Goal: Transaction & Acquisition: Obtain resource

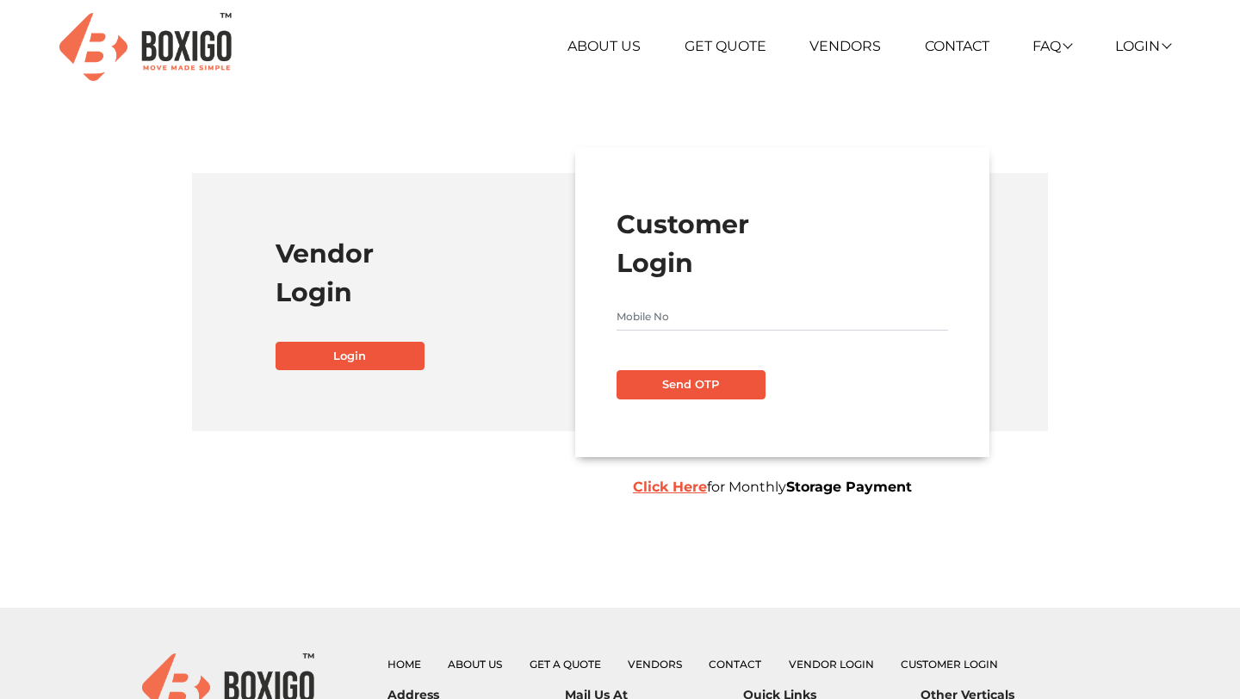
click at [718, 327] on input "text" at bounding box center [781, 317] width 331 height 28
type input "7093599311"
click at [730, 376] on button "Send OTP" at bounding box center [690, 384] width 149 height 29
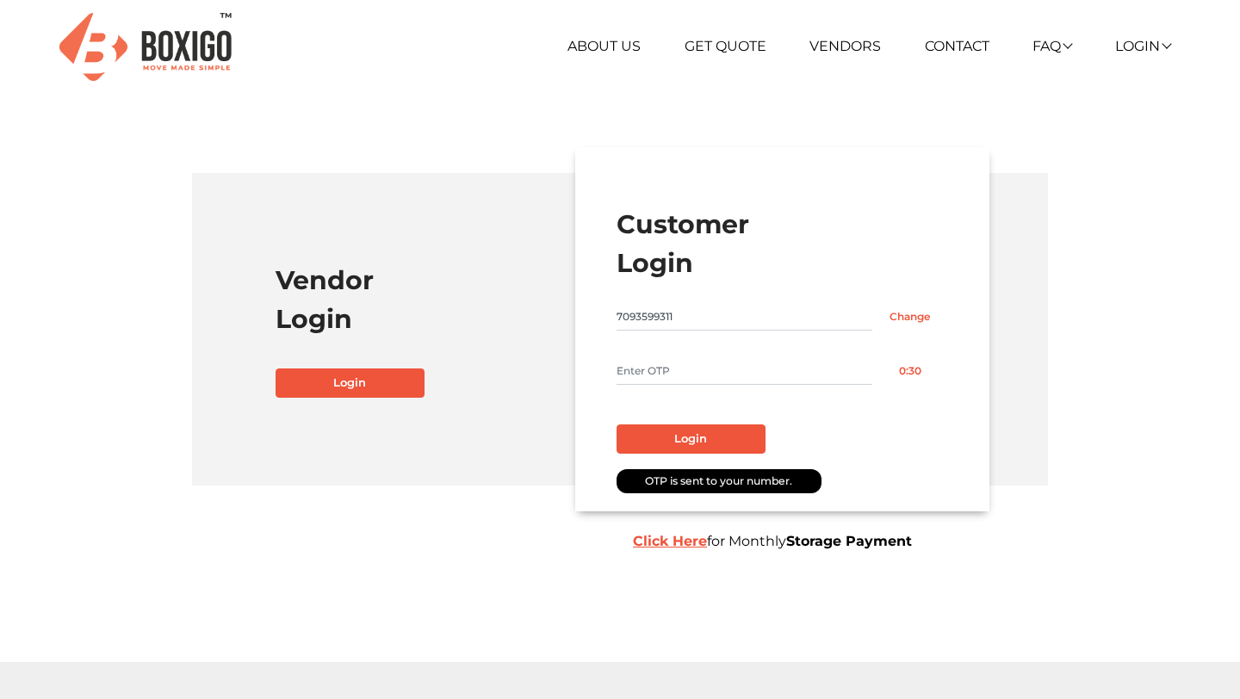
click at [645, 369] on input "text" at bounding box center [744, 371] width 256 height 28
type input "1111"
click at [672, 440] on button "Login" at bounding box center [690, 438] width 149 height 29
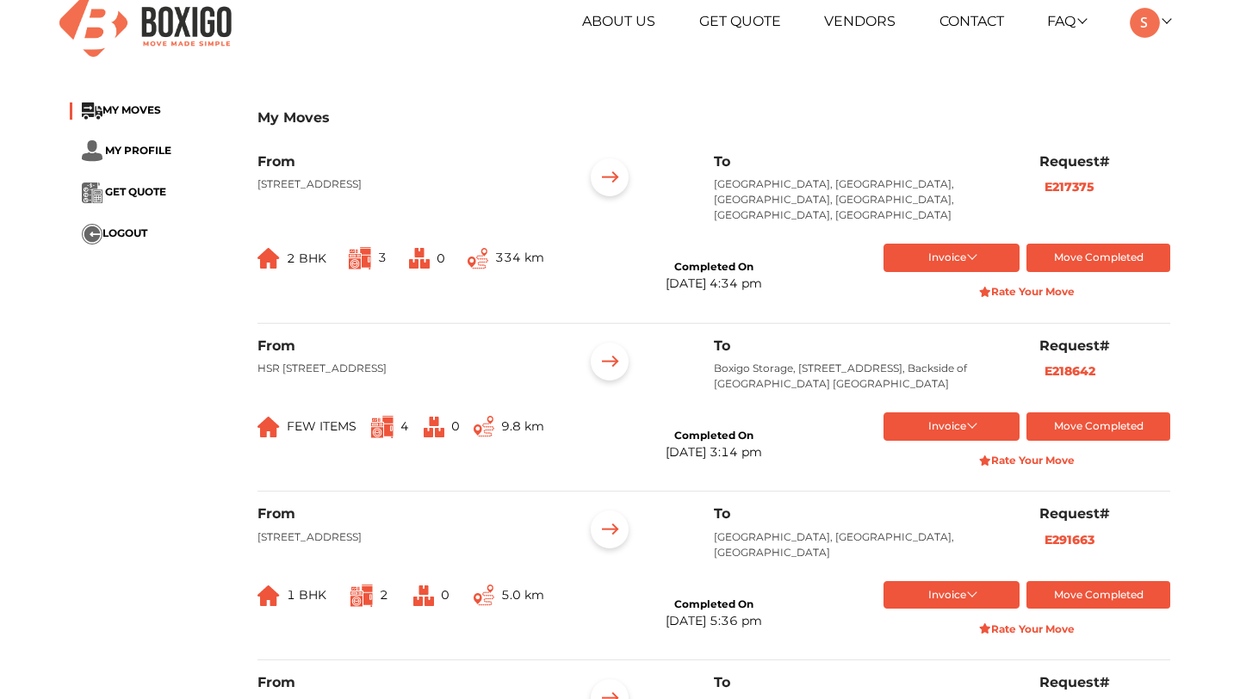
scroll to position [27, 0]
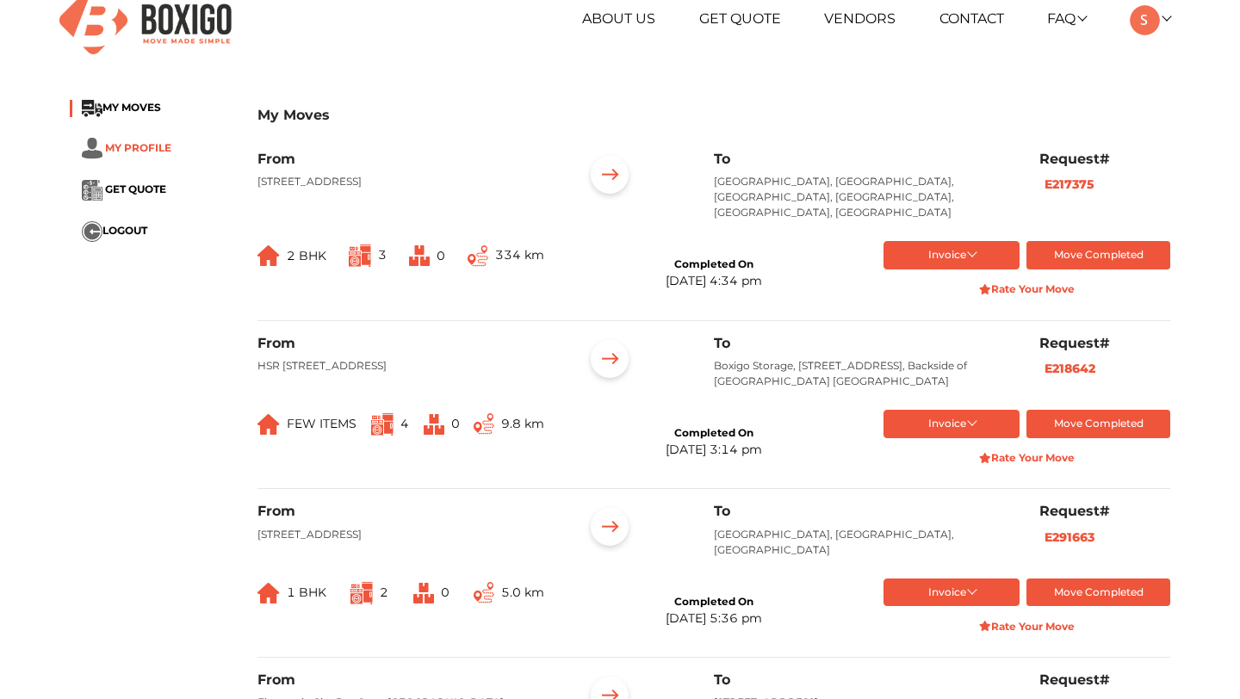
click at [155, 149] on span "MY PROFILE" at bounding box center [138, 146] width 66 height 13
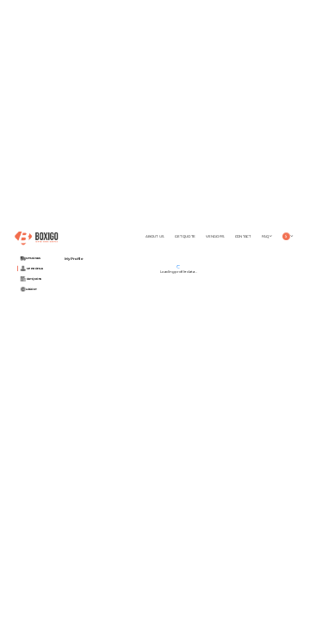
scroll to position [57, 0]
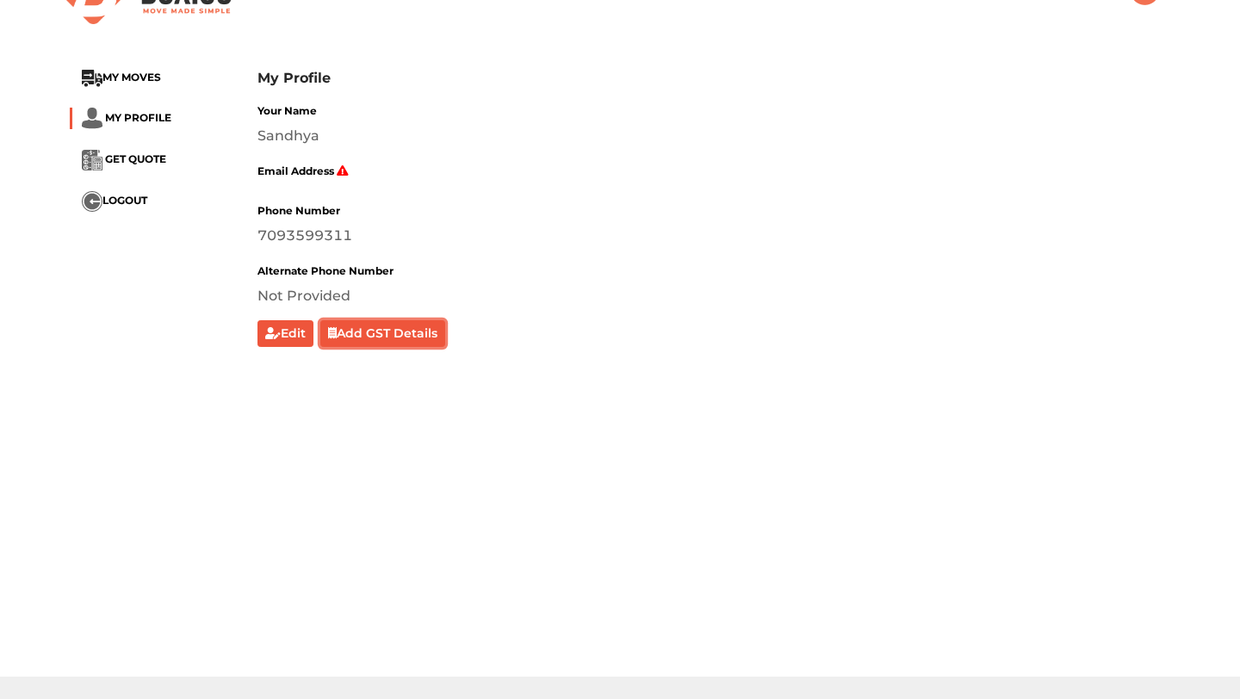
click at [399, 338] on button "Add GST Details" at bounding box center [383, 333] width 126 height 27
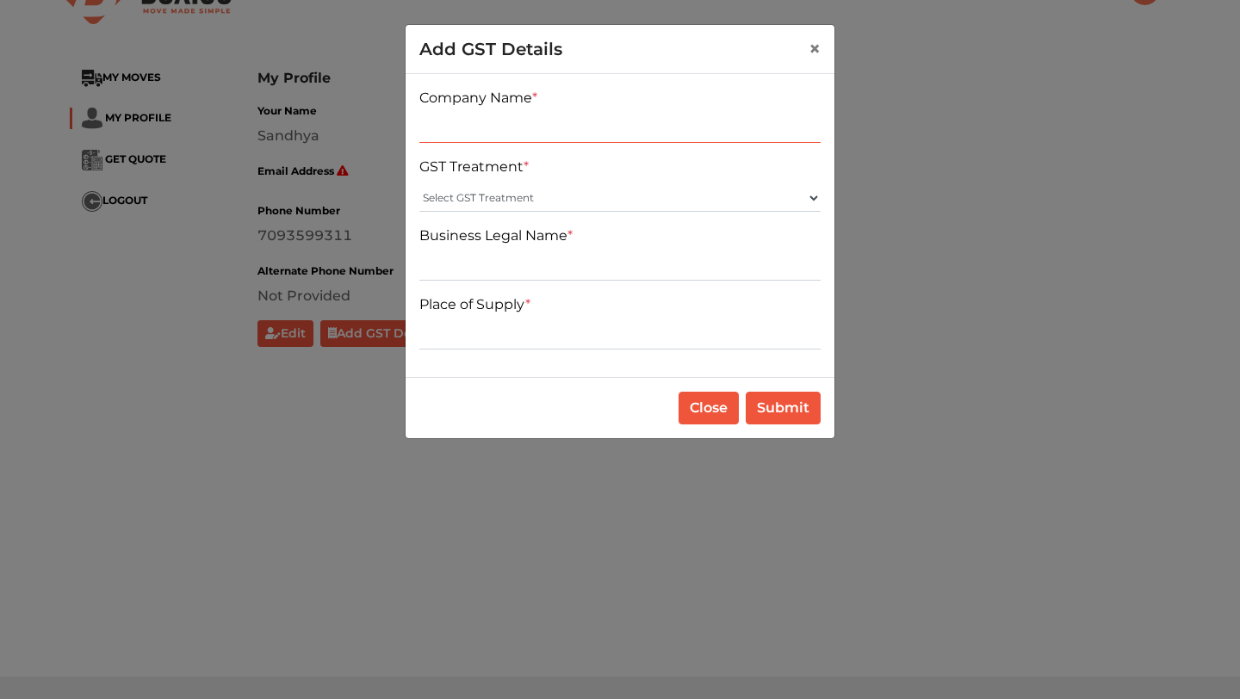
click at [559, 133] on input "text" at bounding box center [619, 129] width 401 height 28
type input "BB"
click at [548, 184] on select "Select GST Treatment Registered Unregistered" at bounding box center [619, 198] width 401 height 28
select select "Registered"
click at [419, 184] on select "Select GST Treatment Registered Unregistered" at bounding box center [619, 198] width 401 height 28
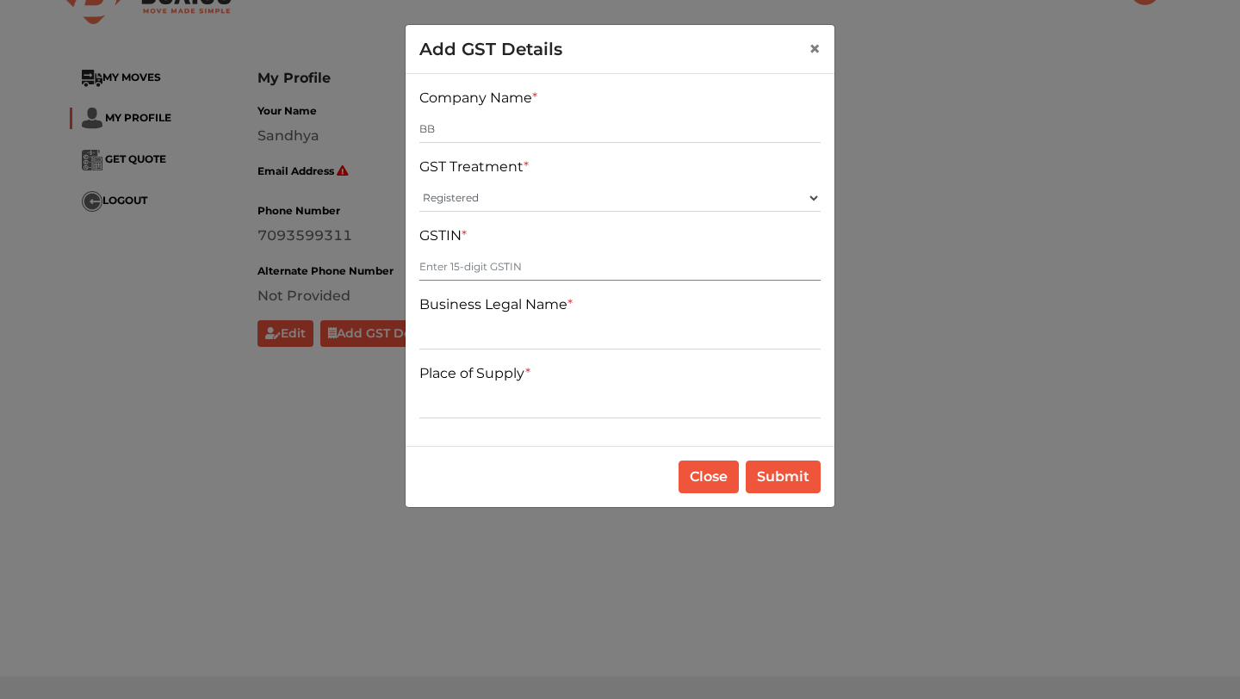
click at [531, 258] on input "text" at bounding box center [619, 267] width 401 height 28
type input "123456789098712"
click at [542, 338] on input "text" at bounding box center [619, 336] width 401 height 28
type input "Brainsys"
click at [538, 395] on input "text" at bounding box center [619, 405] width 401 height 28
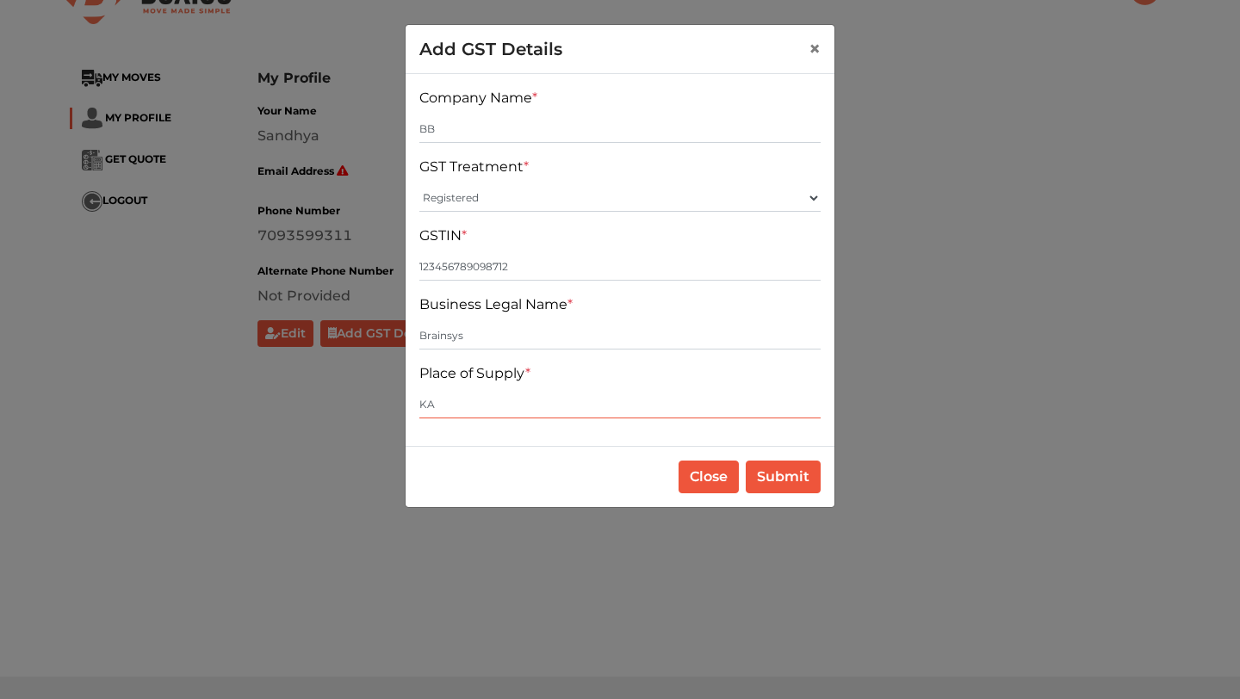
type input "KA"
click at [796, 477] on button "Submit" at bounding box center [783, 477] width 75 height 33
click at [615, 262] on input "123456789098712" at bounding box center [619, 267] width 401 height 28
click at [782, 484] on button "Submit" at bounding box center [783, 477] width 75 height 33
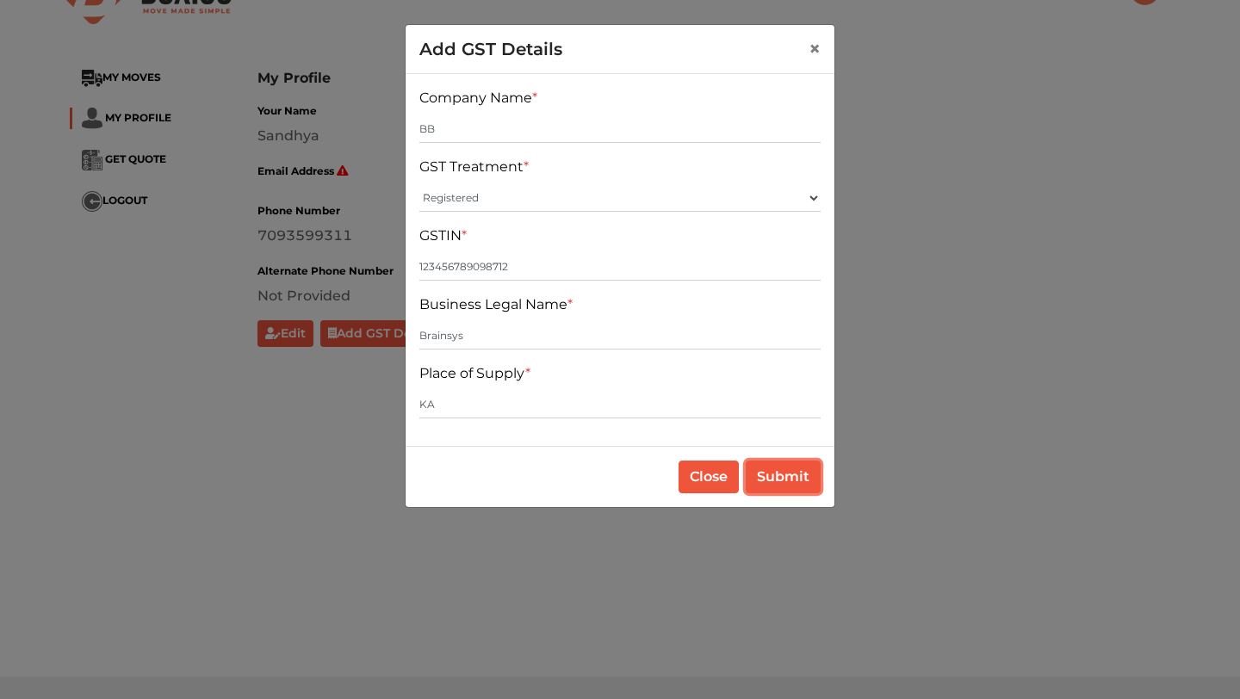
click at [782, 484] on button "Submit" at bounding box center [783, 477] width 75 height 33
click at [600, 267] on input "123456789098712" at bounding box center [619, 267] width 401 height 28
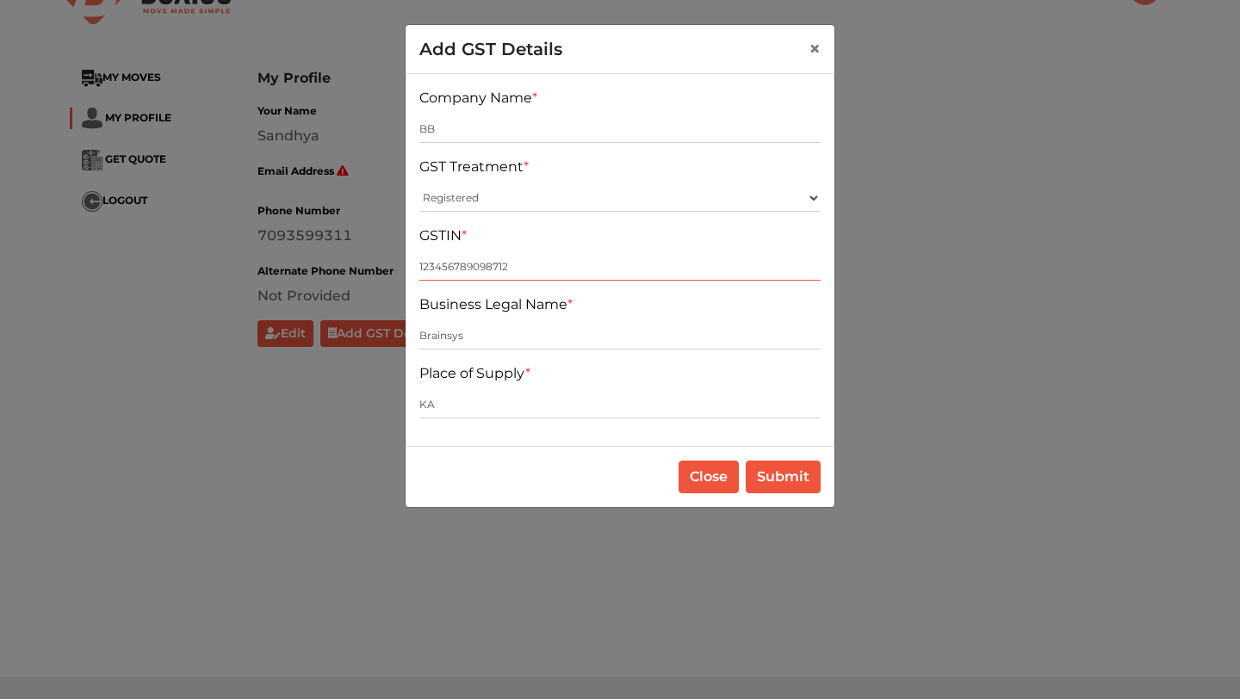
click at [600, 267] on input "123456789098712" at bounding box center [619, 267] width 401 height 28
type input "2"
click at [600, 267] on input "2" at bounding box center [619, 267] width 401 height 28
type input "6578HGGTDR100274"
click at [811, 473] on button "Submit" at bounding box center [783, 477] width 75 height 33
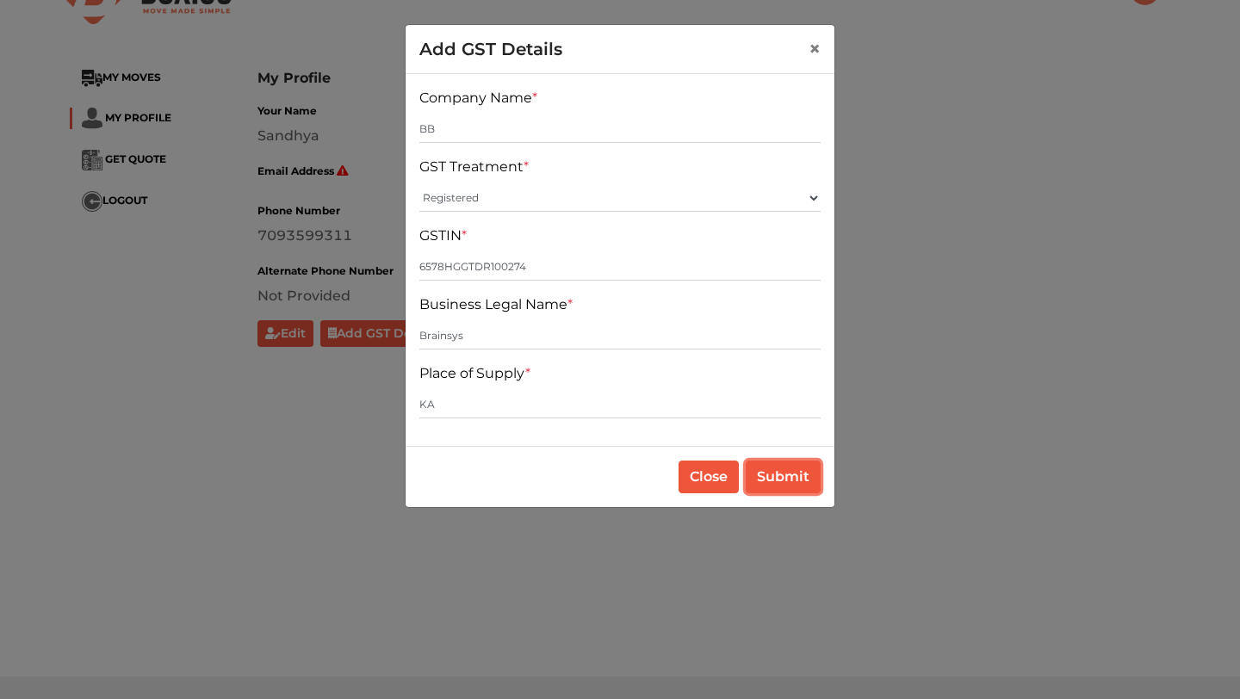
click at [787, 484] on button "Submit" at bounding box center [783, 477] width 75 height 33
click at [488, 271] on input "6578HGGTDR100274" at bounding box center [619, 267] width 401 height 28
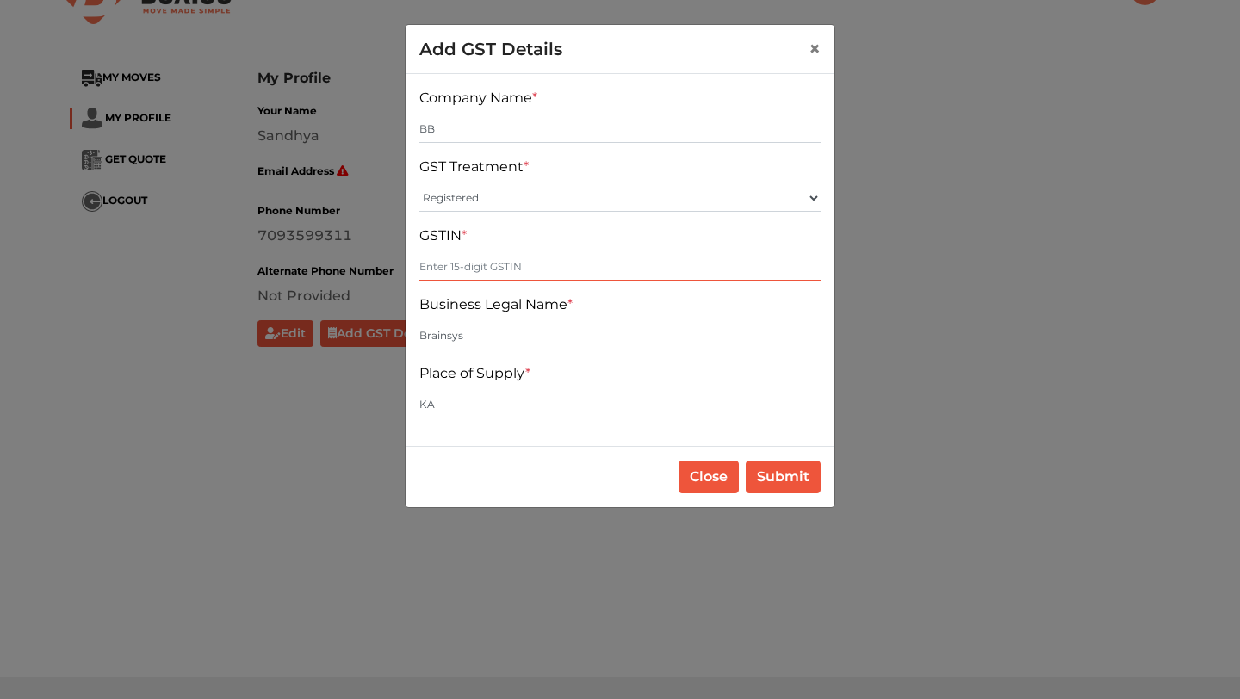
paste input "29AAICB5737E1ZJ"
type input "29AAICB5737E1ZJ"
click at [808, 502] on div "Close Submit" at bounding box center [620, 476] width 429 height 61
click at [795, 490] on button "Submit" at bounding box center [783, 477] width 75 height 33
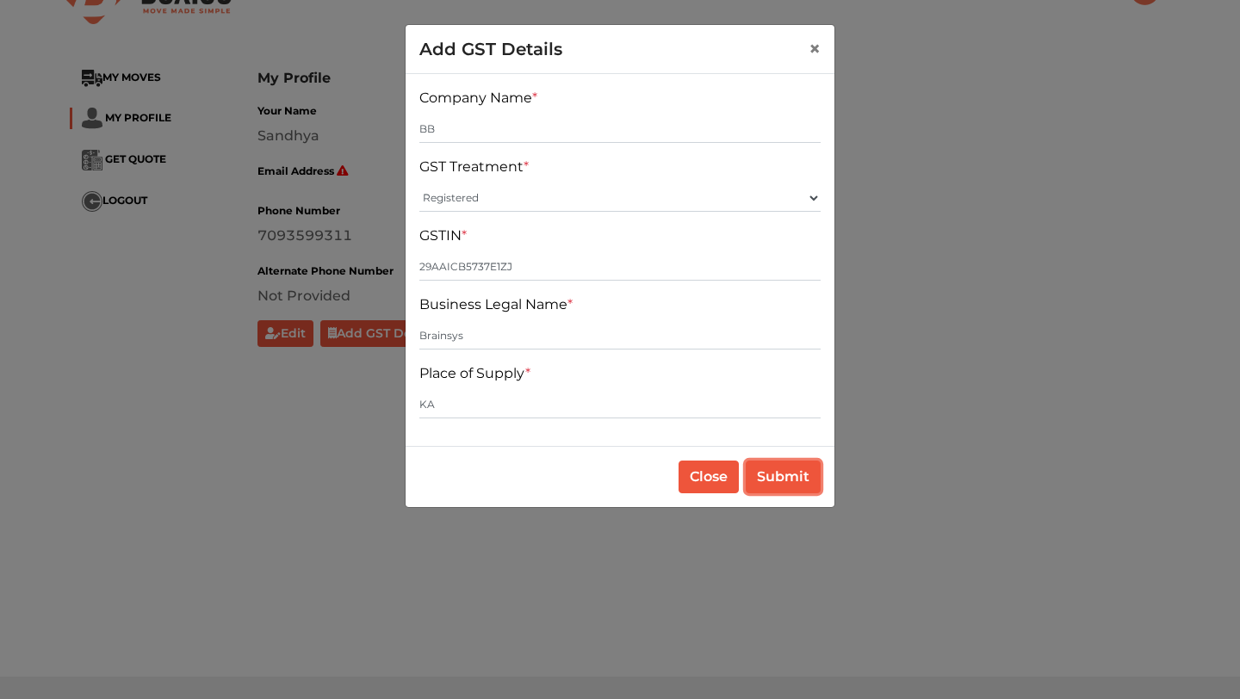
click at [795, 490] on button "Submit" at bounding box center [783, 477] width 75 height 33
click at [795, 488] on button "Submit" at bounding box center [783, 477] width 75 height 33
click at [795, 487] on button "Submit" at bounding box center [783, 477] width 75 height 33
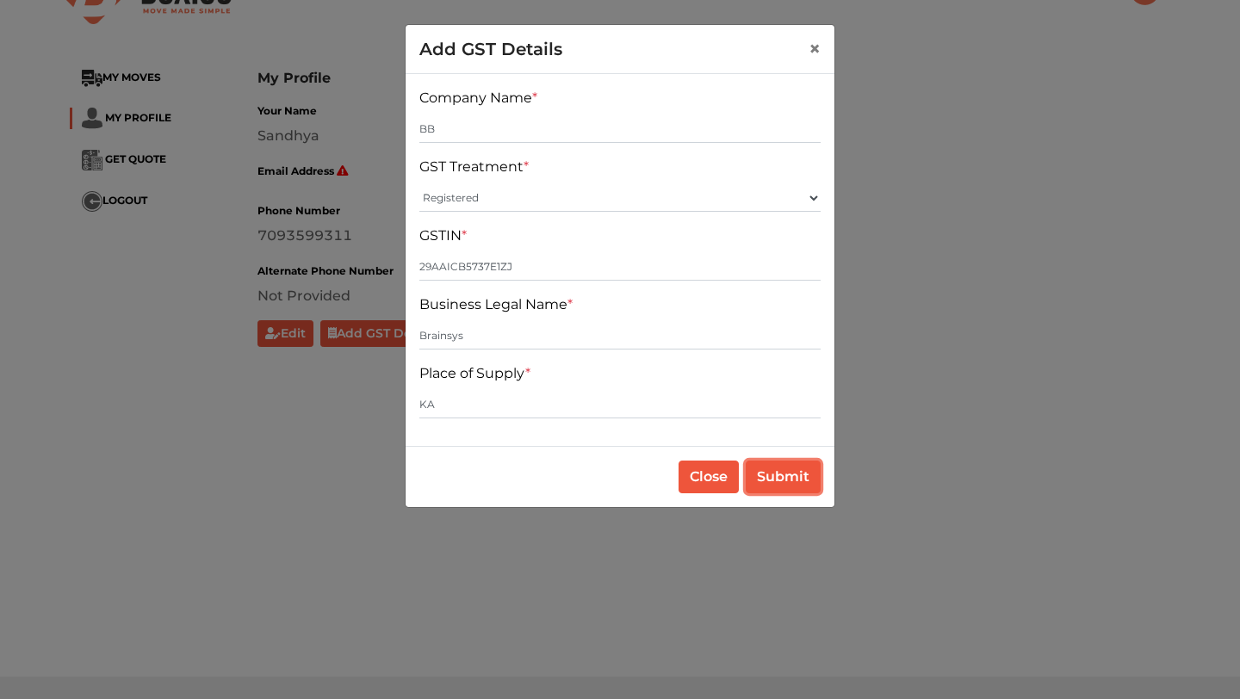
click at [795, 487] on button "Submit" at bounding box center [783, 477] width 75 height 33
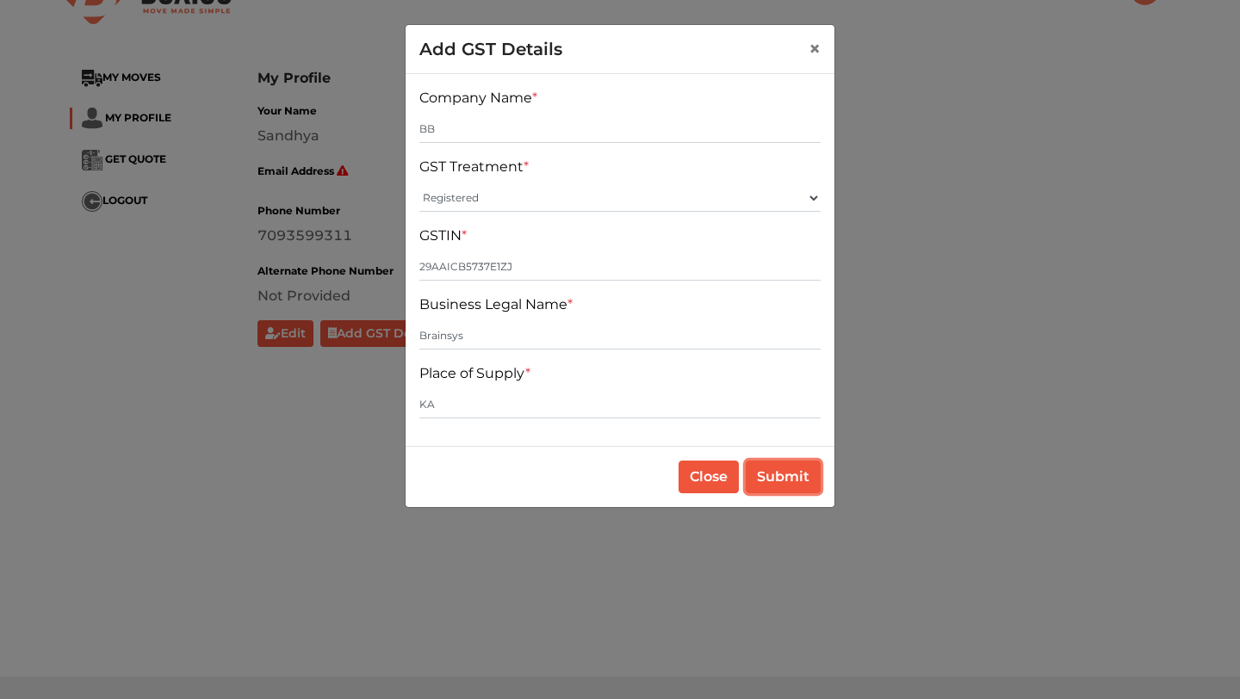
click at [795, 487] on button "Submit" at bounding box center [783, 477] width 75 height 33
click at [770, 465] on button "Submit" at bounding box center [783, 477] width 75 height 33
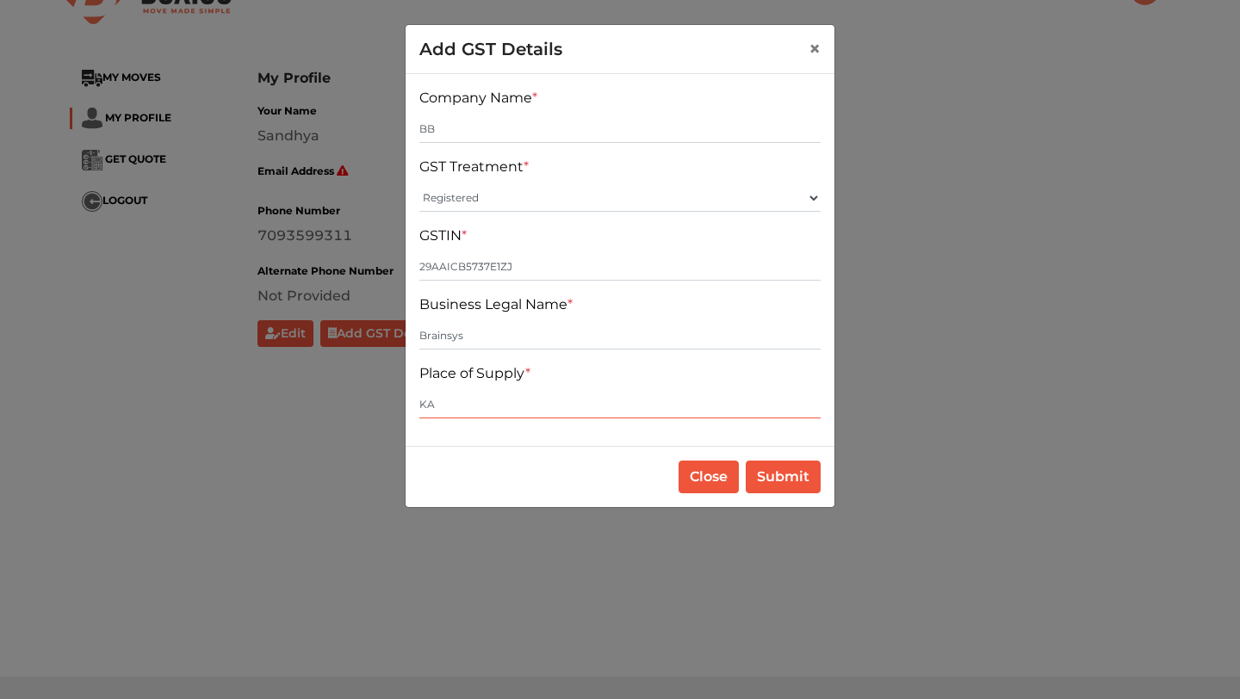
click at [562, 404] on input "KA" at bounding box center [619, 405] width 401 height 28
click at [748, 455] on div "Close Submit" at bounding box center [620, 476] width 429 height 61
click at [538, 481] on div "Close Submit" at bounding box center [620, 476] width 429 height 61
click at [752, 480] on button "Submit" at bounding box center [783, 477] width 75 height 33
click at [542, 431] on div "Company Name * BB GST Treatment * Select GST Treatment Registered Unregistered …" at bounding box center [620, 260] width 429 height 372
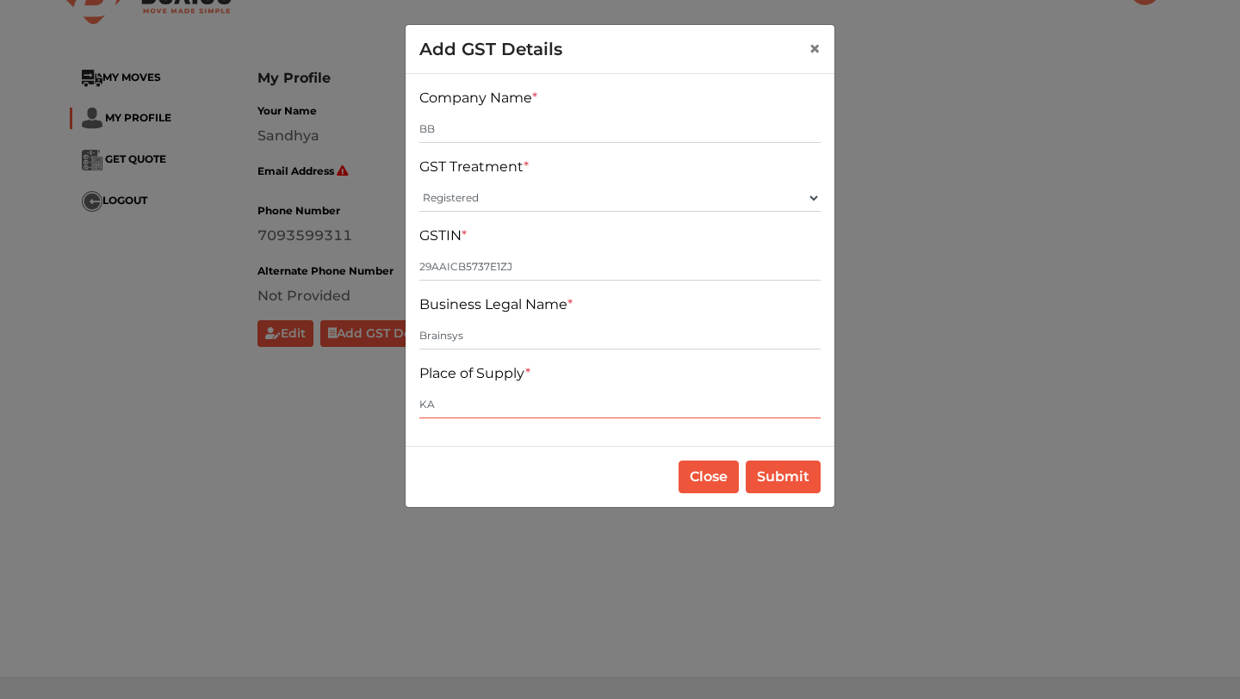
click at [523, 403] on input "KA" at bounding box center [619, 405] width 401 height 28
click at [531, 337] on input "Brainsys" at bounding box center [619, 336] width 401 height 28
click at [632, 260] on input "29AAICB5737E1ZJ" at bounding box center [619, 267] width 401 height 28
click at [558, 387] on div "Place of Supply * KA" at bounding box center [619, 390] width 401 height 55
click at [533, 406] on input "KA" at bounding box center [619, 405] width 401 height 28
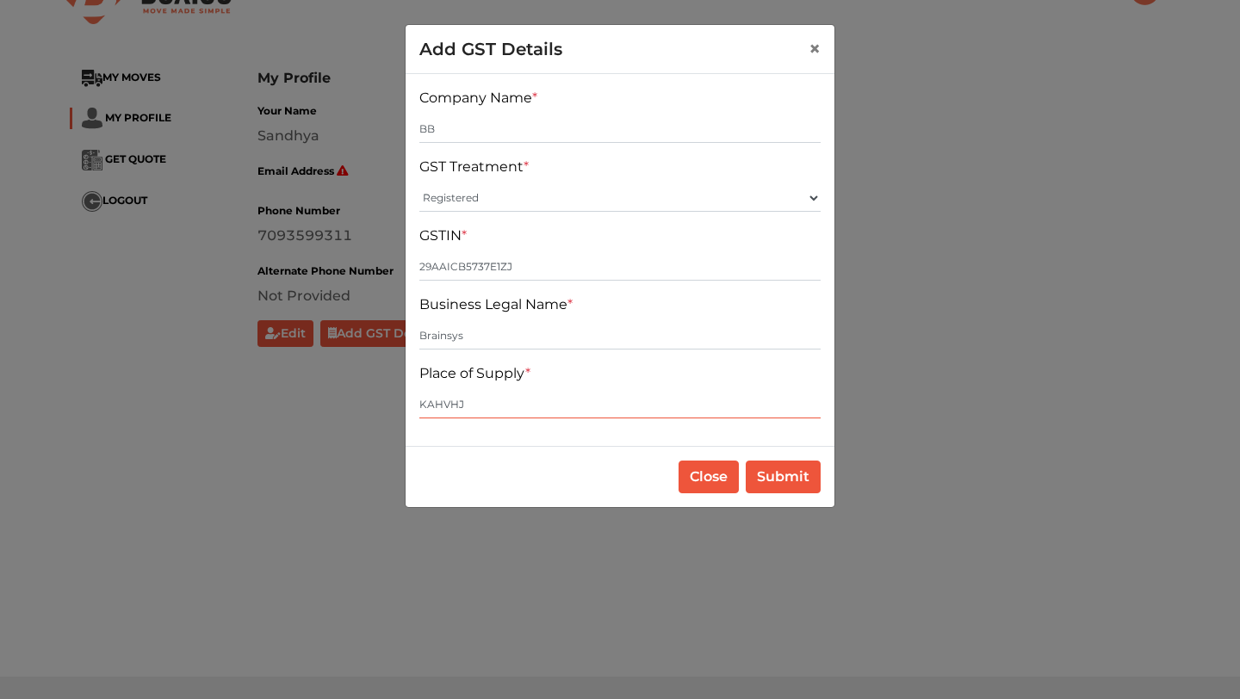
type input "KAHVHJ"
click at [791, 474] on button "Submit" at bounding box center [783, 477] width 75 height 33
click at [631, 345] on input "Brainsys" at bounding box center [619, 336] width 401 height 28
click at [617, 264] on input "29AAICB5737E1ZJ" at bounding box center [619, 267] width 401 height 28
type input "29AAICB5737E1ZJHJB"
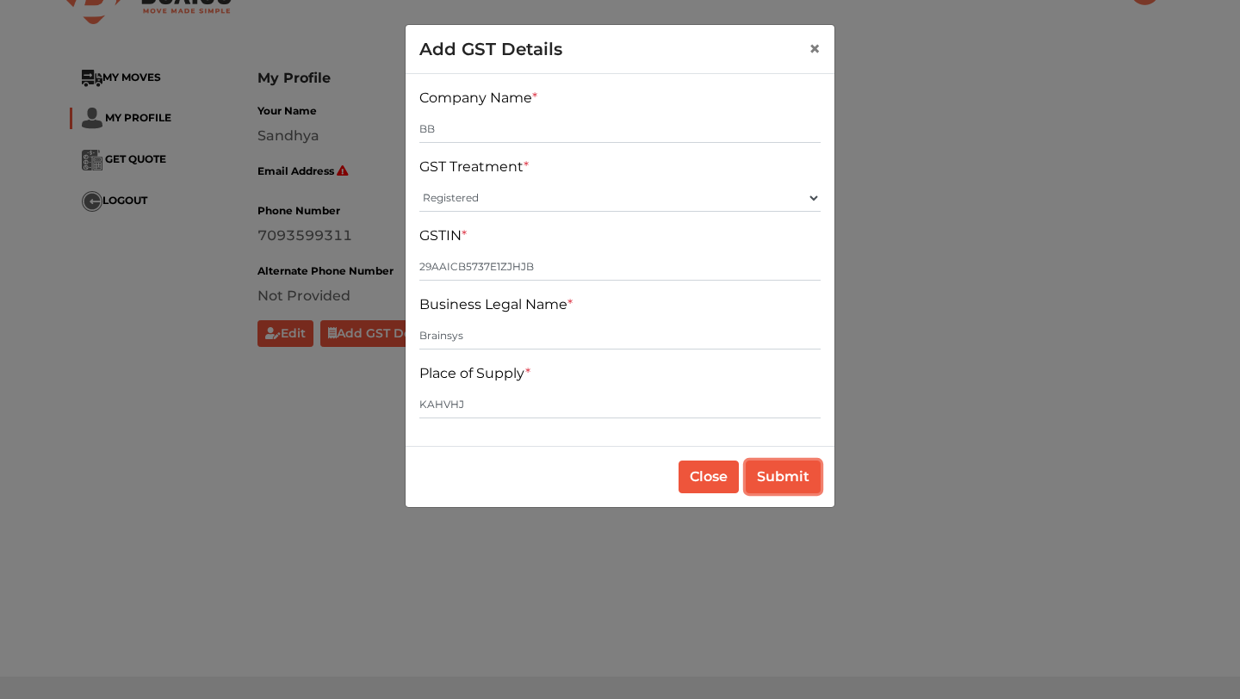
click at [772, 476] on button "Submit" at bounding box center [783, 477] width 75 height 33
click at [575, 194] on select "Select GST Treatment Registered Unregistered" at bounding box center [619, 198] width 401 height 28
click at [419, 184] on select "Select GST Treatment Registered Unregistered" at bounding box center [619, 198] width 401 height 28
click at [575, 133] on input "BB" at bounding box center [619, 129] width 401 height 28
type input "BBJHB"
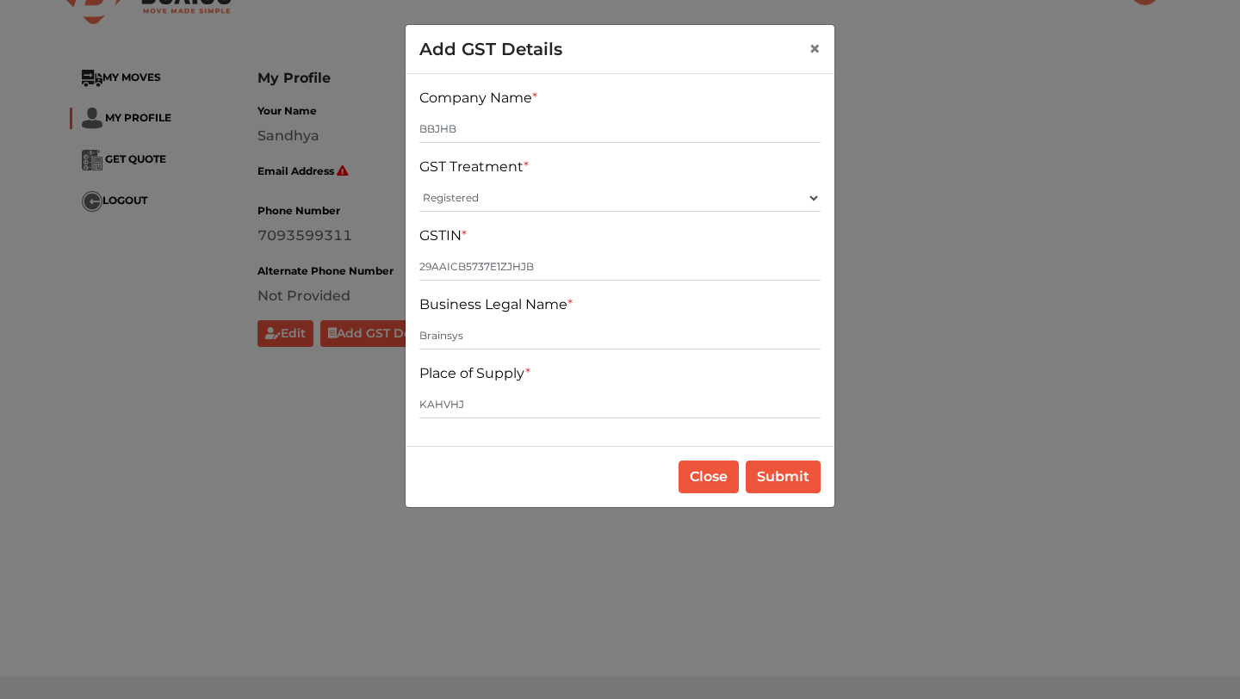
click at [800, 457] on div "Close Submit" at bounding box center [620, 476] width 429 height 61
click at [799, 466] on button "Submit" at bounding box center [783, 477] width 75 height 33
click at [808, 47] on span "×" at bounding box center [814, 48] width 12 height 25
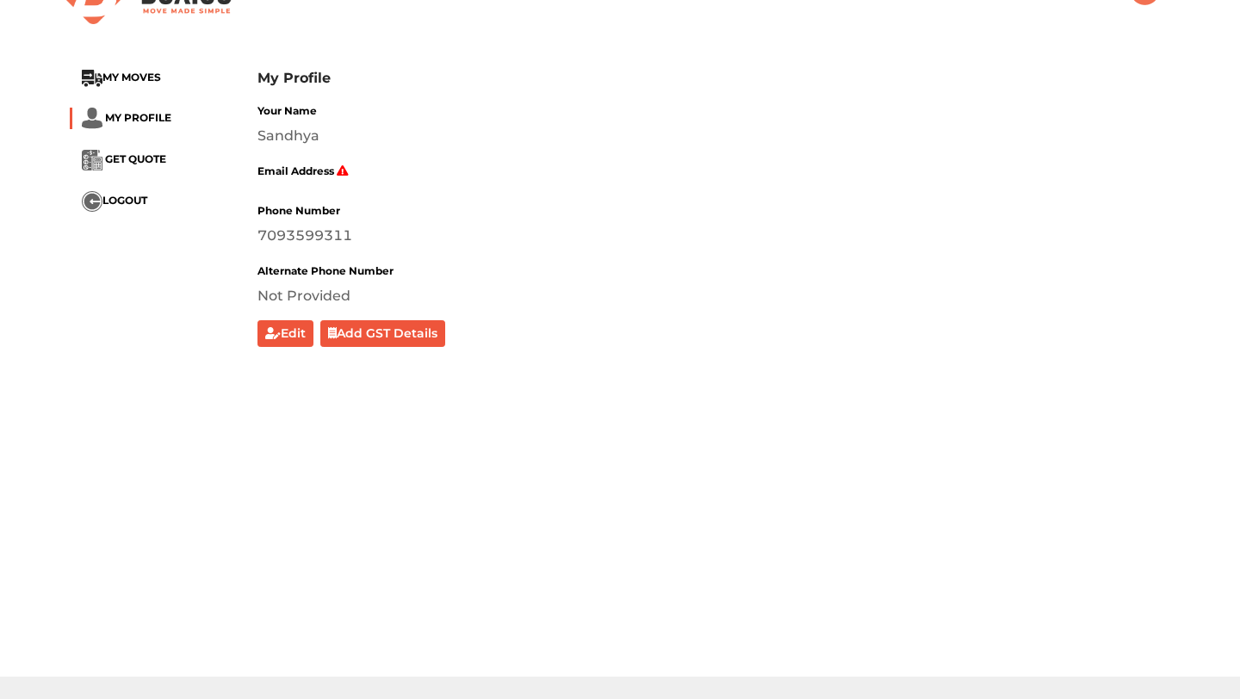
click at [453, 328] on div "Edit Add GST Details" at bounding box center [713, 333] width 913 height 27
click at [424, 331] on button "Add GST Details" at bounding box center [383, 333] width 126 height 27
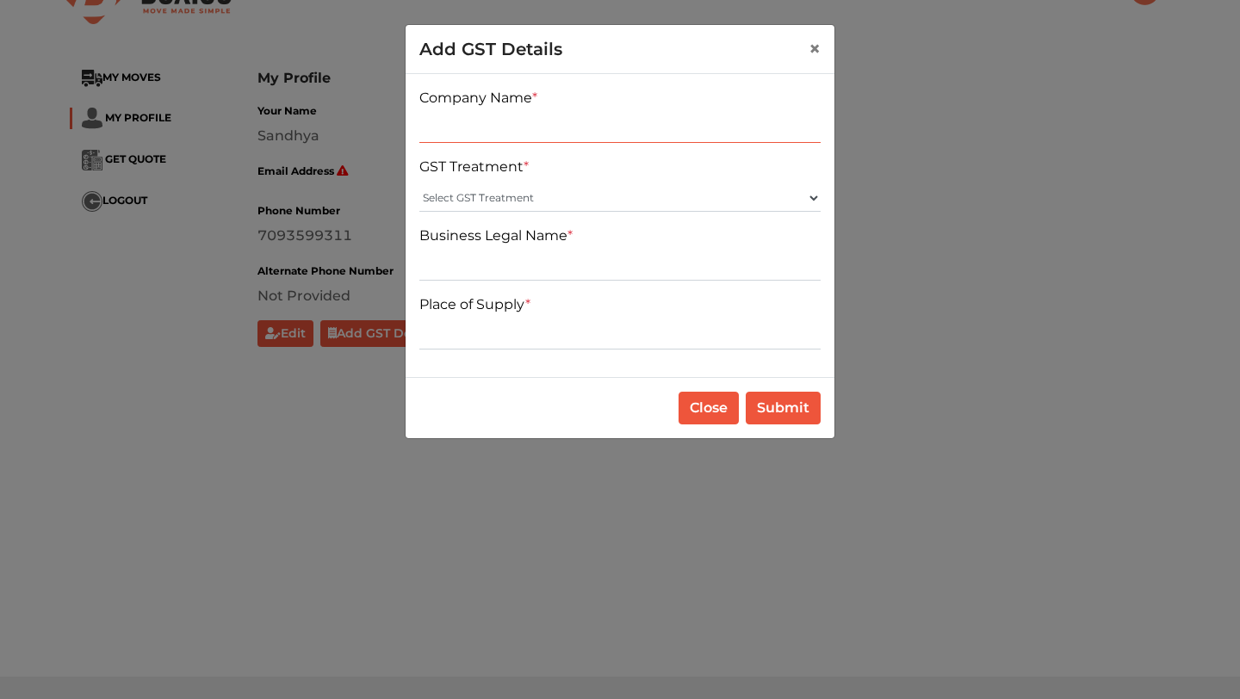
click at [600, 131] on input "text" at bounding box center [619, 129] width 401 height 28
type input "JHBHJBJHB"
click at [596, 197] on select "Select GST Treatment Registered Unregistered" at bounding box center [619, 198] width 401 height 28
click at [419, 184] on select "Select GST Treatment Registered Unregistered" at bounding box center [619, 198] width 401 height 28
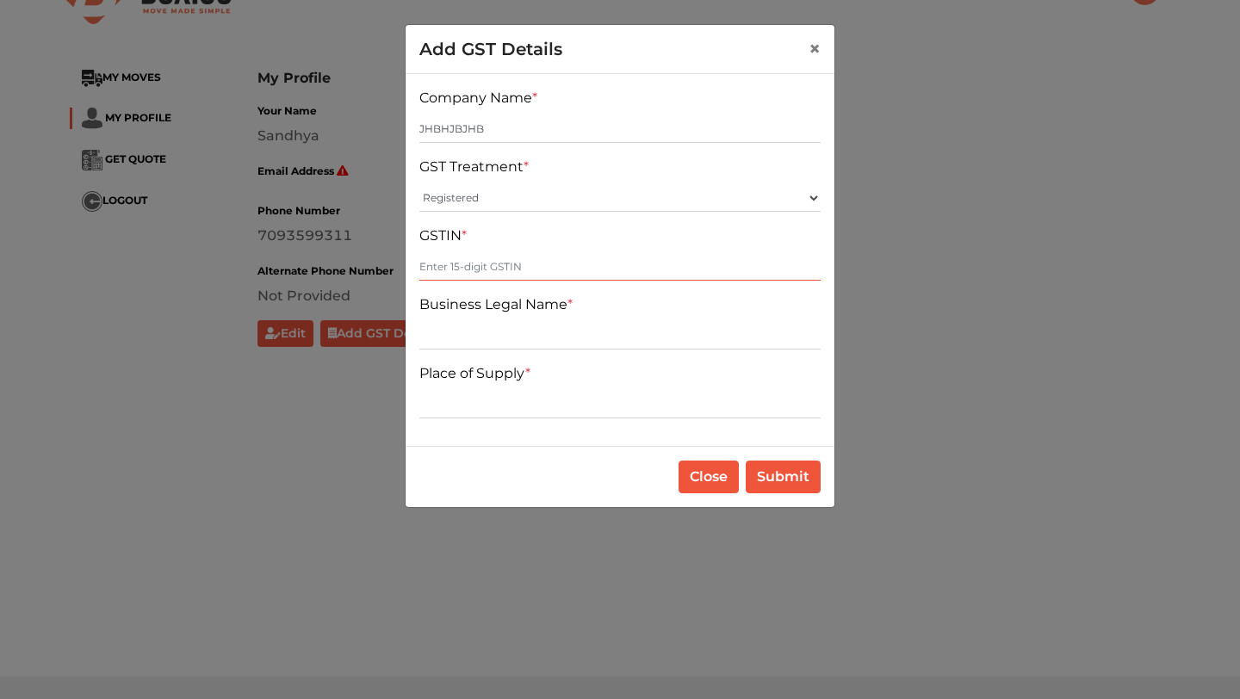
click at [564, 269] on input "text" at bounding box center [619, 267] width 401 height 28
click at [563, 199] on select "Select GST Treatment Registered Unregistered" at bounding box center [619, 198] width 401 height 28
click at [419, 184] on select "Select GST Treatment Registered Unregistered" at bounding box center [619, 198] width 401 height 28
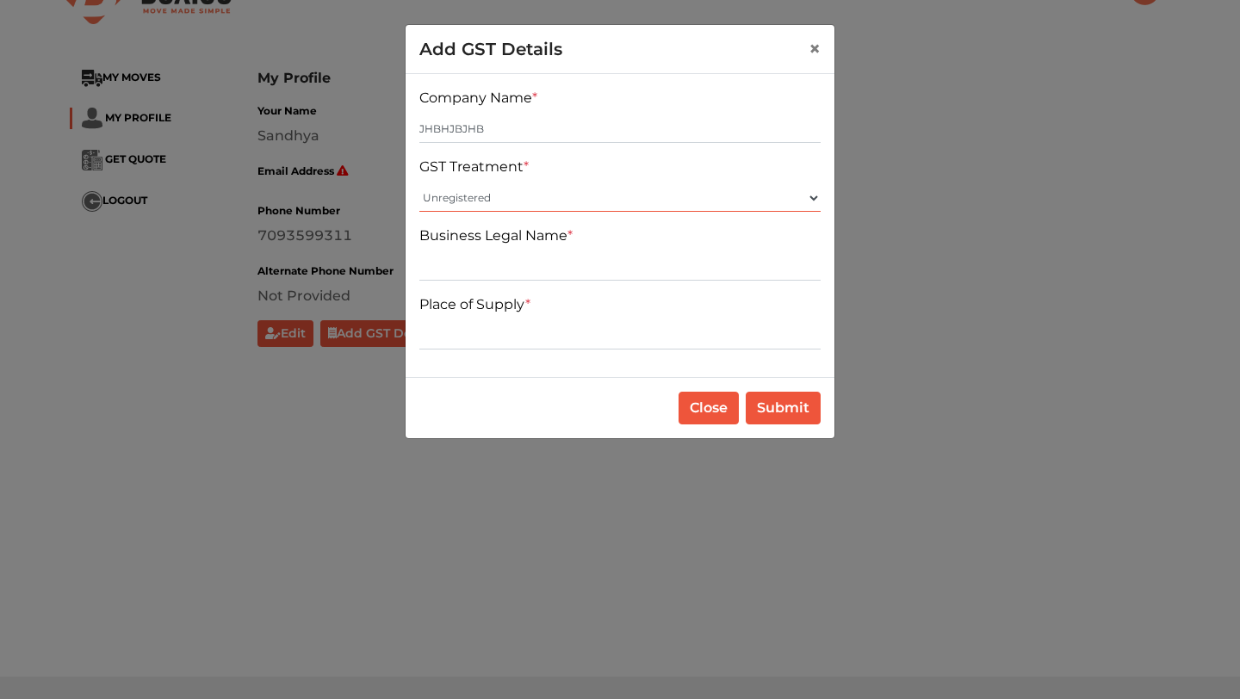
click at [554, 191] on select "Select GST Treatment Registered Unregistered" at bounding box center [619, 198] width 401 height 28
select select "Registered"
click at [419, 184] on select "Select GST Treatment Registered Unregistered" at bounding box center [619, 198] width 401 height 28
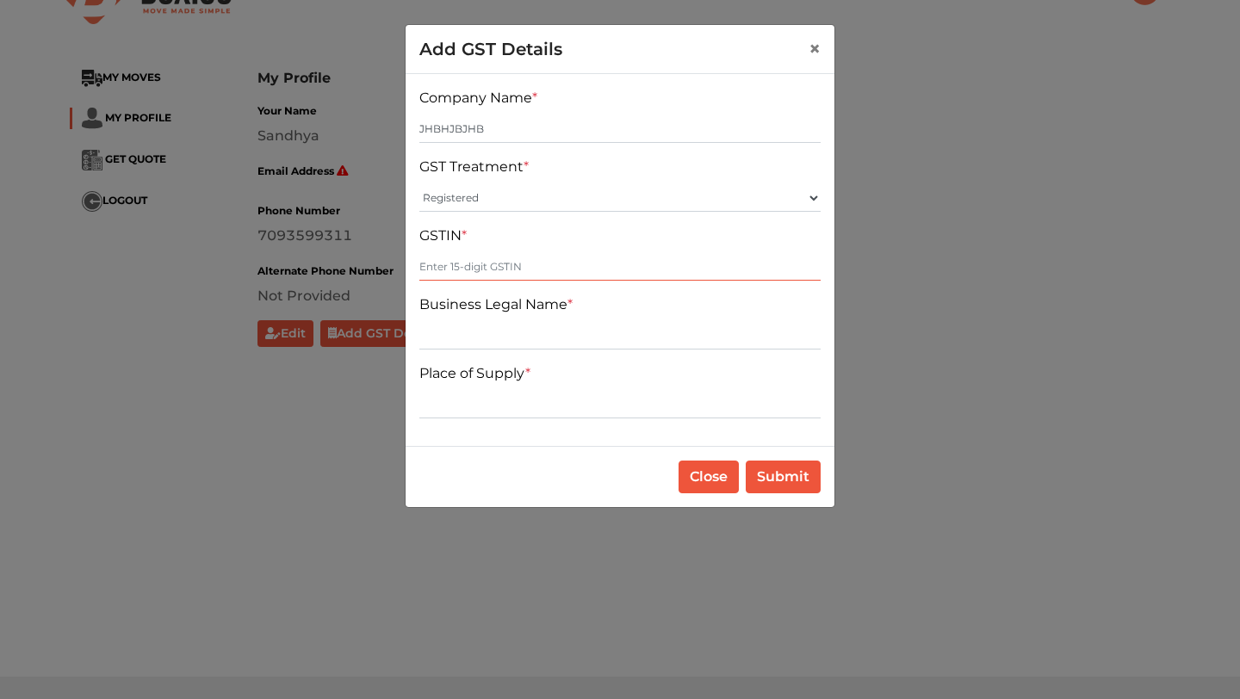
click at [536, 266] on input "text" at bounding box center [619, 267] width 401 height 28
type input "JHBHJ"
click at [538, 361] on div "Company Name * JHBHJBJHB GST Treatment * Select GST Treatment Registered Unregi…" at bounding box center [620, 260] width 429 height 372
click at [536, 353] on div "Company Name * JHBHJBJHB GST Treatment * Select GST Treatment Registered Unregi…" at bounding box center [620, 260] width 429 height 372
click at [536, 344] on input "text" at bounding box center [619, 336] width 401 height 28
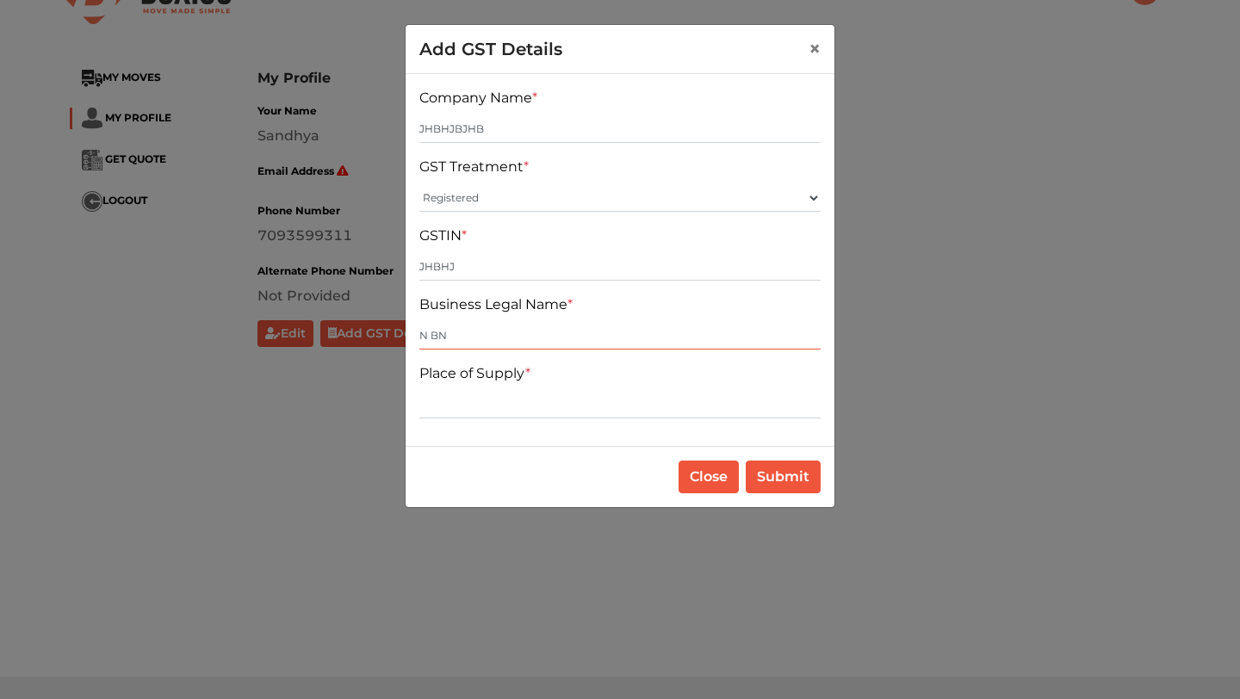
type input "N BN"
click at [551, 411] on input "text" at bounding box center [619, 405] width 401 height 28
type input "JHBJHNM"
click at [800, 492] on button "Submit" at bounding box center [783, 477] width 75 height 33
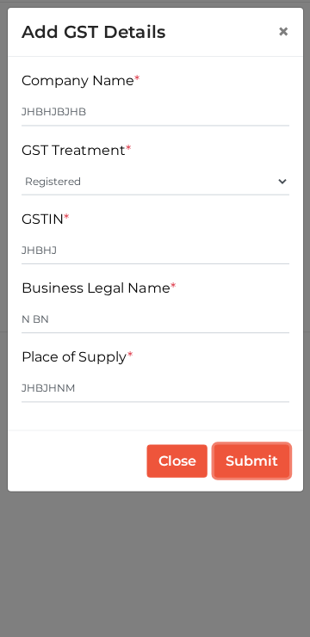
click at [254, 462] on button "Submit" at bounding box center [251, 459] width 75 height 33
click at [282, 32] on span "×" at bounding box center [282, 31] width 12 height 25
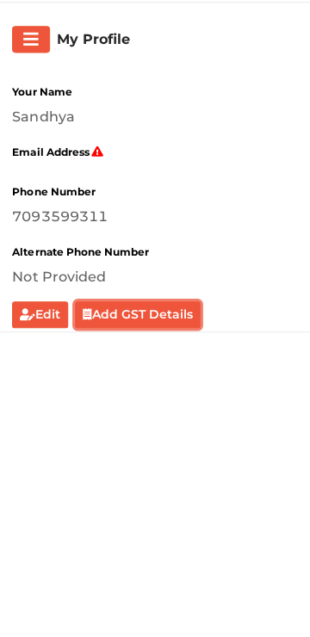
click at [43, 314] on button "Edit" at bounding box center [40, 313] width 56 height 27
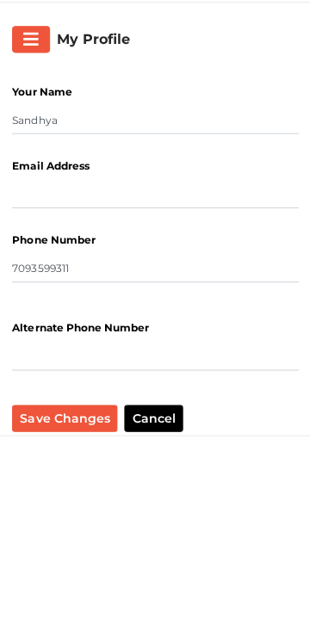
click at [96, 191] on input "Email Address" at bounding box center [154, 194] width 285 height 28
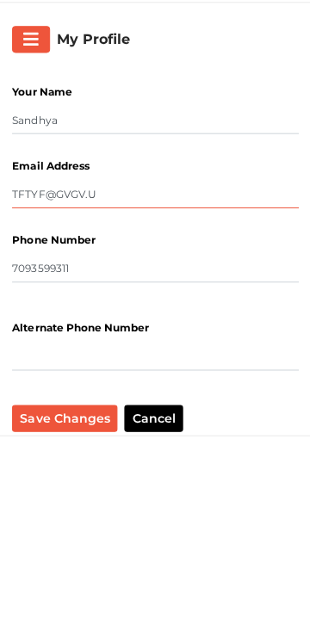
type input "TFTYF@GVGV.U"
click at [82, 429] on button "Save Changes" at bounding box center [64, 417] width 105 height 27
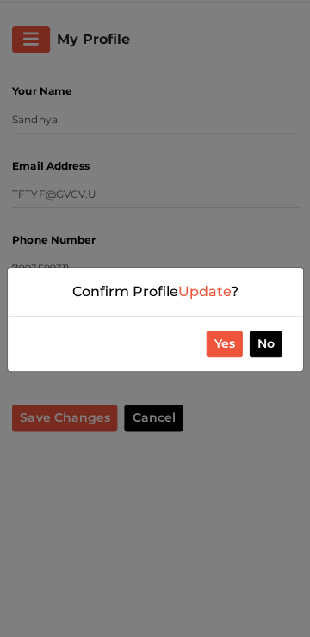
click at [229, 331] on button "Yes" at bounding box center [224, 343] width 36 height 27
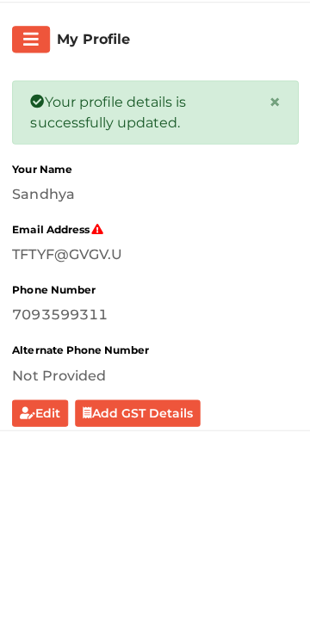
click at [146, 416] on button "Add GST Details" at bounding box center [138, 412] width 126 height 27
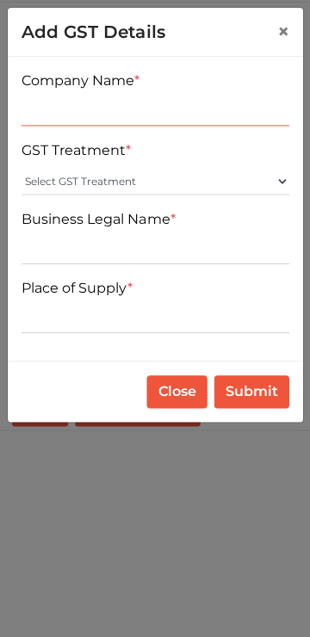
click at [133, 111] on input "text" at bounding box center [155, 112] width 267 height 28
type input "GFCGFV"
click at [152, 222] on label "Business Legal Name *" at bounding box center [98, 218] width 153 height 21
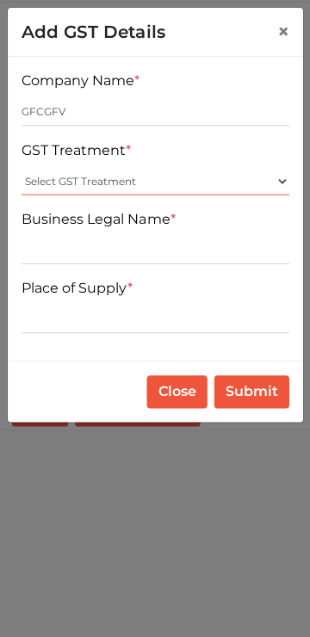
click at [144, 190] on select "Select GST Treatment Registered Unregistered" at bounding box center [155, 181] width 267 height 28
select select "Registered"
click at [22, 167] on select "Select GST Treatment Registered Unregistered" at bounding box center [155, 181] width 267 height 28
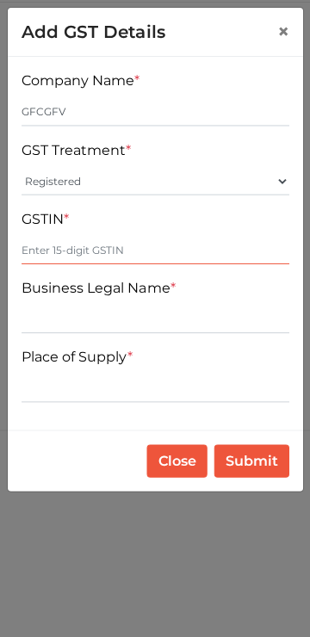
click at [133, 245] on input "text" at bounding box center [155, 250] width 267 height 28
type input "TRFYFV"
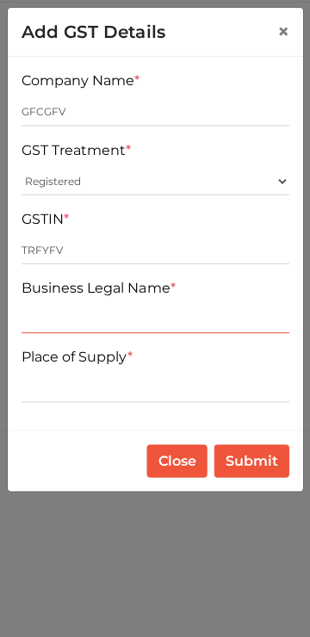
click at [137, 313] on input "text" at bounding box center [155, 319] width 267 height 28
type input "YVGHV"
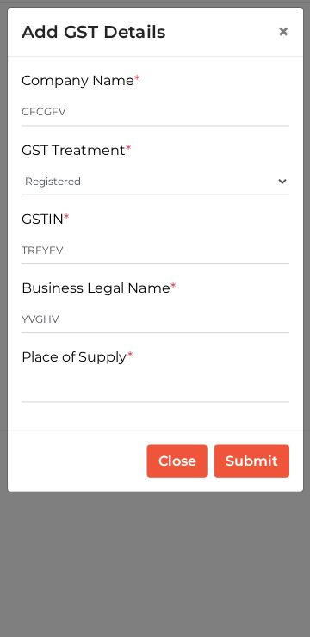
click at [152, 390] on input "text" at bounding box center [155, 388] width 267 height 28
type input "HGVGHV"
click at [256, 472] on button "Submit" at bounding box center [251, 459] width 75 height 33
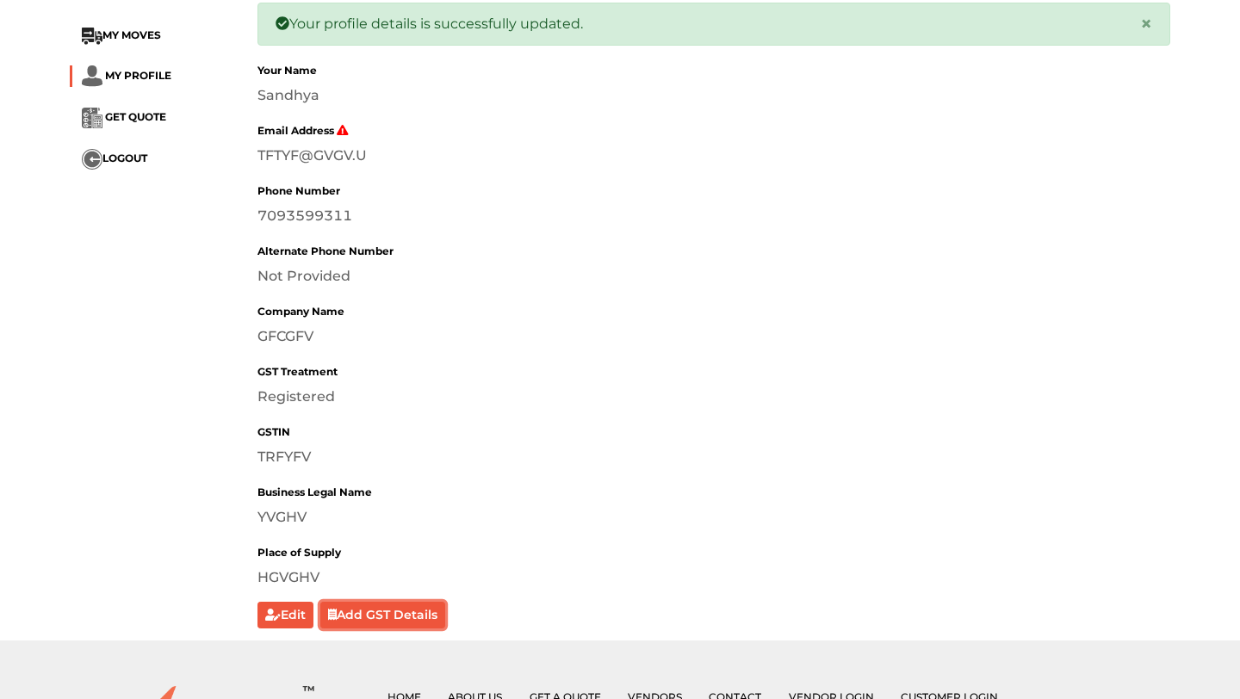
scroll to position [0, 0]
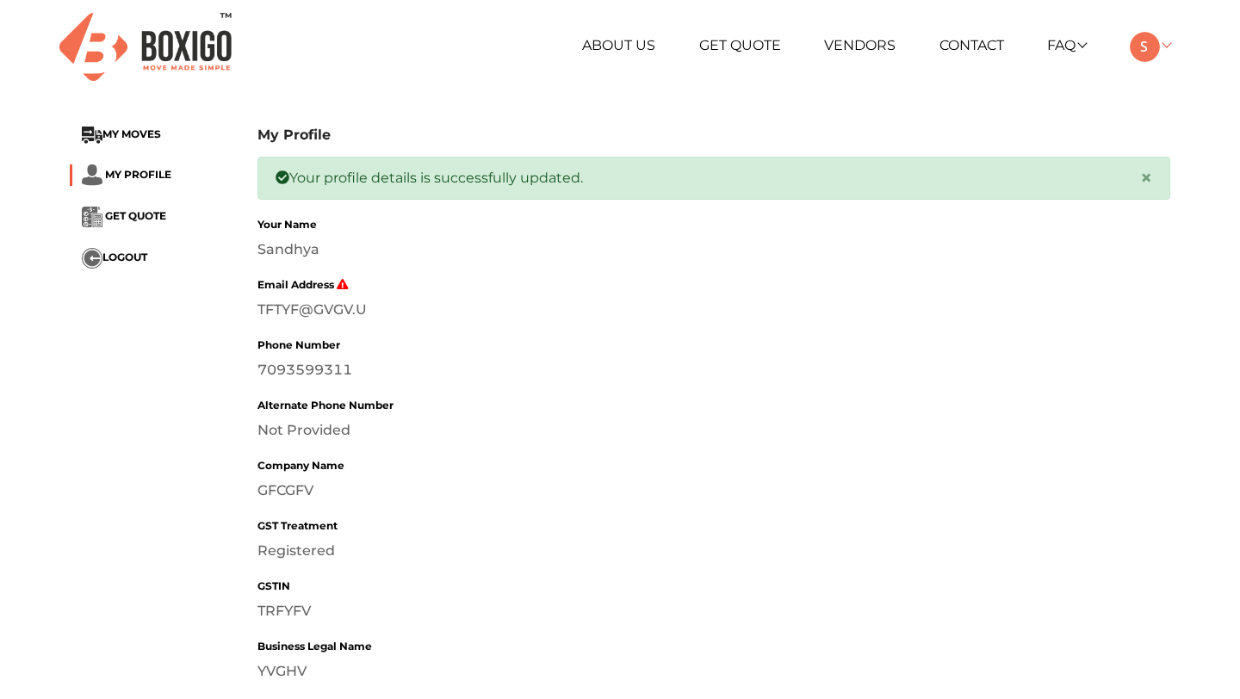
click at [1146, 47] on img at bounding box center [1145, 47] width 30 height 30
click at [1169, 160] on button "LOGOUT" at bounding box center [1194, 168] width 138 height 32
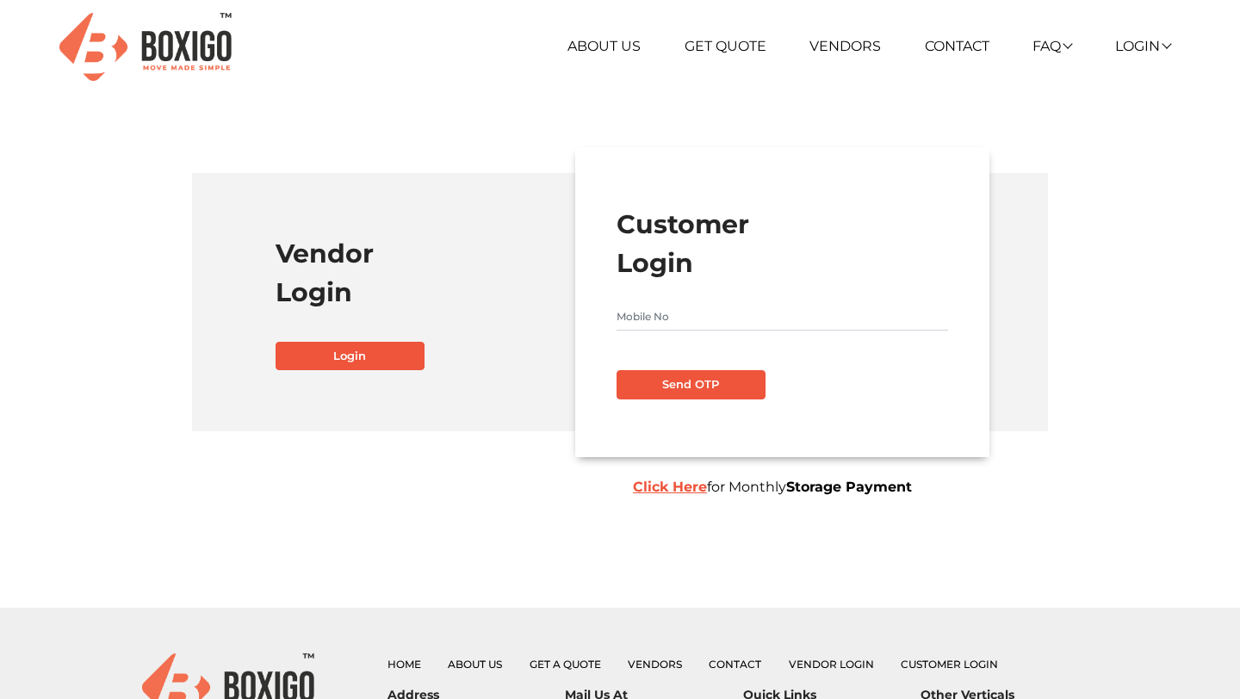
click at [730, 335] on form "Customer Login Send OTP Click Here for Monthly Storage Payment" at bounding box center [781, 302] width 331 height 195
click at [708, 316] on input "text" at bounding box center [781, 317] width 331 height 28
paste input "8888899996"
type input "8888899996"
click at [710, 382] on button "Send OTP" at bounding box center [690, 384] width 149 height 29
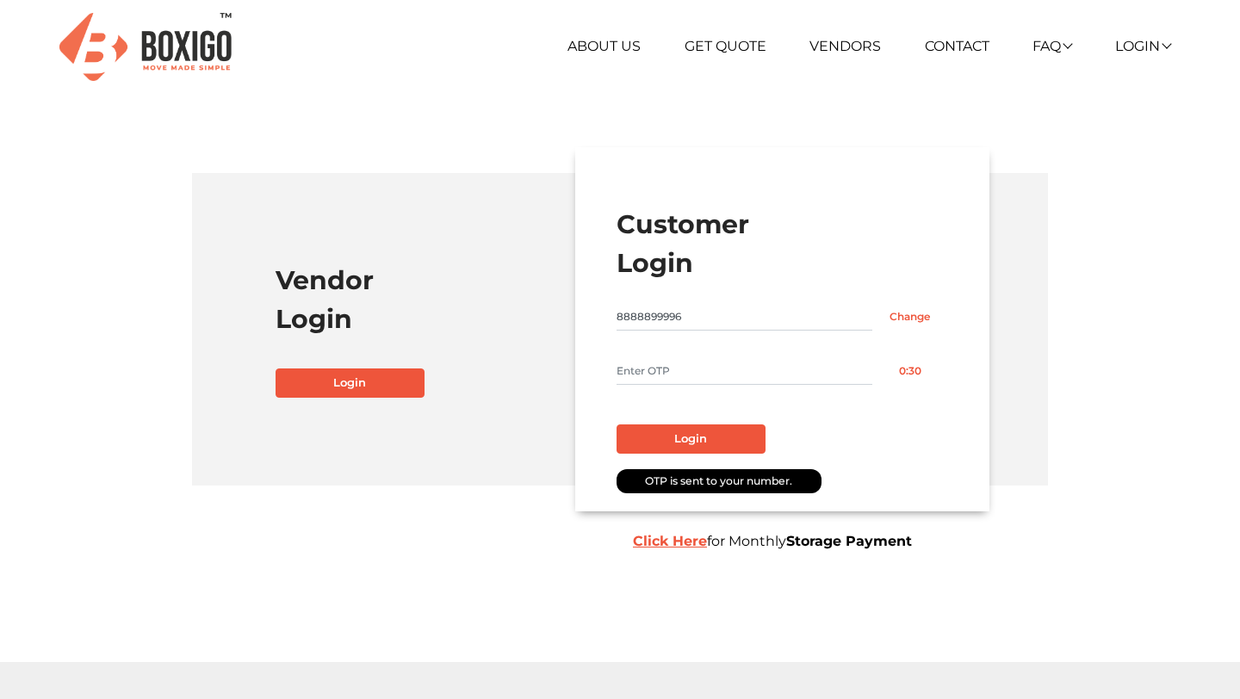
click at [697, 377] on input "text" at bounding box center [744, 371] width 256 height 28
type input "1111"
click at [695, 438] on button "Login" at bounding box center [690, 438] width 149 height 29
click at [695, 437] on button "Login" at bounding box center [690, 438] width 149 height 29
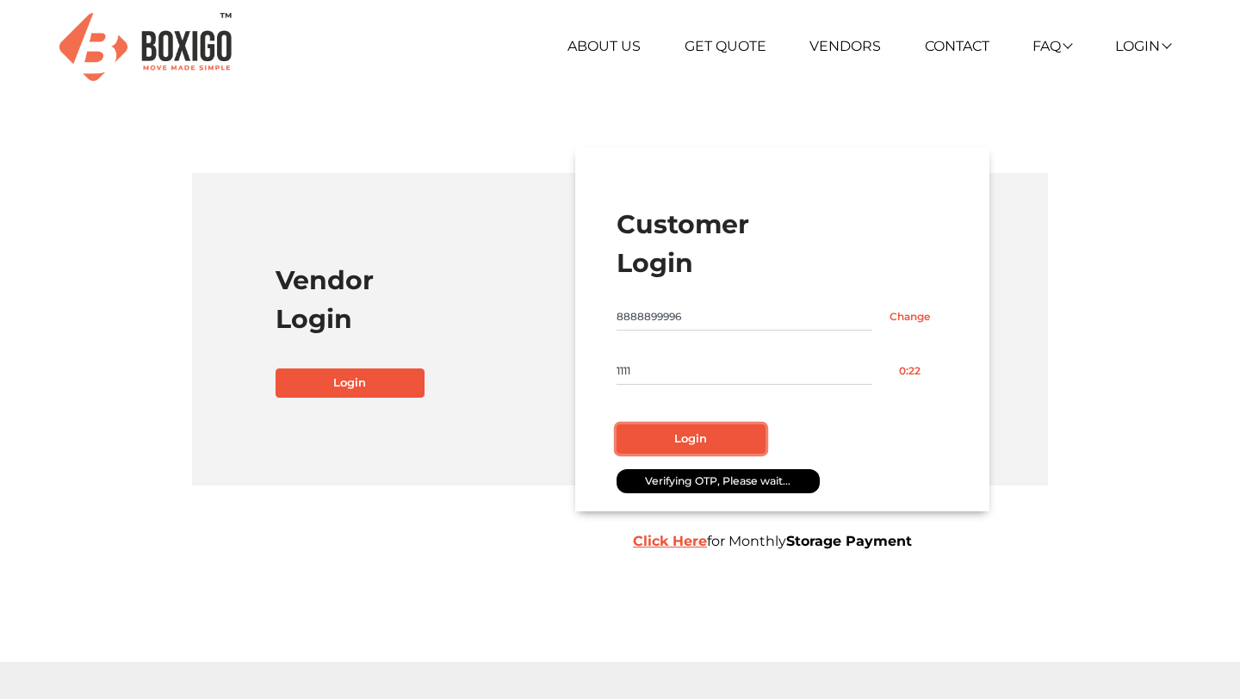
click at [695, 437] on button "Login" at bounding box center [690, 438] width 149 height 29
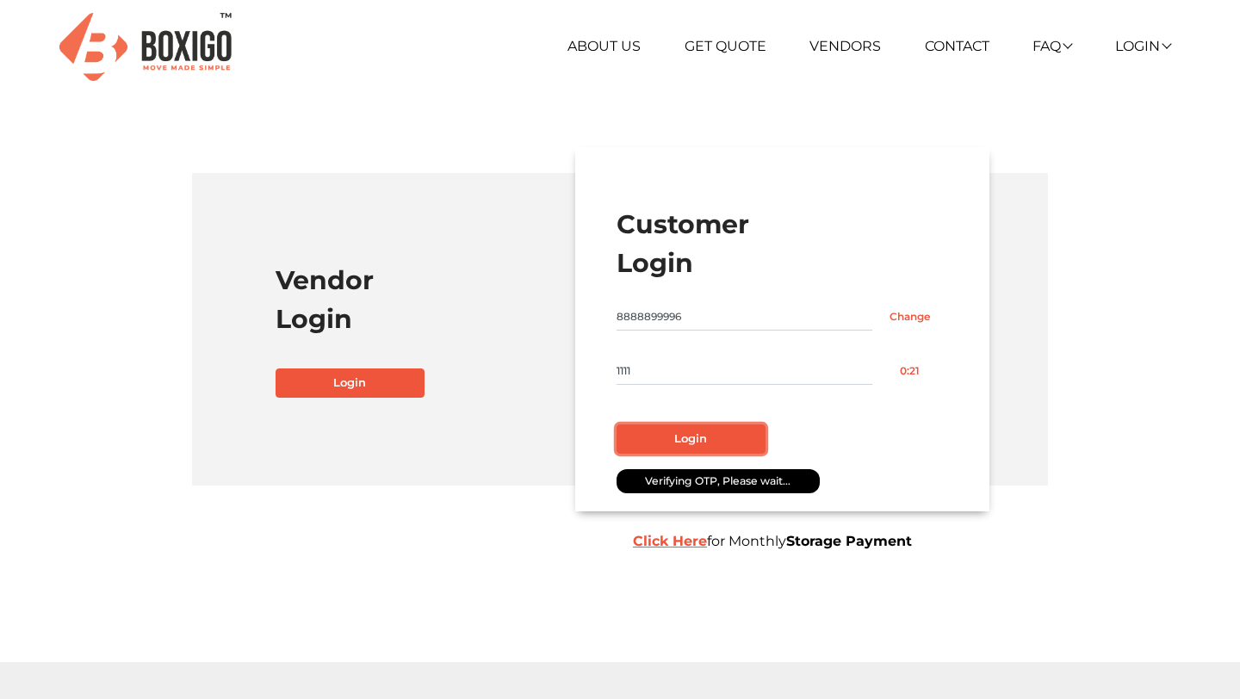
click at [695, 437] on button "Login" at bounding box center [690, 438] width 149 height 29
click at [704, 446] on button "Login" at bounding box center [690, 438] width 149 height 29
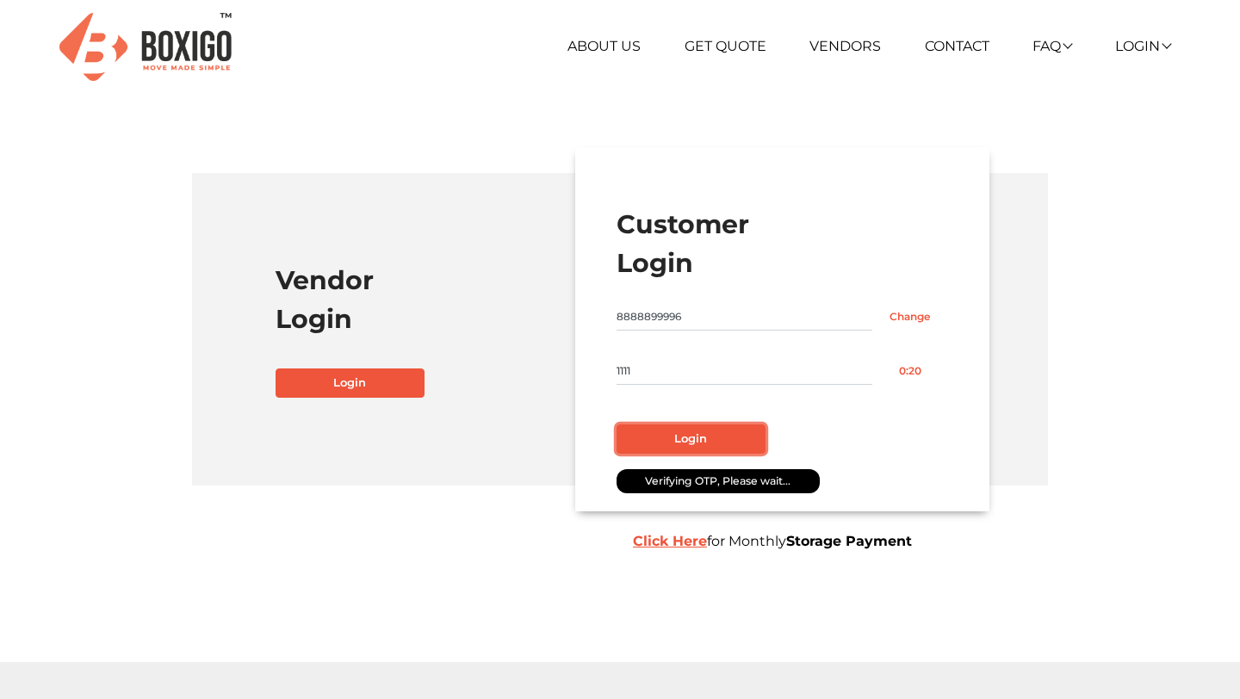
click at [704, 446] on button "Login" at bounding box center [690, 438] width 149 height 29
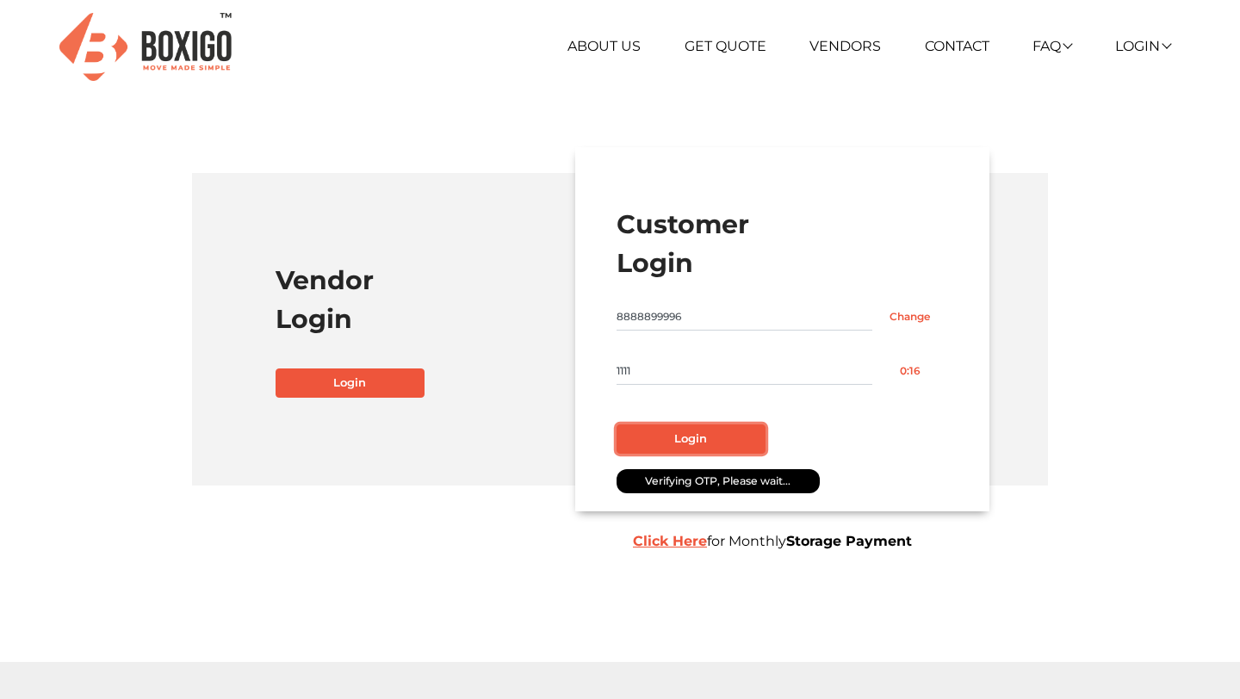
click at [704, 446] on button "Login" at bounding box center [690, 438] width 149 height 29
click at [724, 449] on button "Login" at bounding box center [690, 438] width 149 height 29
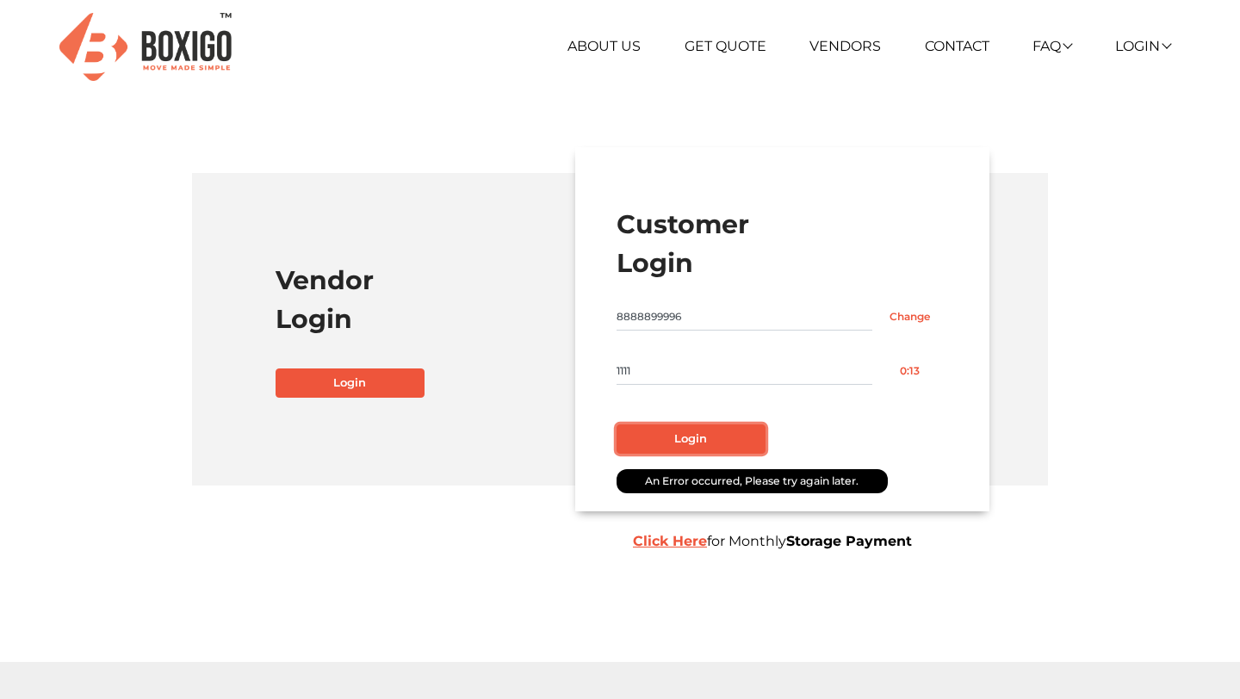
click at [724, 449] on button "Login" at bounding box center [690, 438] width 149 height 29
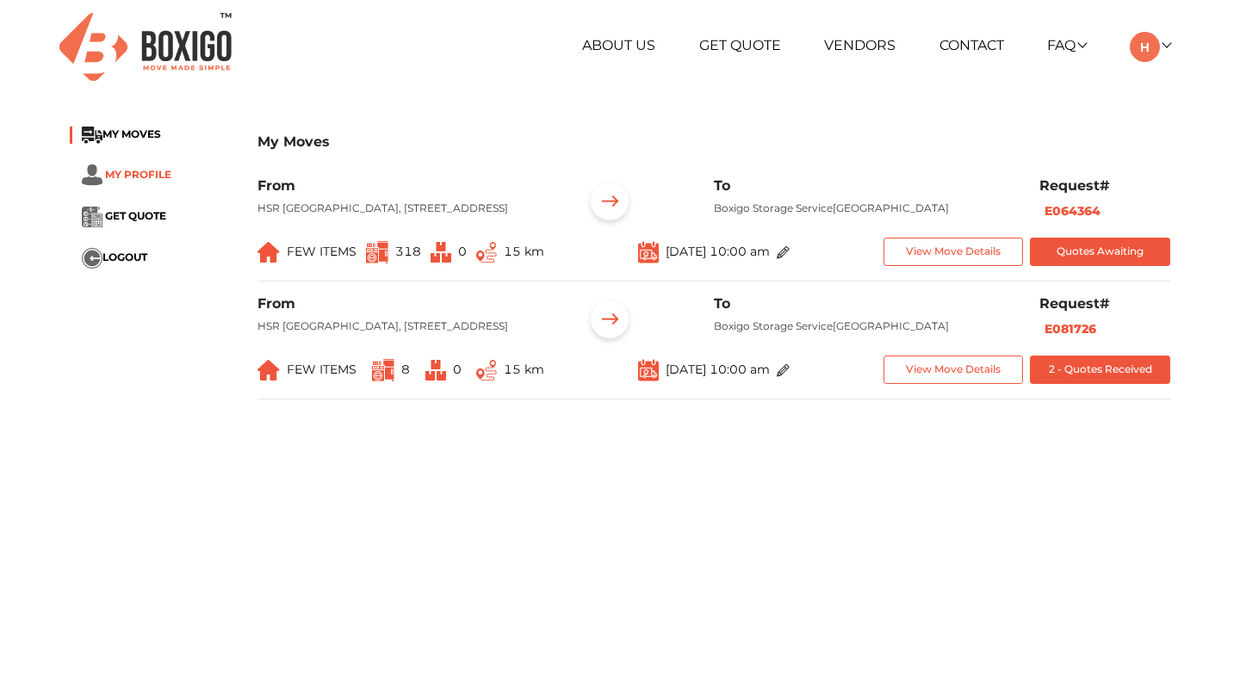
click at [135, 171] on span "MY PROFILE" at bounding box center [138, 173] width 66 height 13
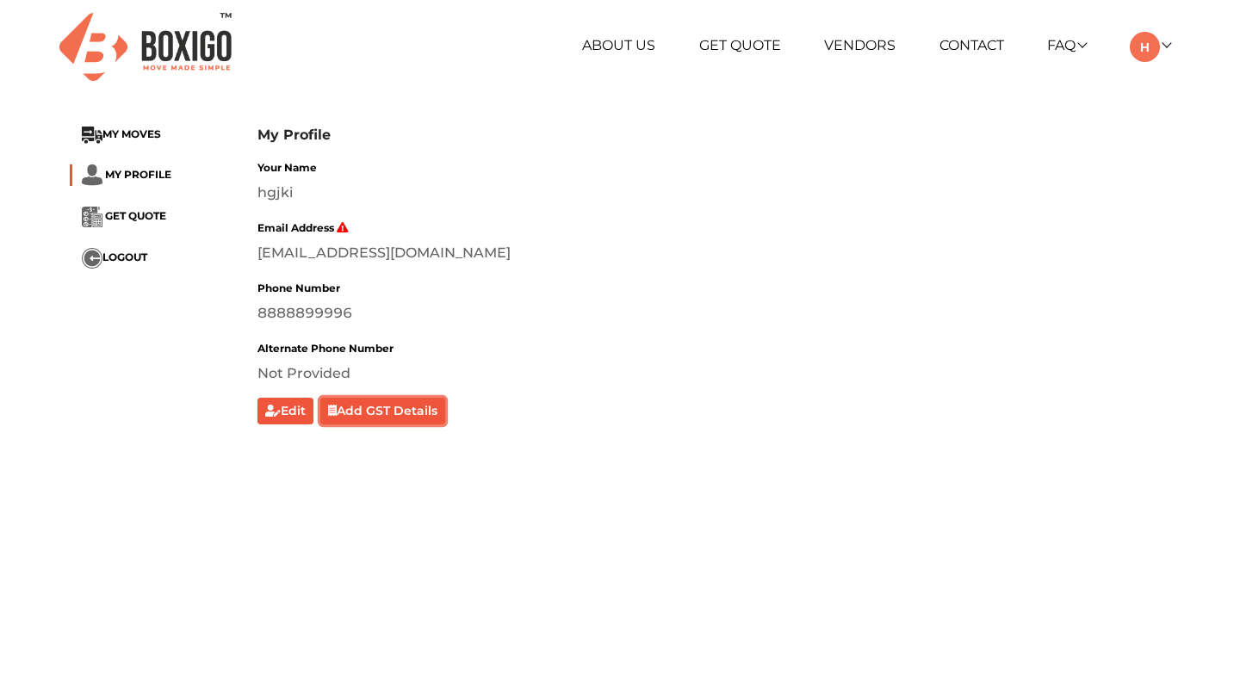
click at [376, 403] on button "Add GST Details" at bounding box center [383, 411] width 126 height 27
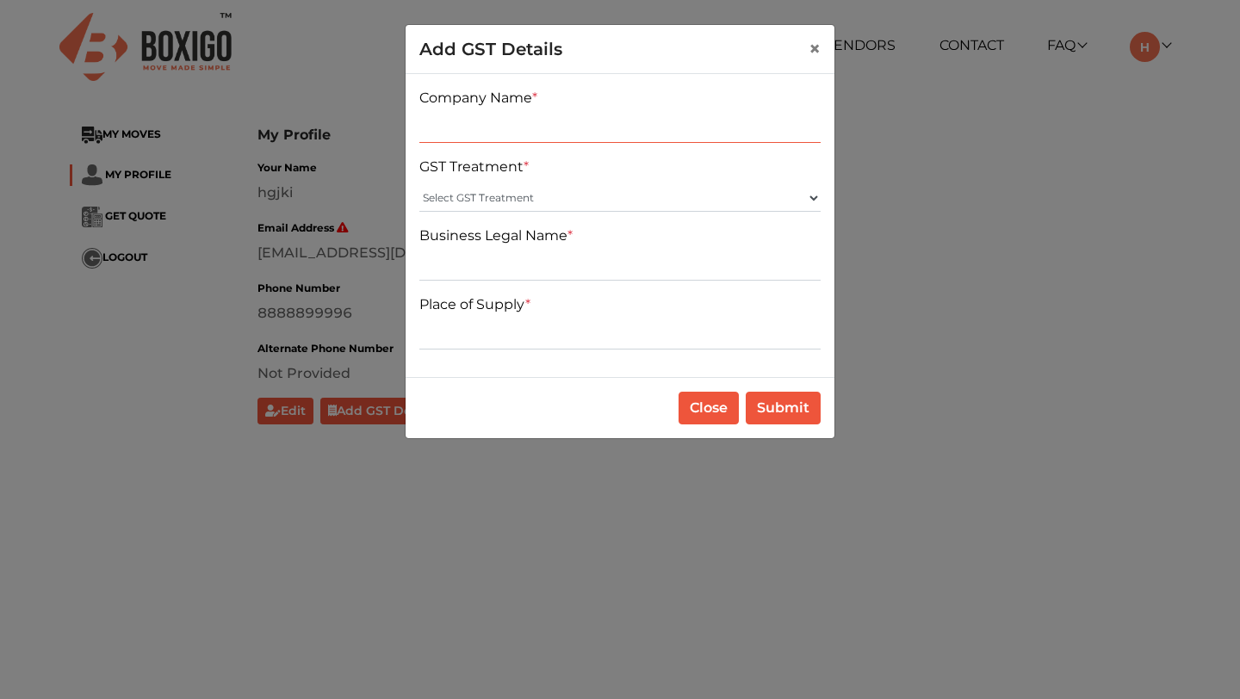
click at [503, 133] on input "text" at bounding box center [619, 129] width 401 height 28
type input "bb"
click at [482, 196] on select "Select GST Treatment Registered Unregistered" at bounding box center [619, 198] width 401 height 28
select select "Registered"
click at [419, 184] on select "Select GST Treatment Registered Unregistered" at bounding box center [619, 198] width 401 height 28
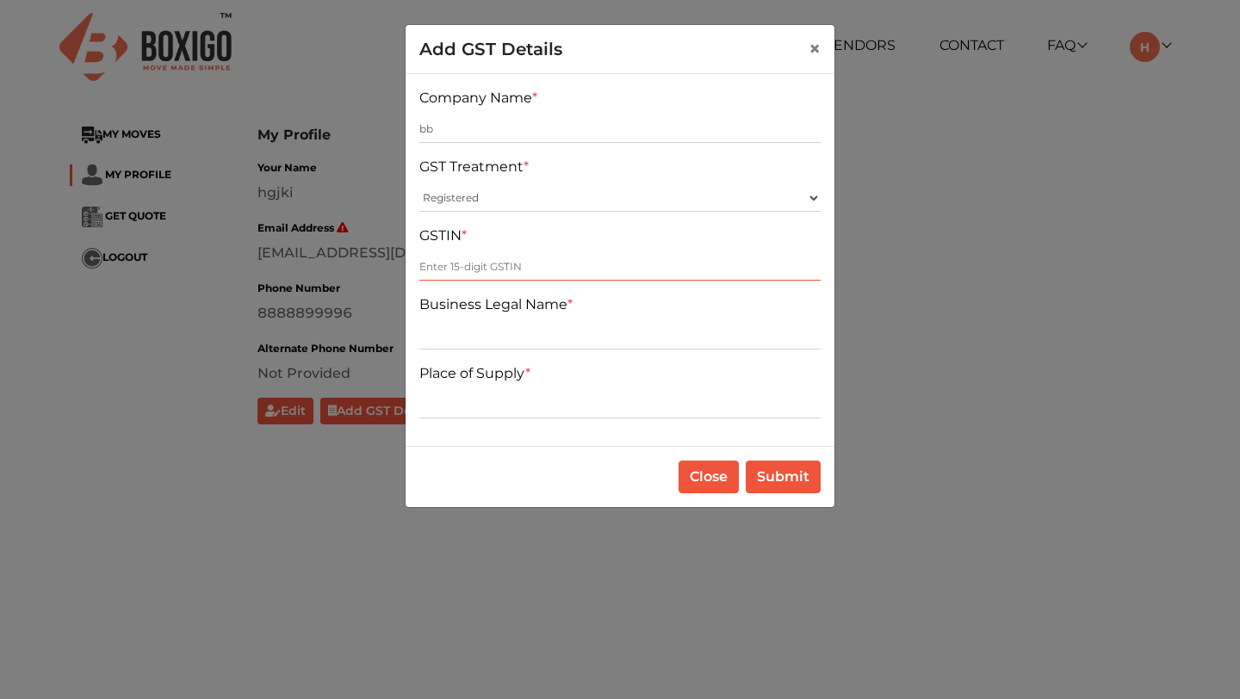
click at [458, 274] on input "text" at bounding box center [619, 267] width 401 height 28
type input "123456789098712"
click at [482, 354] on div "Company Name * bb GST Treatment * Select GST Treatment Registered Unregistered …" at bounding box center [620, 260] width 429 height 372
click at [455, 341] on input "text" at bounding box center [619, 336] width 401 height 28
type input "Brainsys"
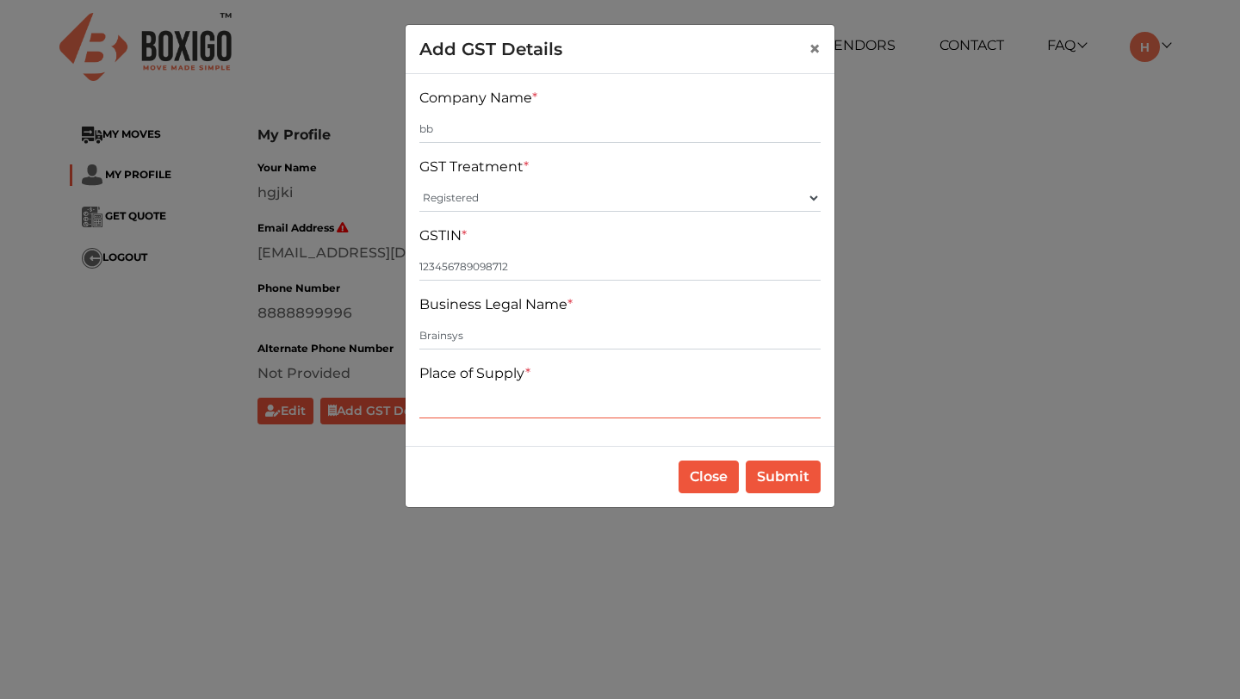
click at [479, 403] on input "text" at bounding box center [619, 405] width 401 height 28
type input "KA"
click at [785, 474] on button "Submit" at bounding box center [783, 477] width 75 height 33
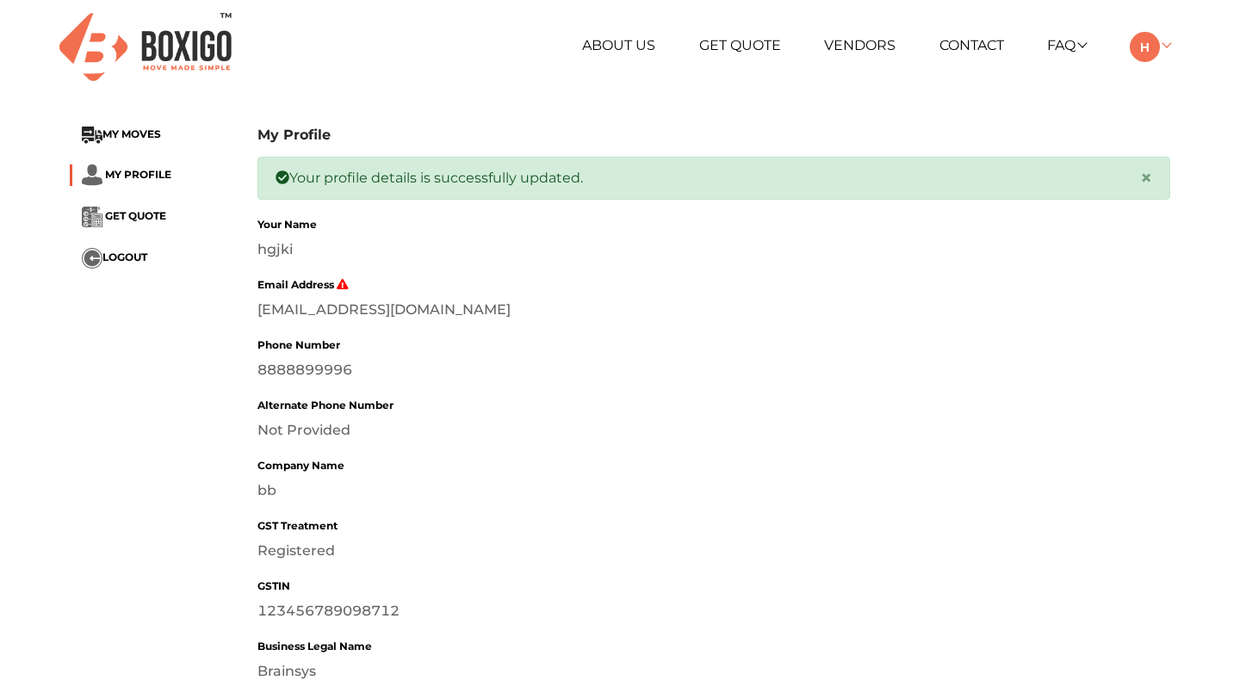
click at [1140, 43] on img at bounding box center [1145, 47] width 30 height 30
click at [1177, 164] on button "LOGOUT" at bounding box center [1194, 168] width 138 height 32
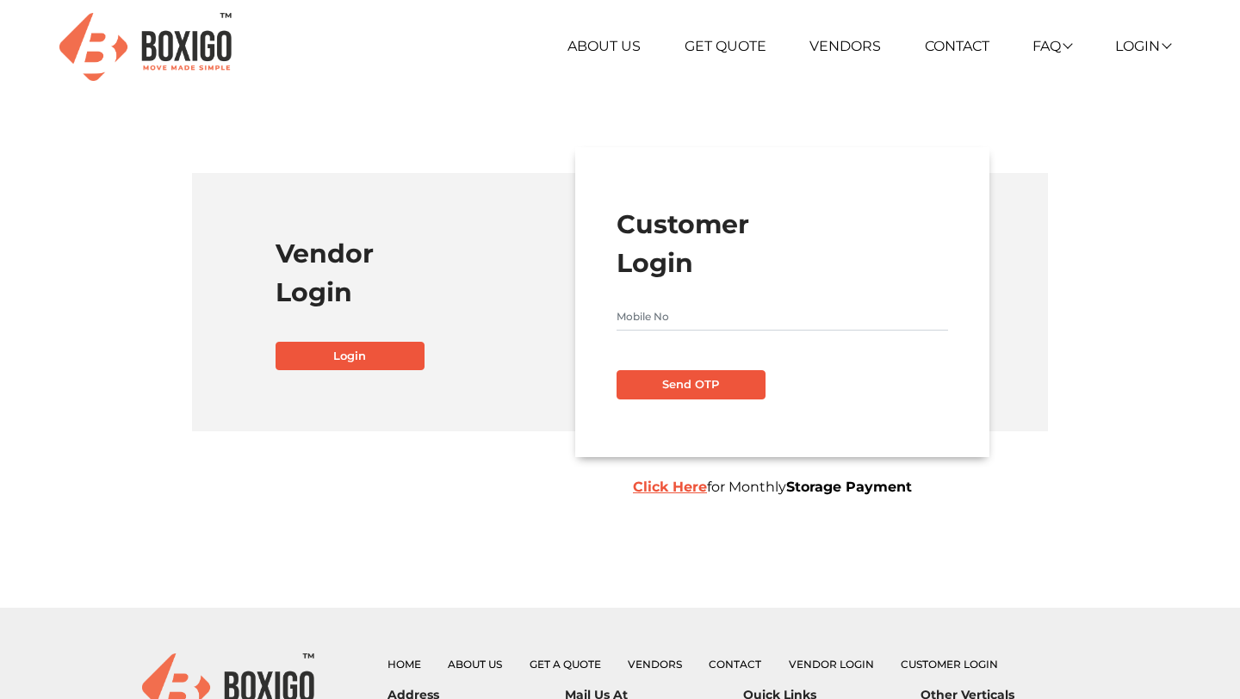
click at [640, 318] on input "text" at bounding box center [781, 317] width 331 height 28
type input "6578645674"
click at [643, 376] on button "Send OTP" at bounding box center [690, 384] width 149 height 29
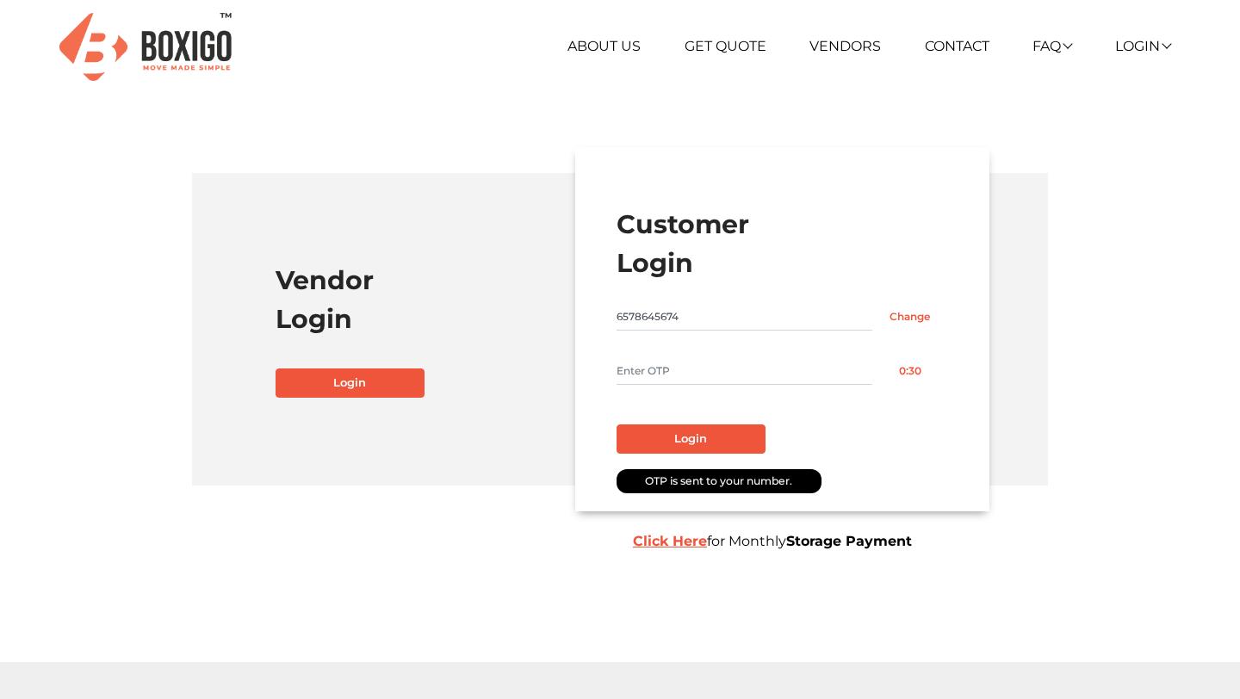
click at [643, 376] on input "text" at bounding box center [744, 371] width 256 height 28
type input "1111"
click at [674, 437] on button "Login" at bounding box center [690, 438] width 149 height 29
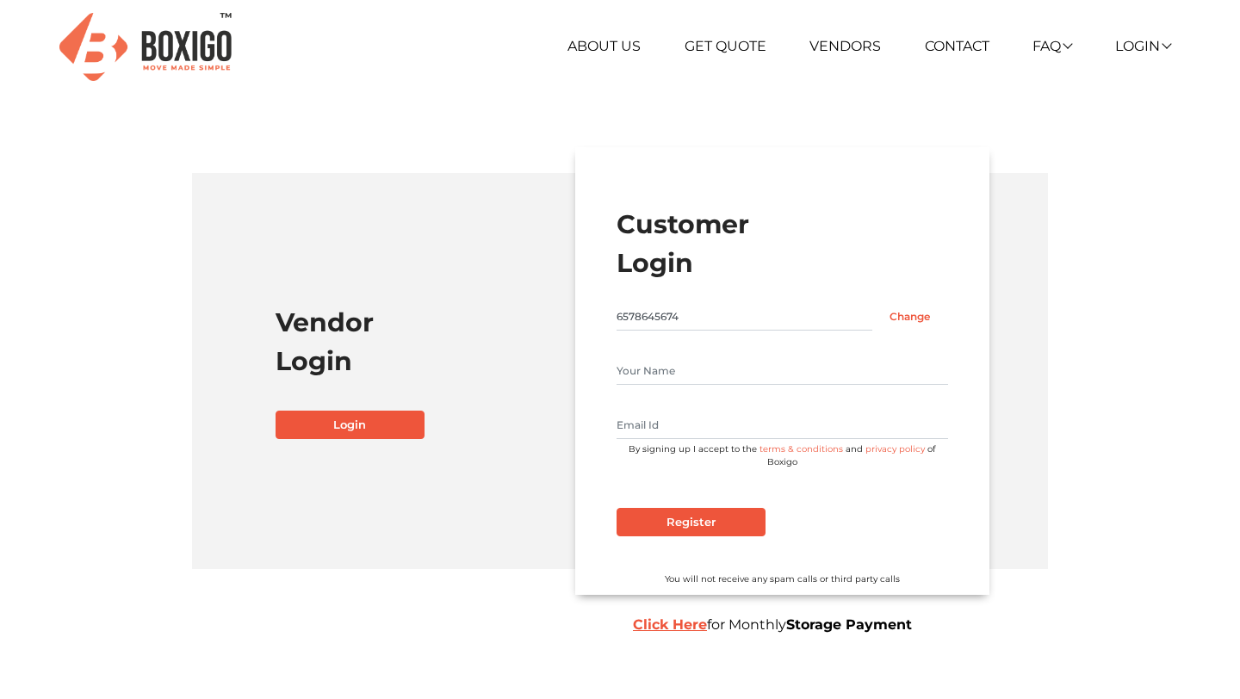
click at [662, 429] on input "text" at bounding box center [781, 426] width 331 height 28
type input "DSFGYY@gmail.com"
click at [647, 510] on input "Register" at bounding box center [690, 522] width 149 height 29
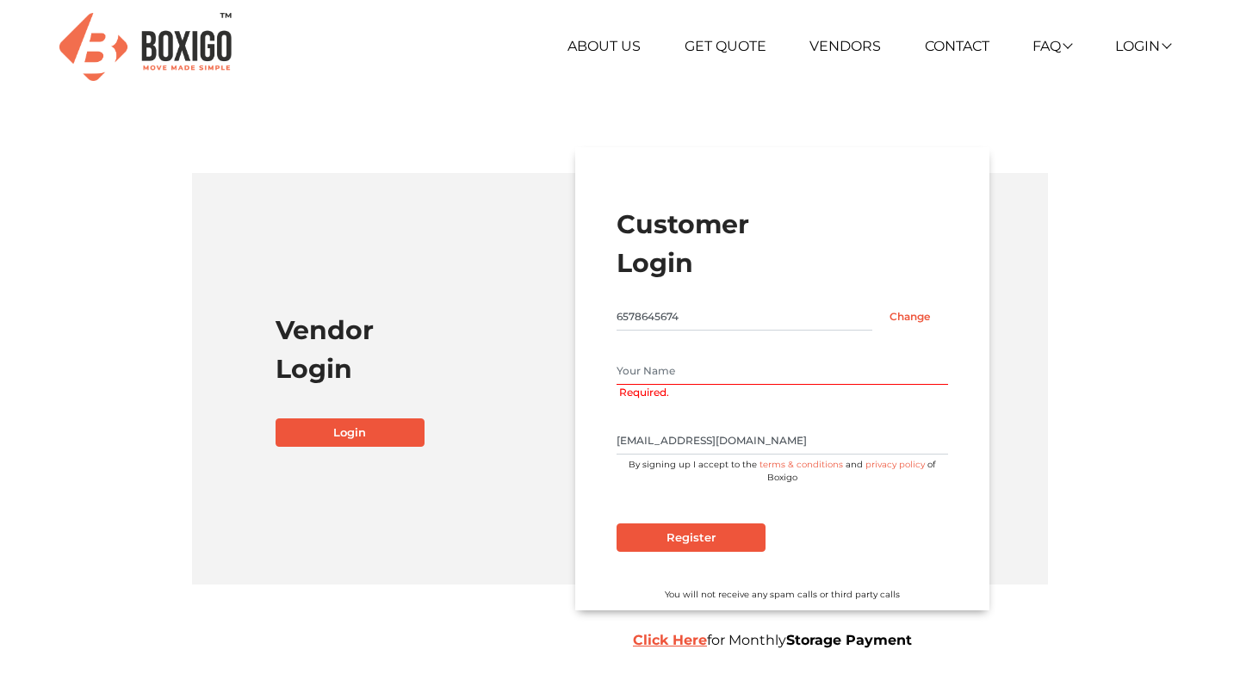
click at [660, 369] on input "text" at bounding box center [781, 371] width 331 height 28
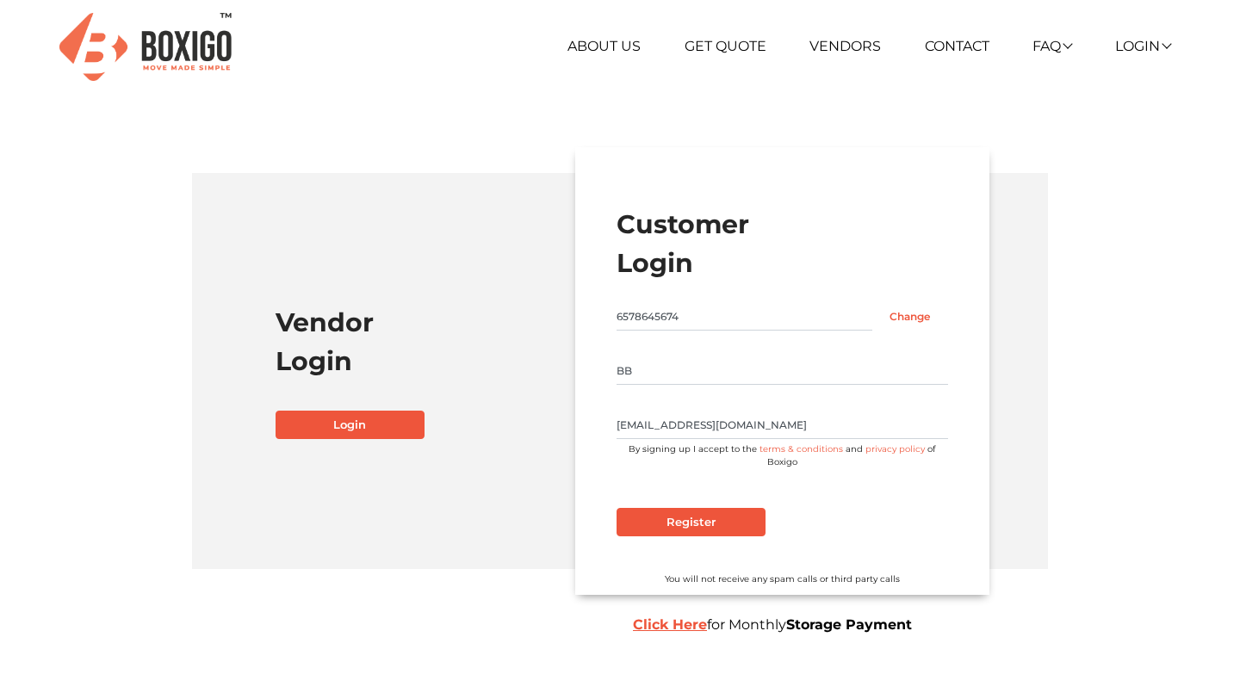
type input "BB"
click at [727, 508] on input "Register" at bounding box center [690, 522] width 149 height 29
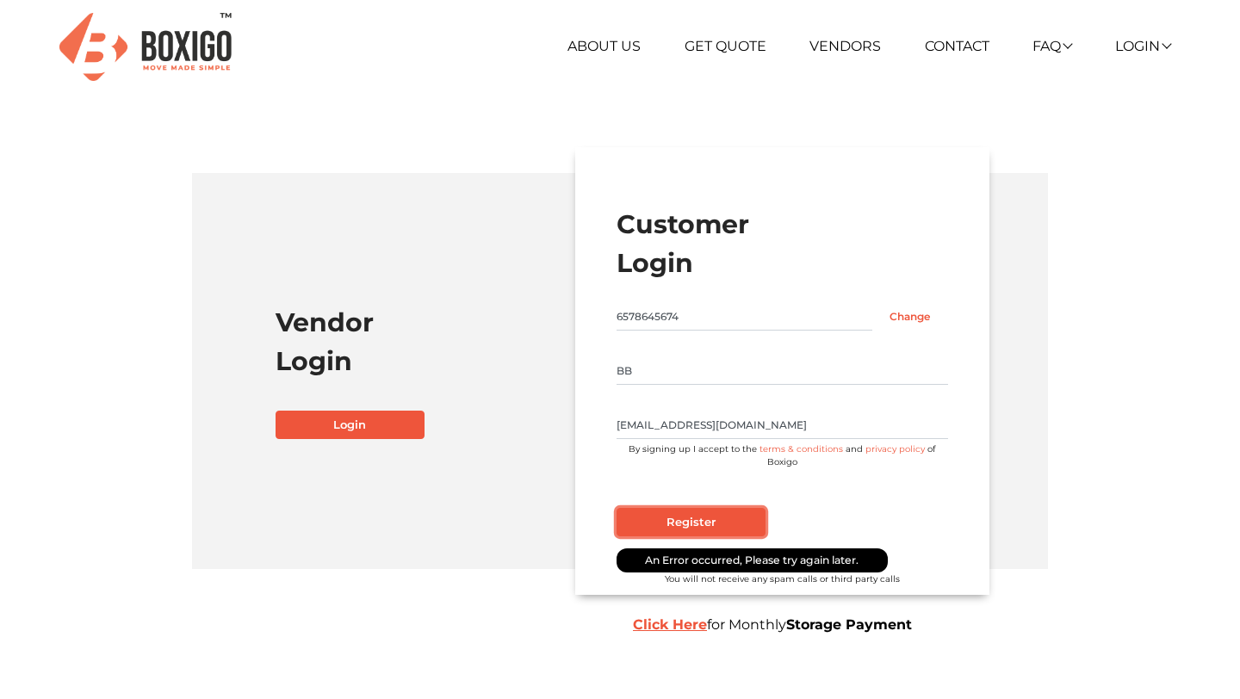
click at [727, 508] on input "Register" at bounding box center [690, 522] width 149 height 29
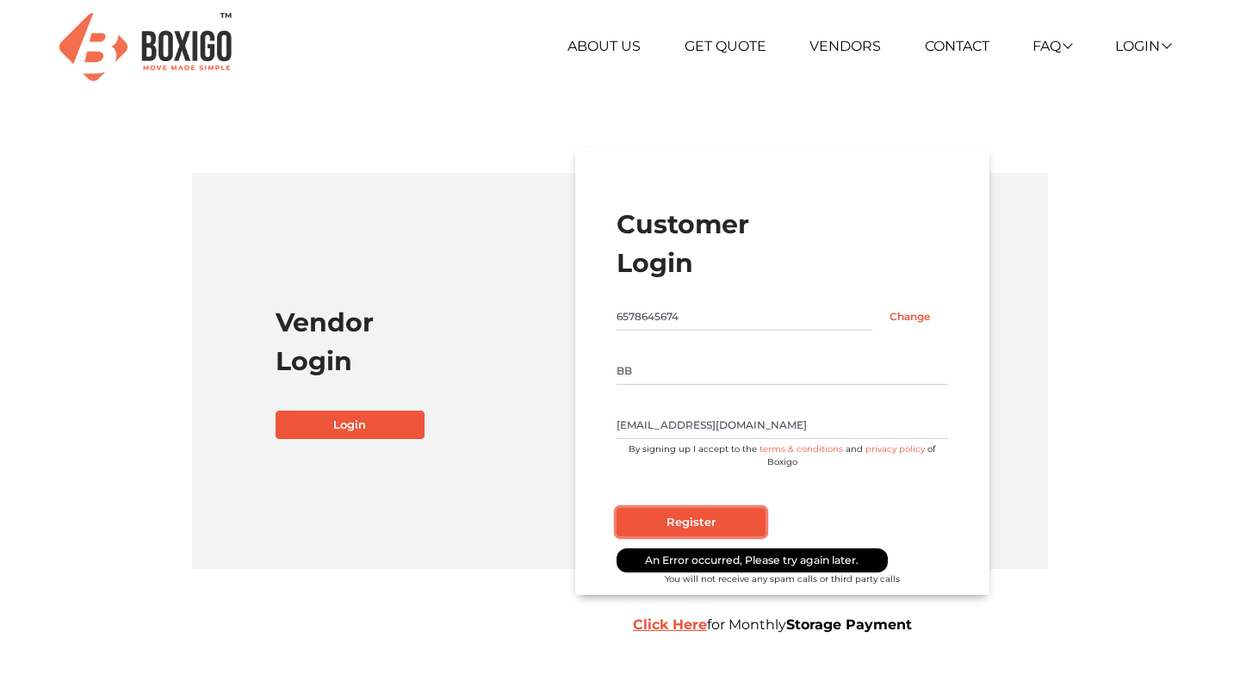
click at [727, 508] on input "Register" at bounding box center [690, 522] width 149 height 29
click at [578, 55] on ul "About Us Get Quote Vendors Contact FAQ Customer FAQ Vendor FAQ Login Customer V…" at bounding box center [807, 46] width 725 height 21
click at [579, 38] on link "About Us" at bounding box center [603, 46] width 73 height 16
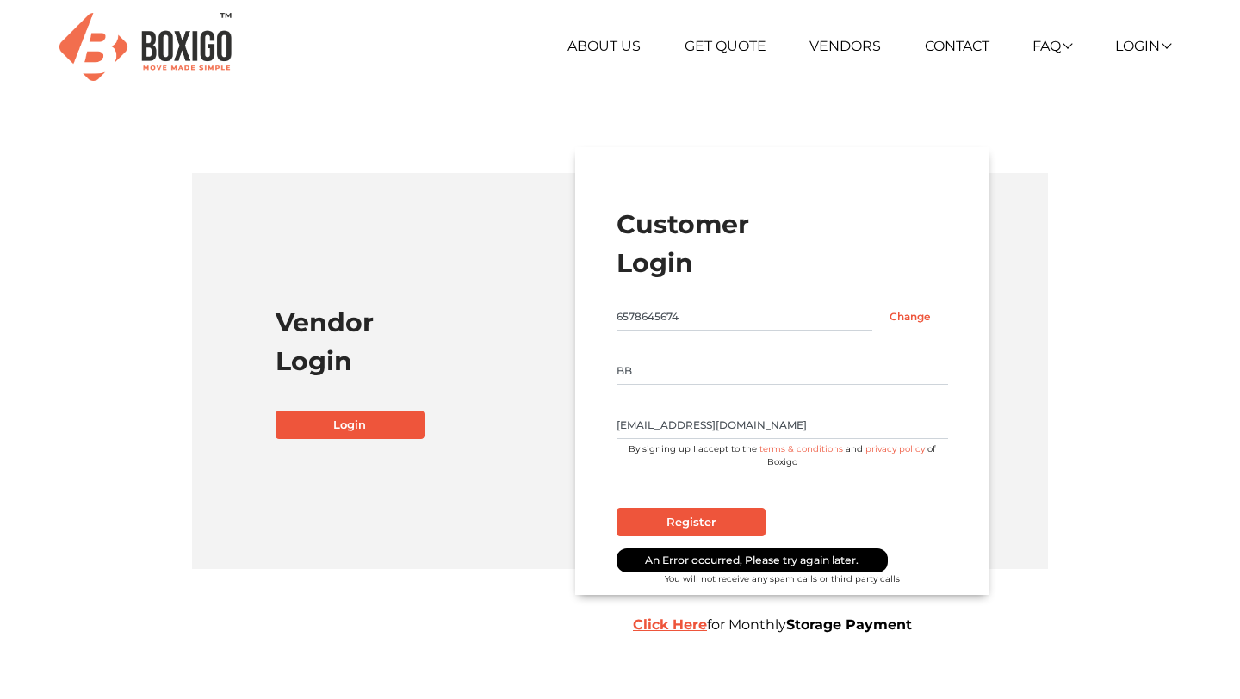
click at [177, 40] on img at bounding box center [145, 47] width 172 height 68
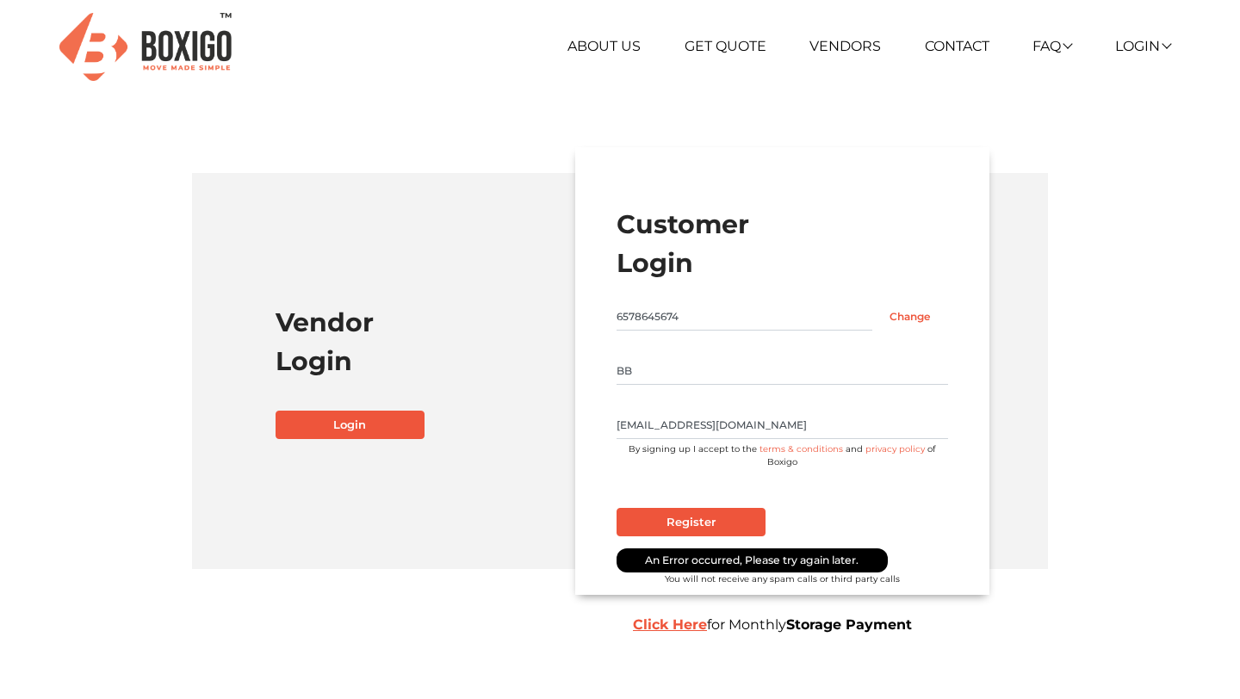
click at [177, 40] on img at bounding box center [145, 47] width 172 height 68
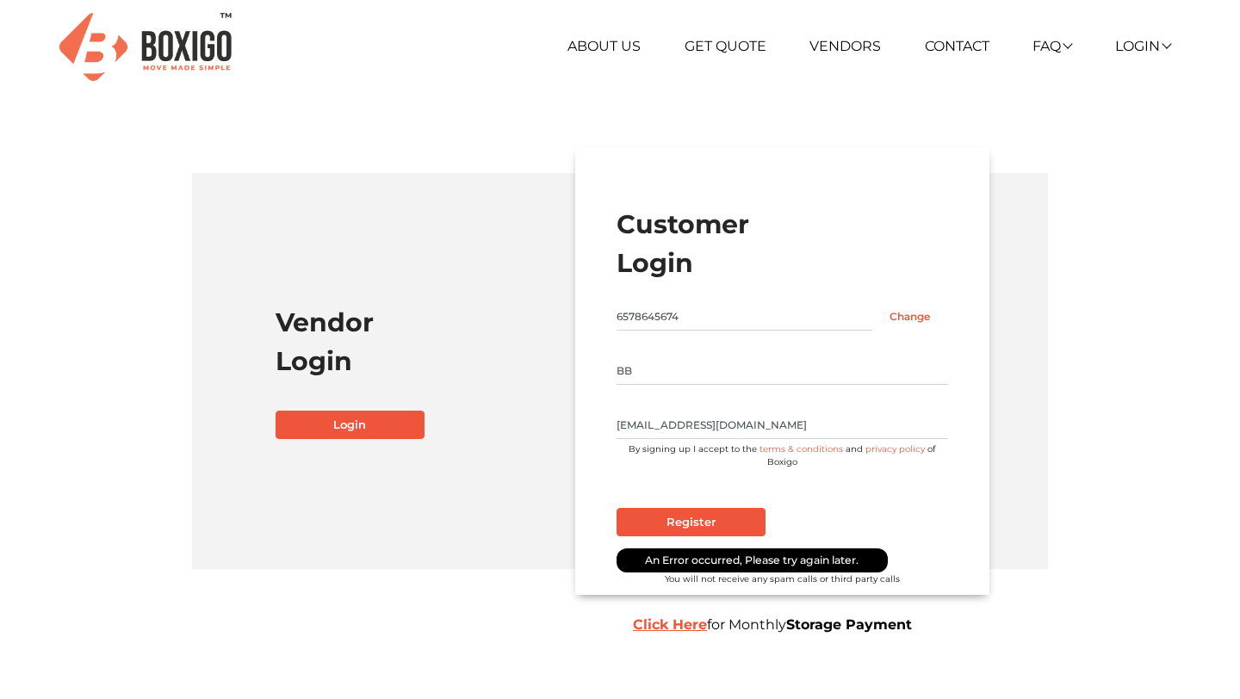
click at [177, 40] on img at bounding box center [145, 47] width 172 height 68
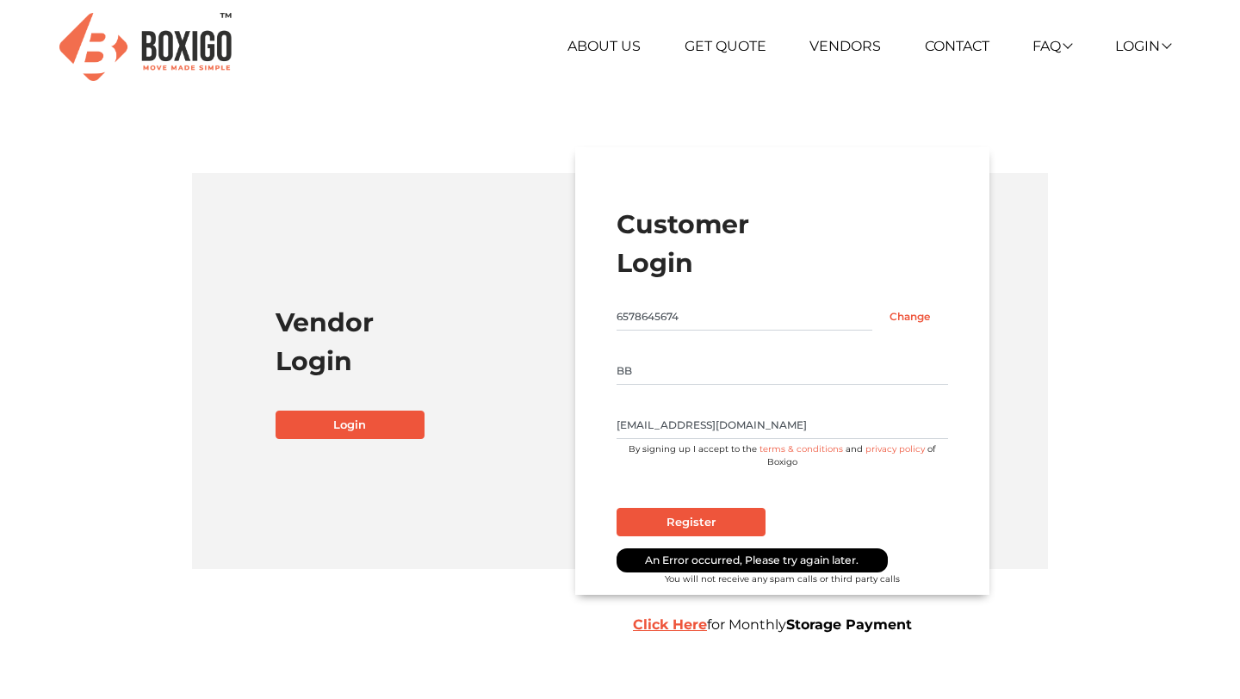
click at [177, 40] on img at bounding box center [145, 47] width 172 height 68
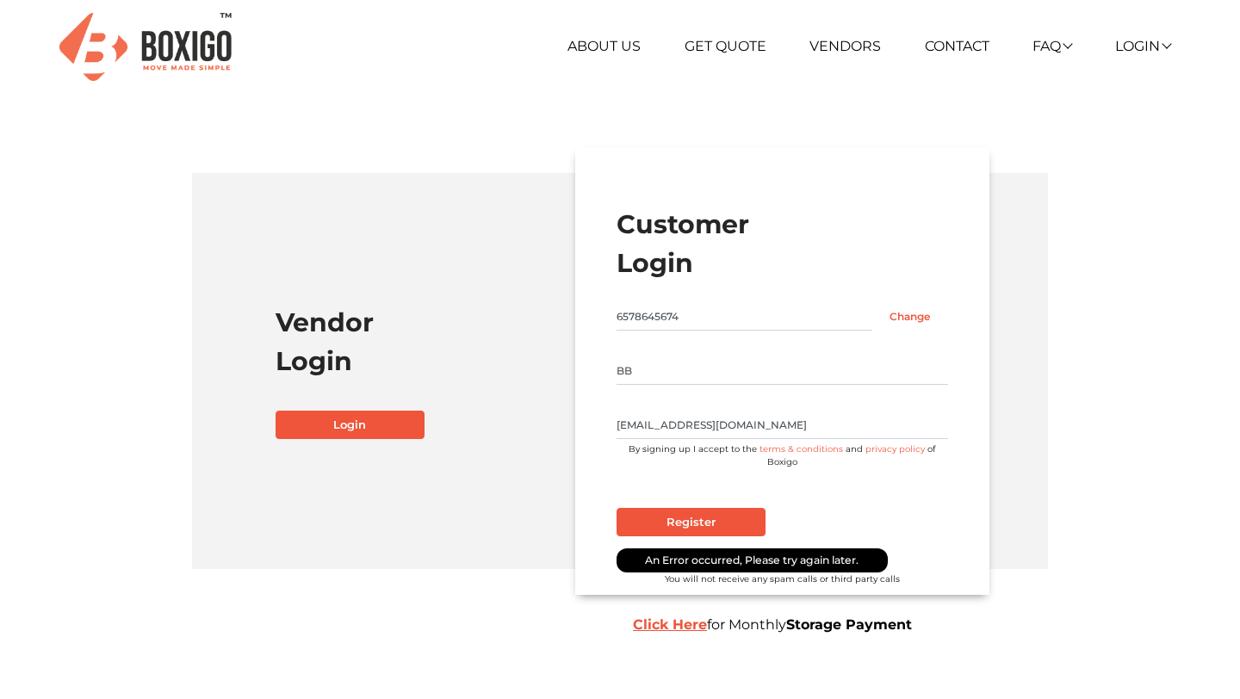
click at [177, 40] on img at bounding box center [145, 47] width 172 height 68
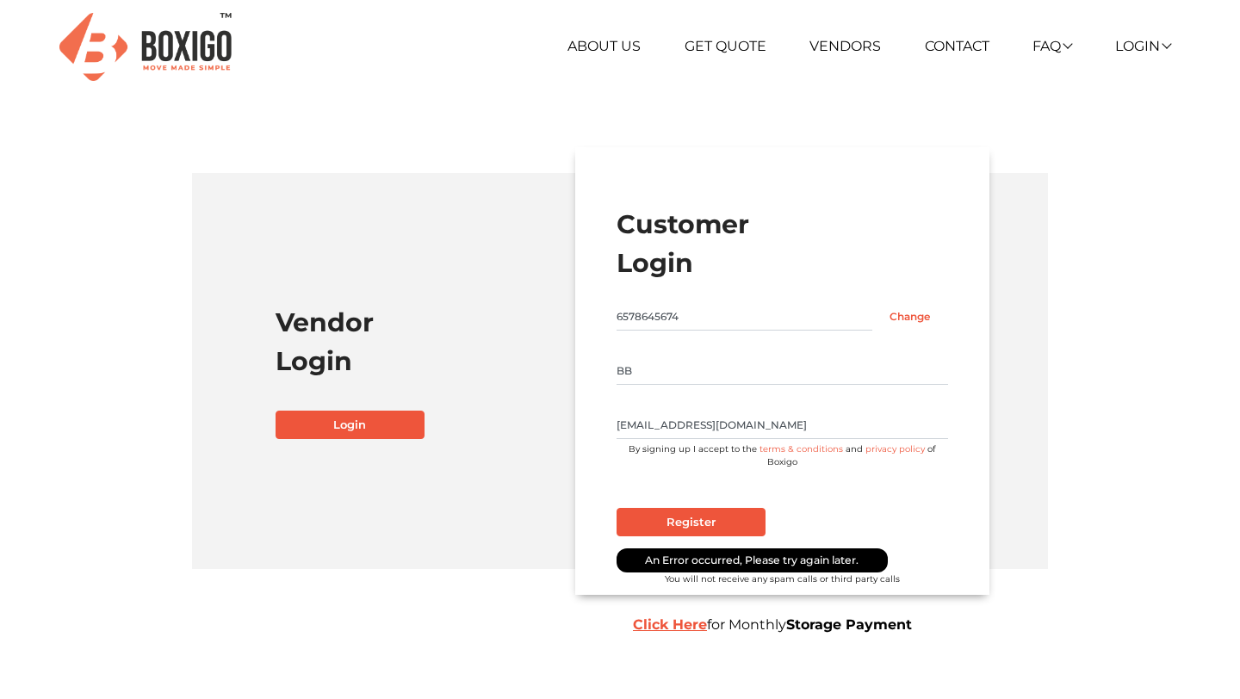
click at [177, 40] on img at bounding box center [145, 47] width 172 height 68
click at [762, 419] on input "DSFGYY@gmail.com" at bounding box center [781, 426] width 331 height 28
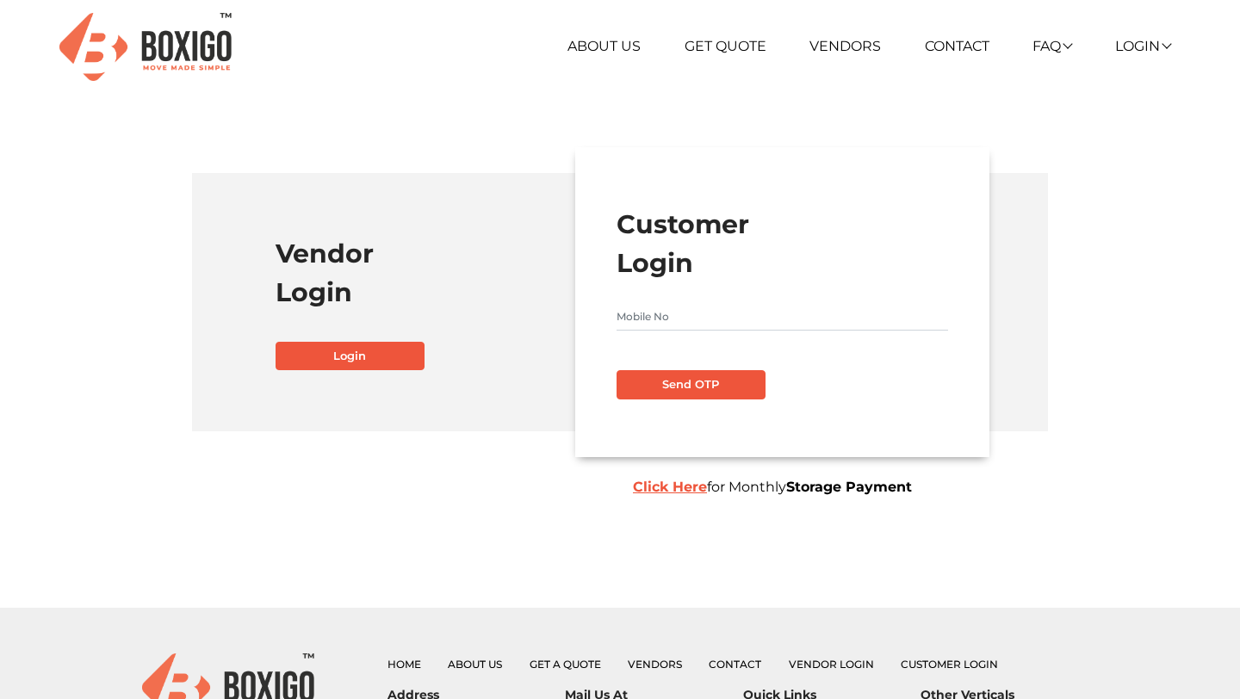
click at [736, 330] on input "text" at bounding box center [781, 317] width 331 height 28
paste input "8888899996"
type input "8888899996"
click at [635, 374] on button "Send OTP" at bounding box center [690, 384] width 149 height 29
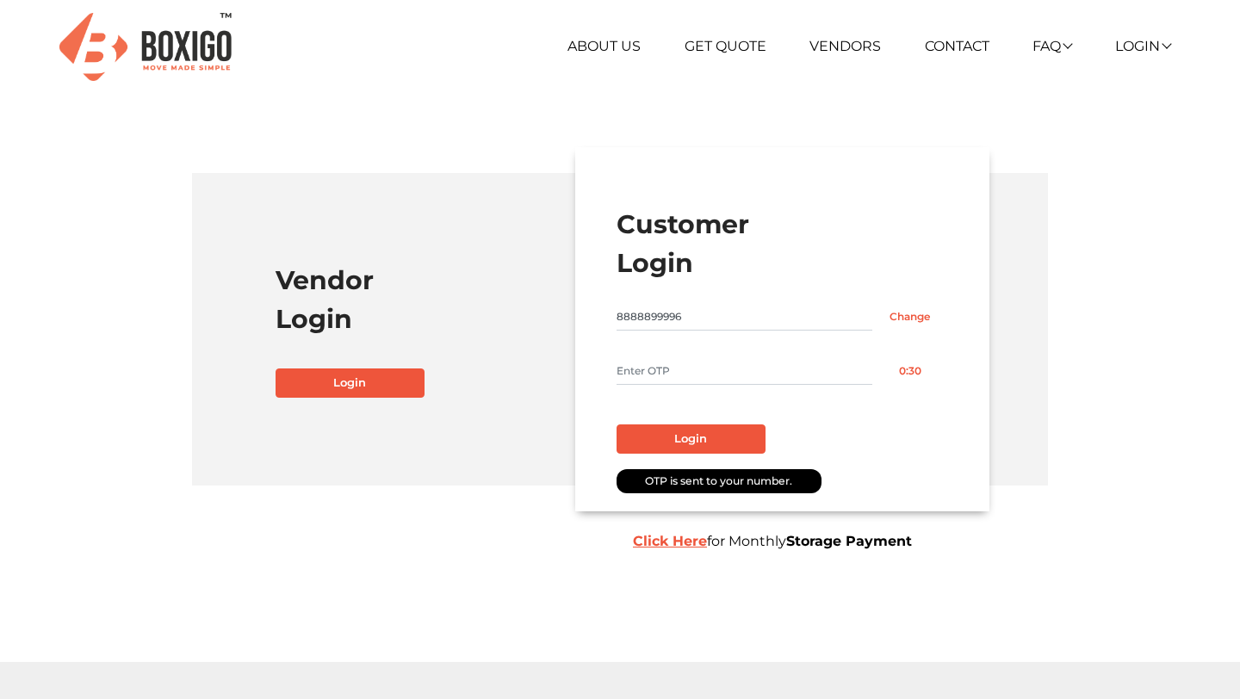
click at [630, 375] on input "text" at bounding box center [744, 371] width 256 height 28
type input "1111"
click at [655, 441] on button "Login" at bounding box center [690, 438] width 149 height 29
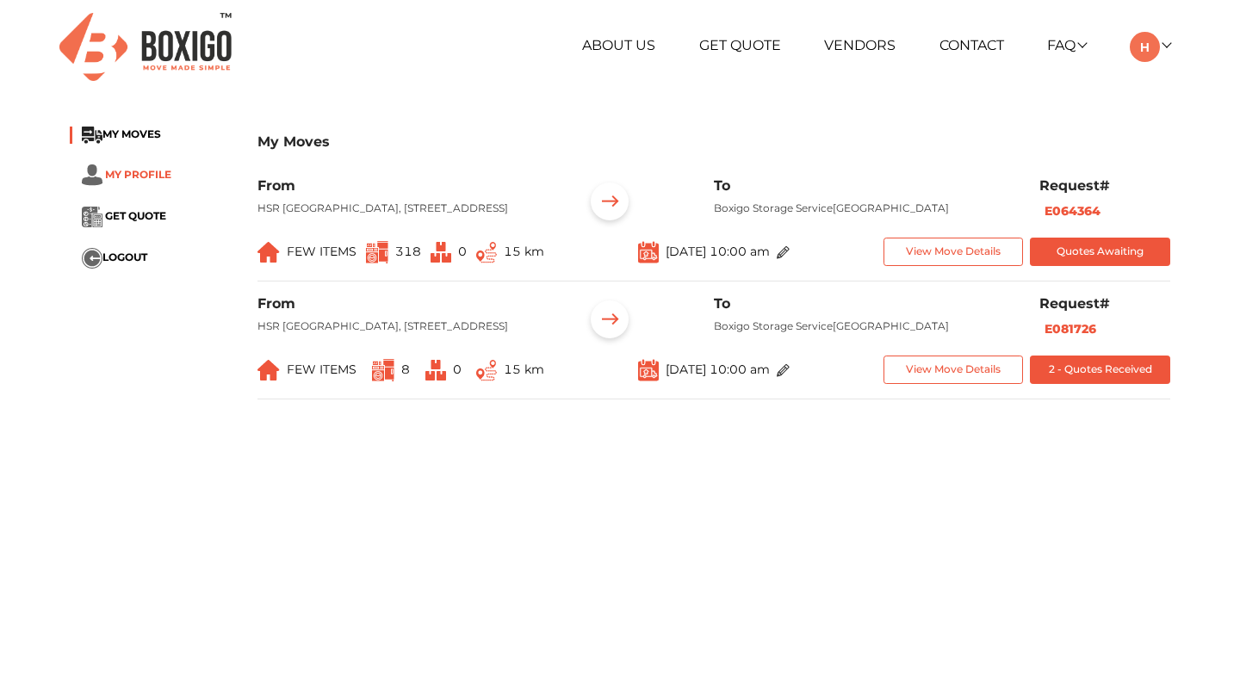
click at [104, 179] on span at bounding box center [93, 173] width 23 height 13
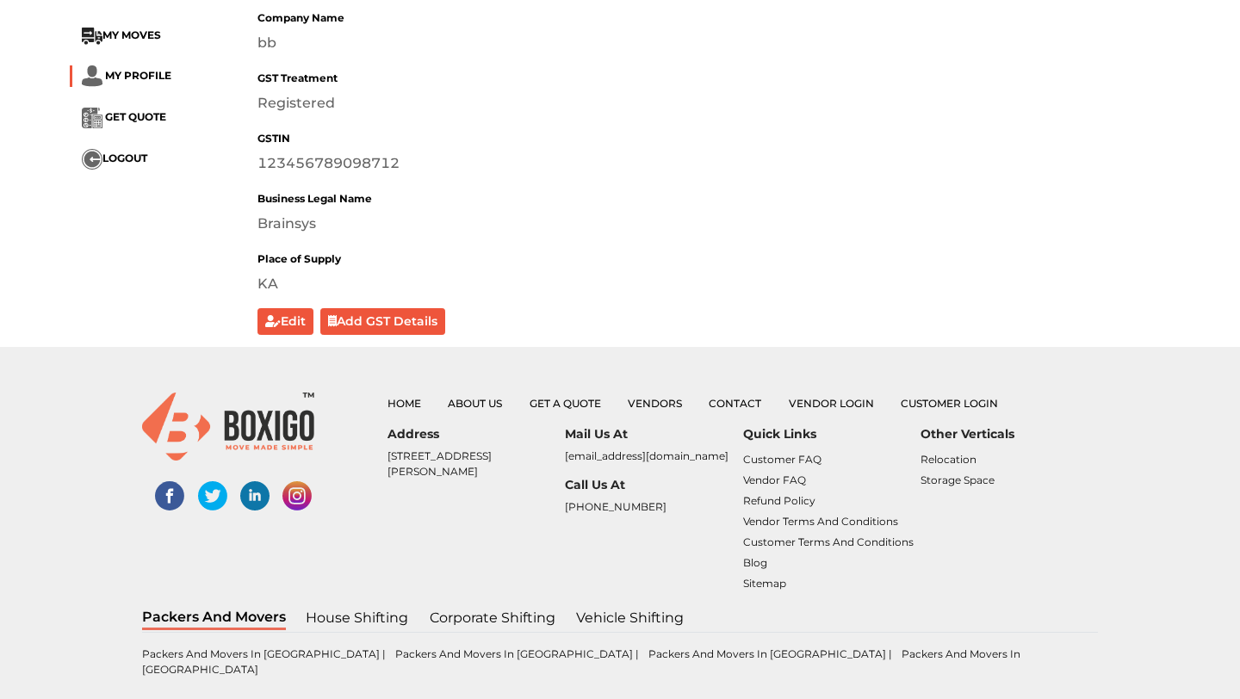
scroll to position [441, 0]
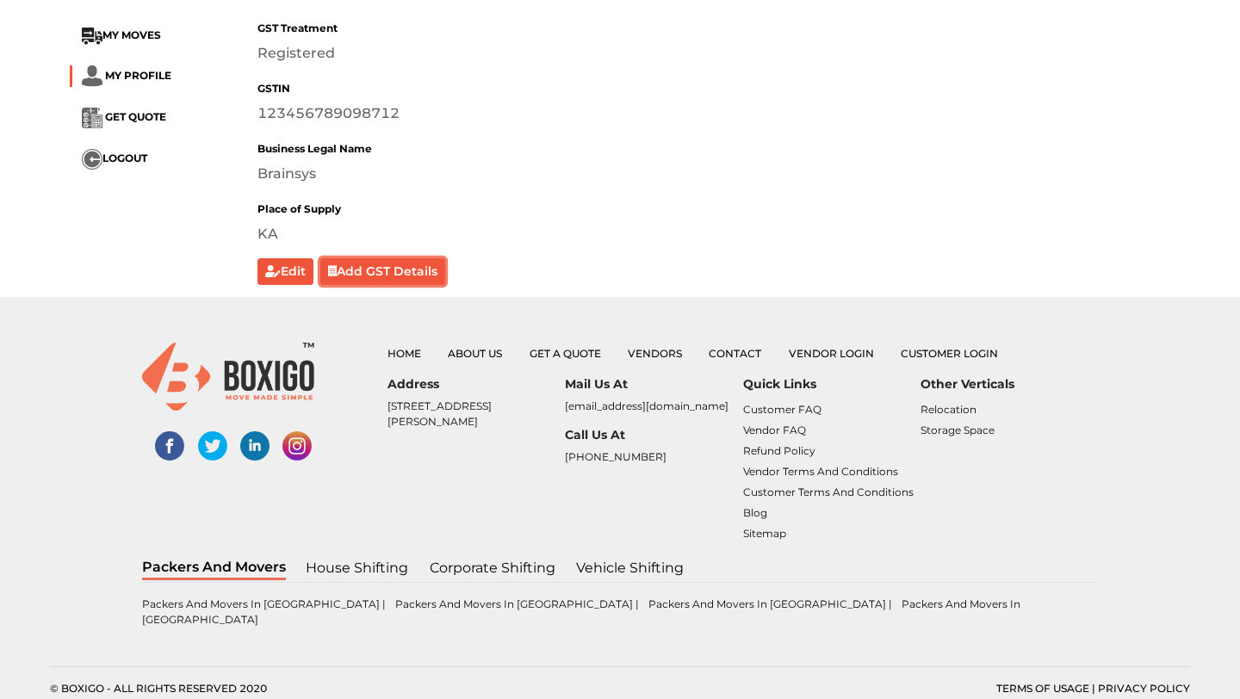
click at [414, 279] on button "Add GST Details" at bounding box center [383, 271] width 126 height 27
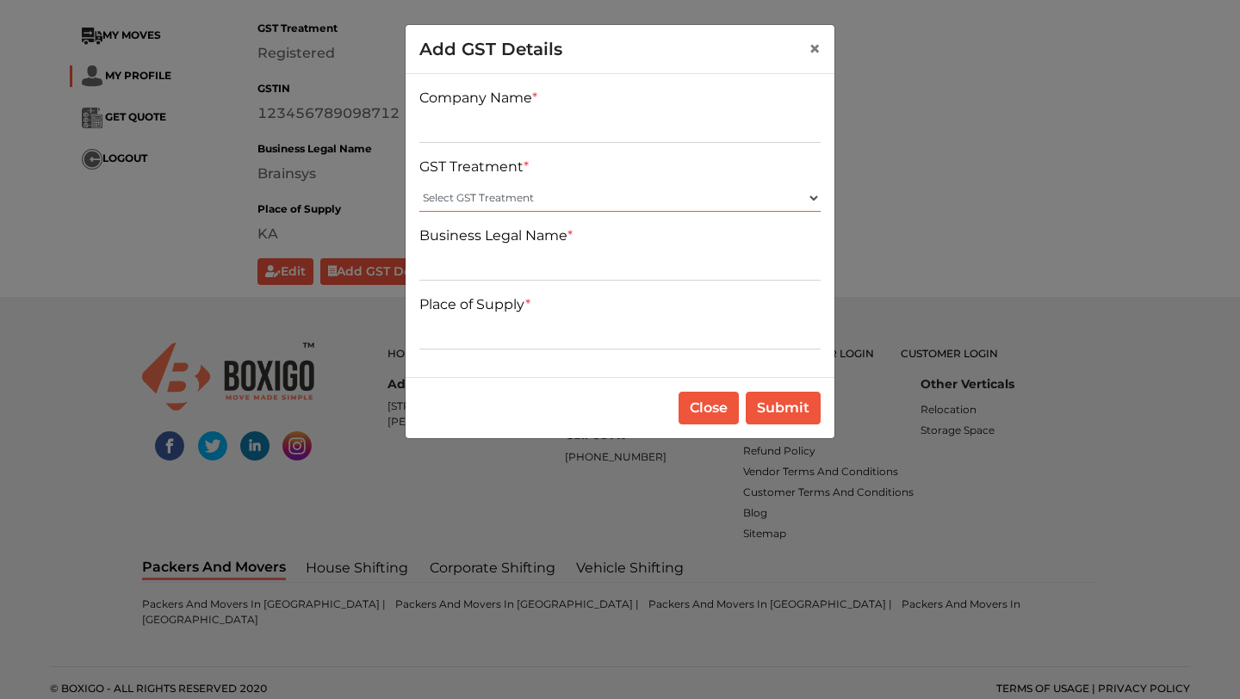
click at [498, 204] on select "Select GST Treatment Registered Unregistered" at bounding box center [619, 198] width 401 height 28
click at [490, 148] on div "Company Name * GST Treatment * Select GST Treatment Registered Unregistered Bus…" at bounding box center [620, 225] width 429 height 303
click at [539, 126] on input "text" at bounding box center [619, 129] width 401 height 28
click at [455, 207] on select "Select GST Treatment Registered Unregistered" at bounding box center [619, 198] width 401 height 28
select select "Unregistered"
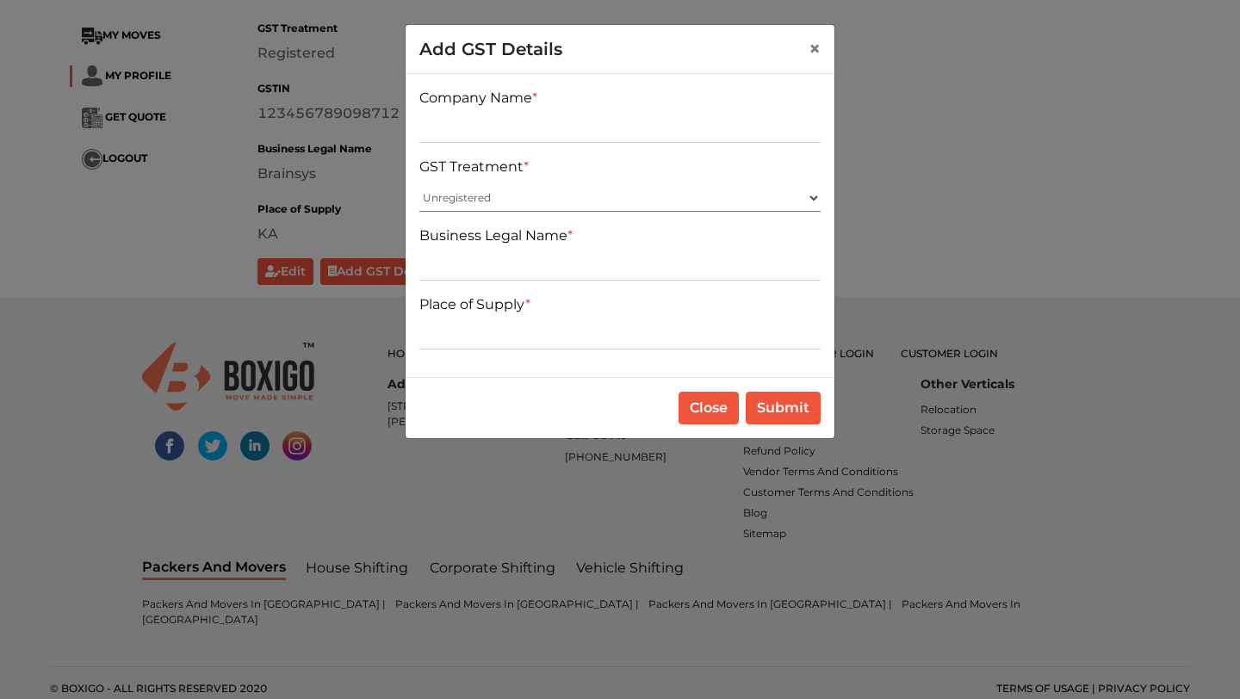
click at [419, 184] on select "Select GST Treatment Registered Unregistered" at bounding box center [619, 198] width 401 height 28
click at [513, 263] on input "text" at bounding box center [619, 267] width 401 height 28
type input "Brainsys"
click at [475, 333] on input "text" at bounding box center [619, 336] width 401 height 28
type input "KAHVHJ"
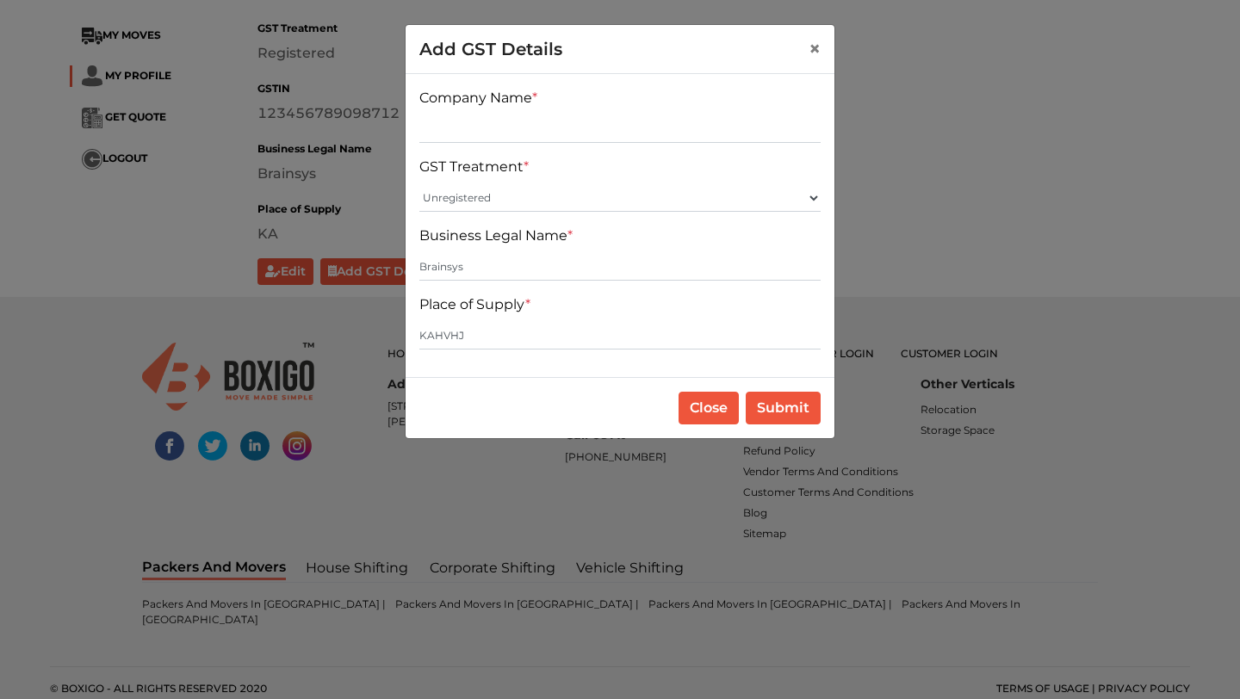
click at [791, 414] on button "Submit" at bounding box center [783, 408] width 75 height 33
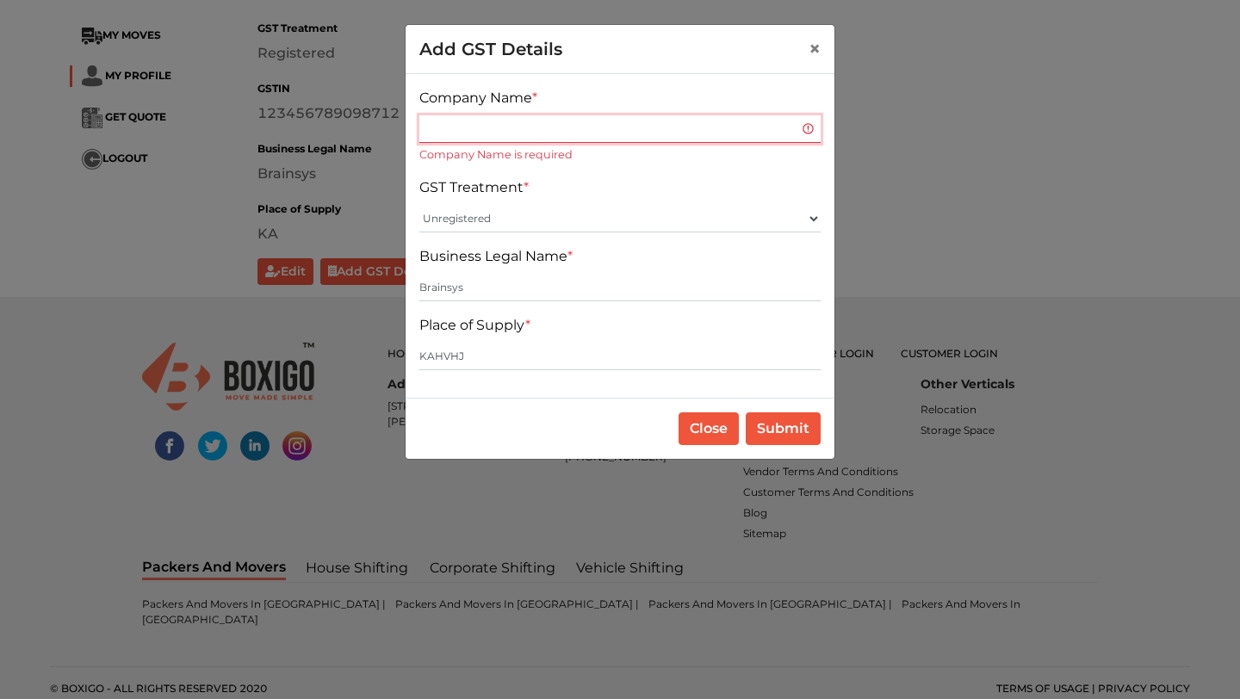
click at [465, 130] on input "text" at bounding box center [619, 129] width 401 height 28
type input "BBJHB"
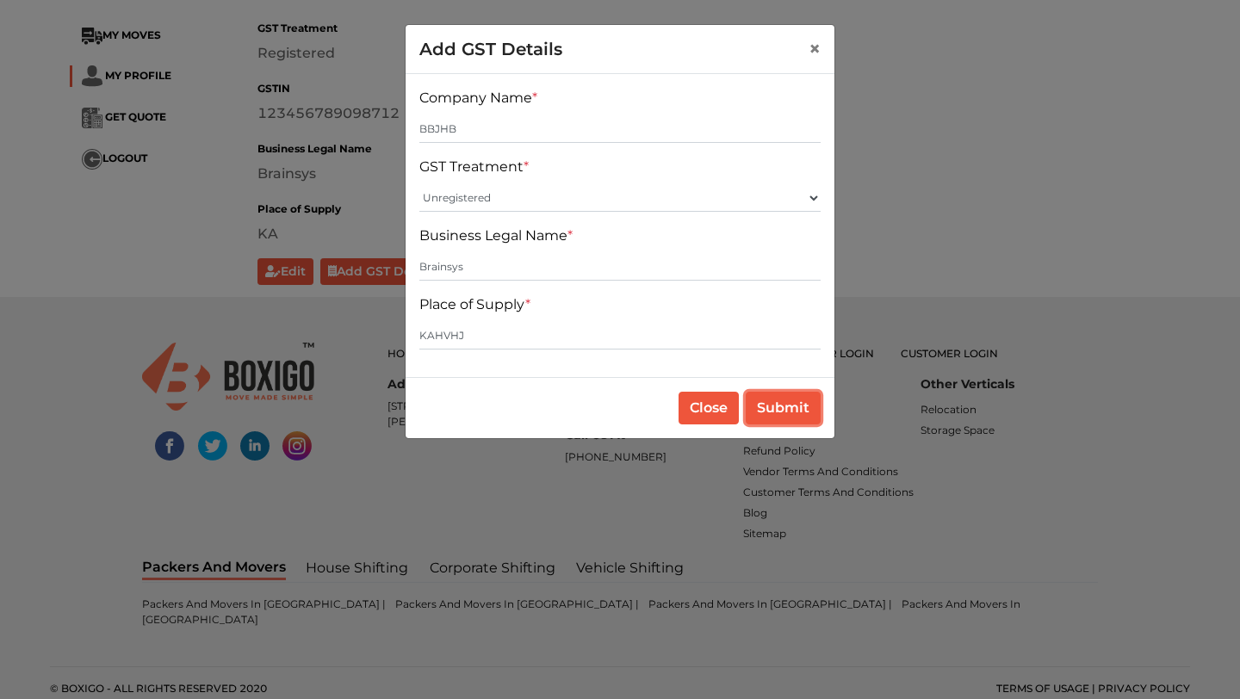
click at [761, 400] on button "Submit" at bounding box center [783, 408] width 75 height 33
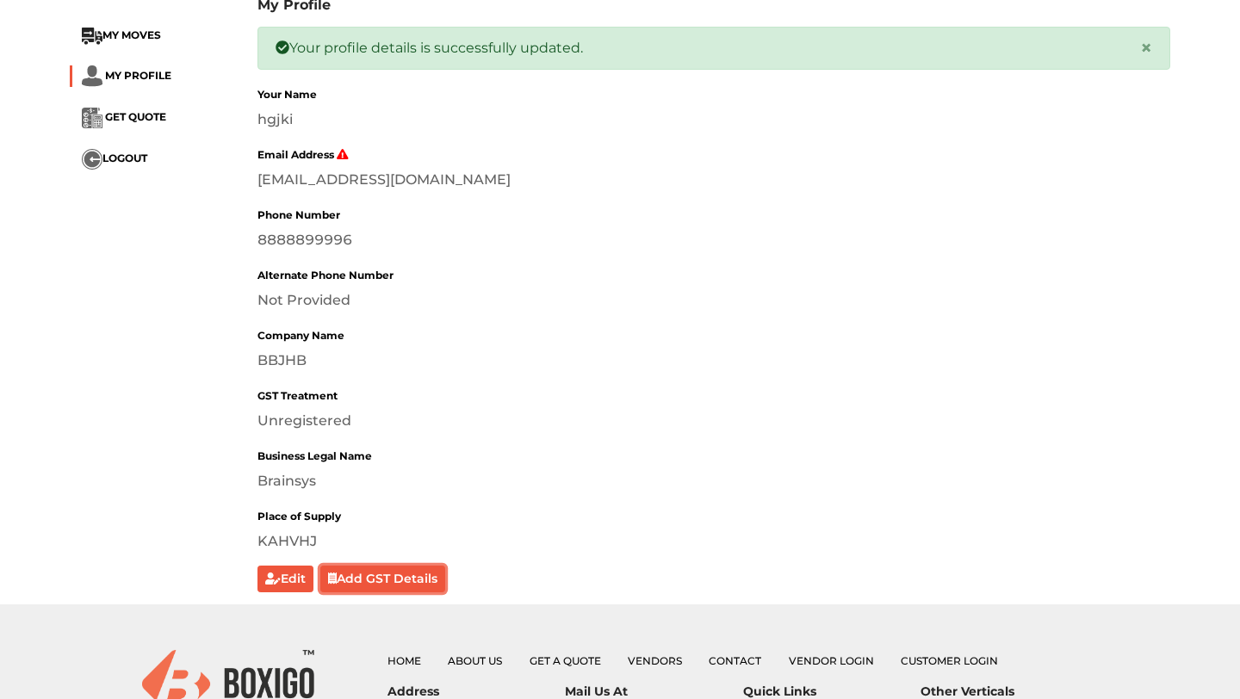
scroll to position [131, 0]
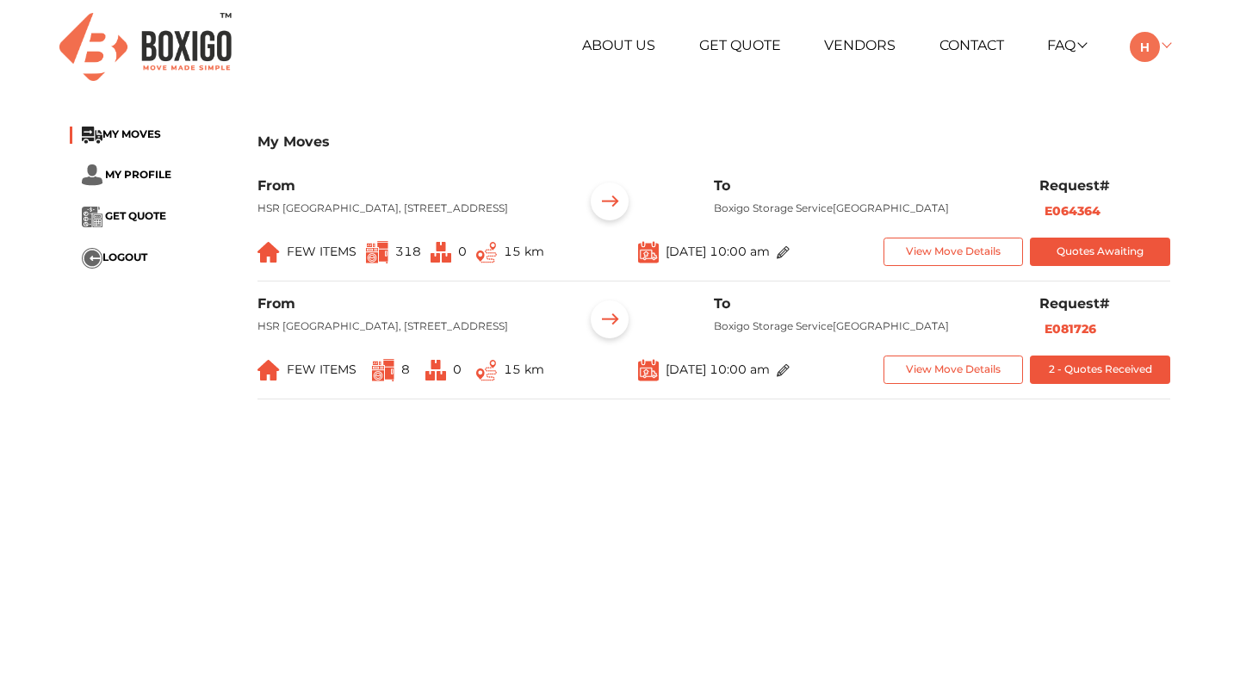
click at [1151, 45] on img at bounding box center [1145, 47] width 30 height 30
click at [1173, 166] on button "LOGOUT" at bounding box center [1194, 168] width 138 height 32
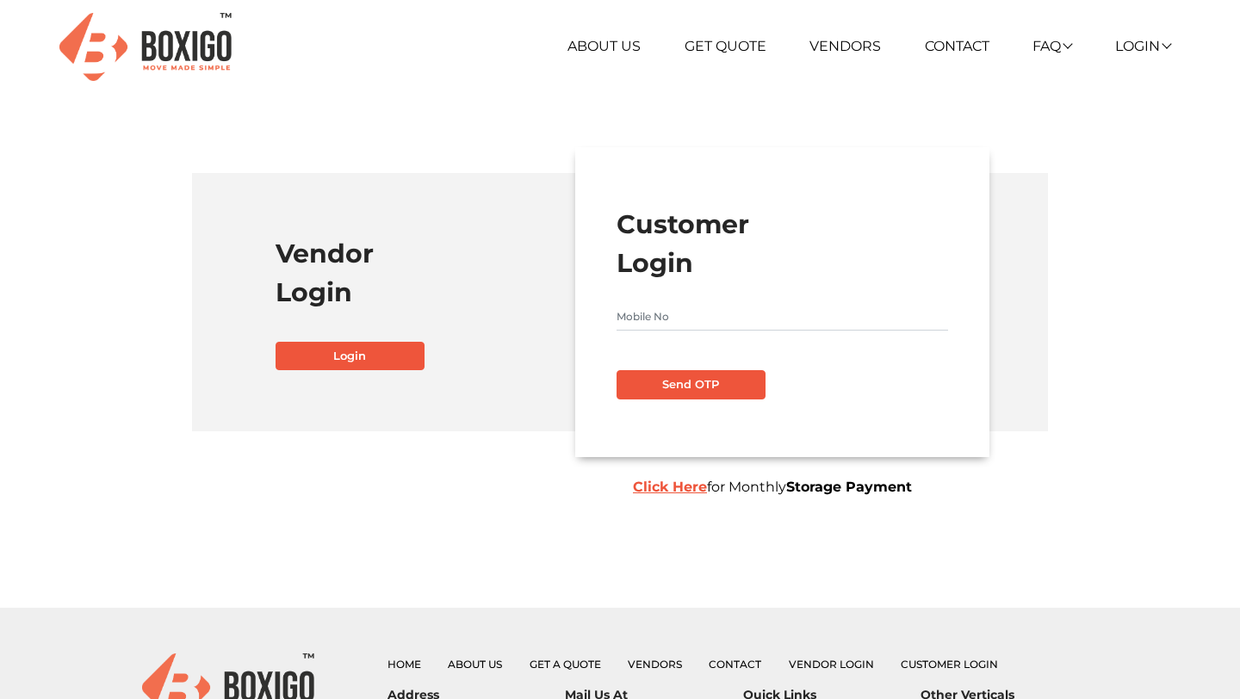
click at [628, 325] on input "text" at bounding box center [781, 317] width 331 height 28
click at [687, 322] on input "text" at bounding box center [781, 317] width 331 height 28
type input "9878767876"
click at [696, 383] on button "Send OTP" at bounding box center [690, 384] width 149 height 29
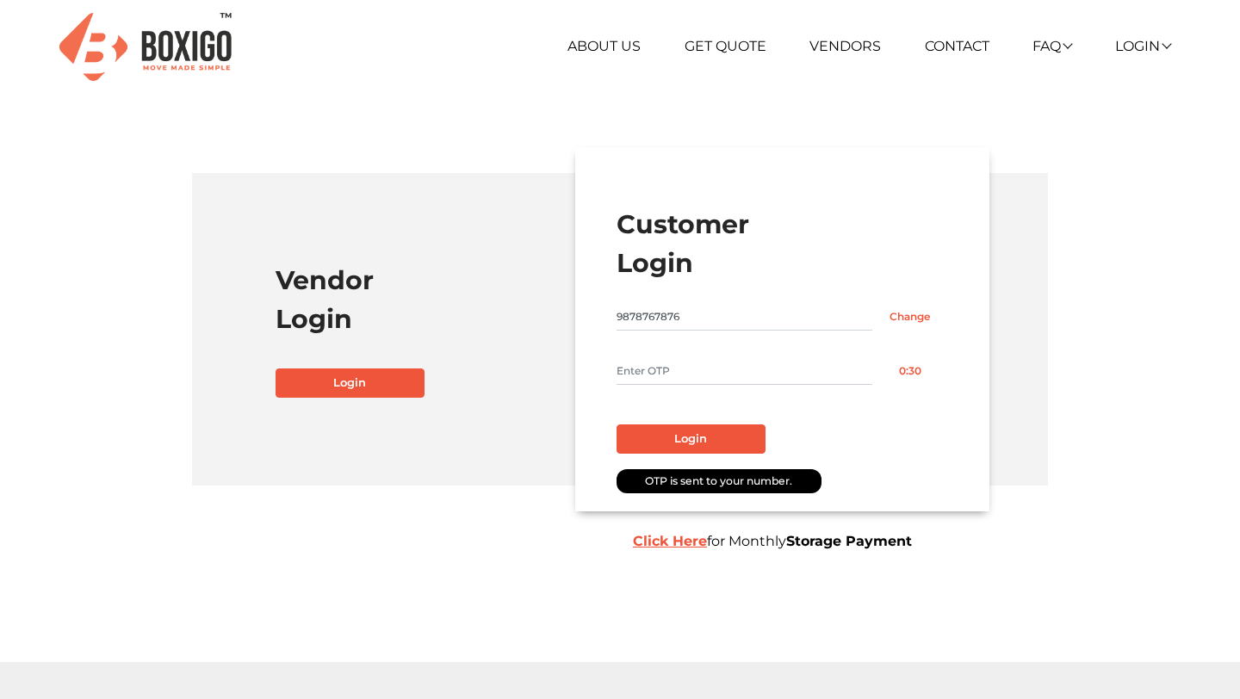
click at [663, 374] on input "text" at bounding box center [744, 371] width 256 height 28
type input "1111"
click at [698, 449] on button "Login" at bounding box center [690, 438] width 149 height 29
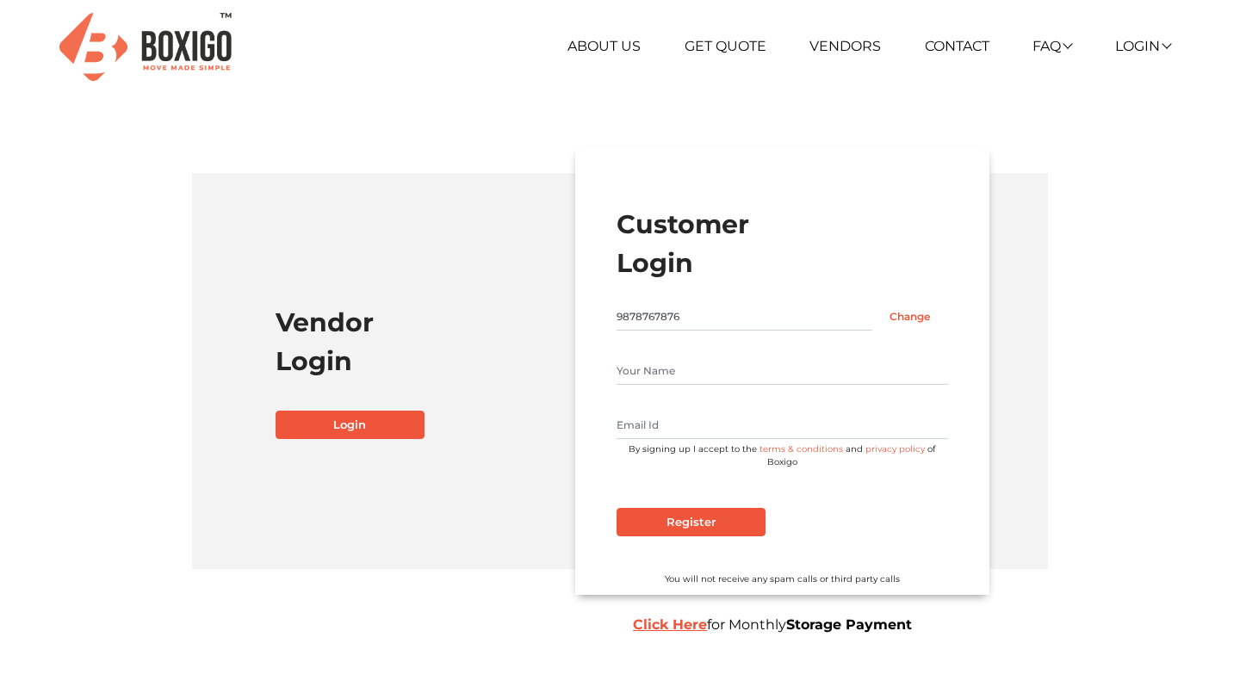
click at [644, 424] on input "text" at bounding box center [781, 426] width 331 height 28
click at [642, 372] on input "text" at bounding box center [781, 371] width 331 height 28
type input "bbg"
click at [664, 428] on input "text" at bounding box center [781, 426] width 331 height 28
click at [672, 508] on input "Register" at bounding box center [690, 522] width 149 height 29
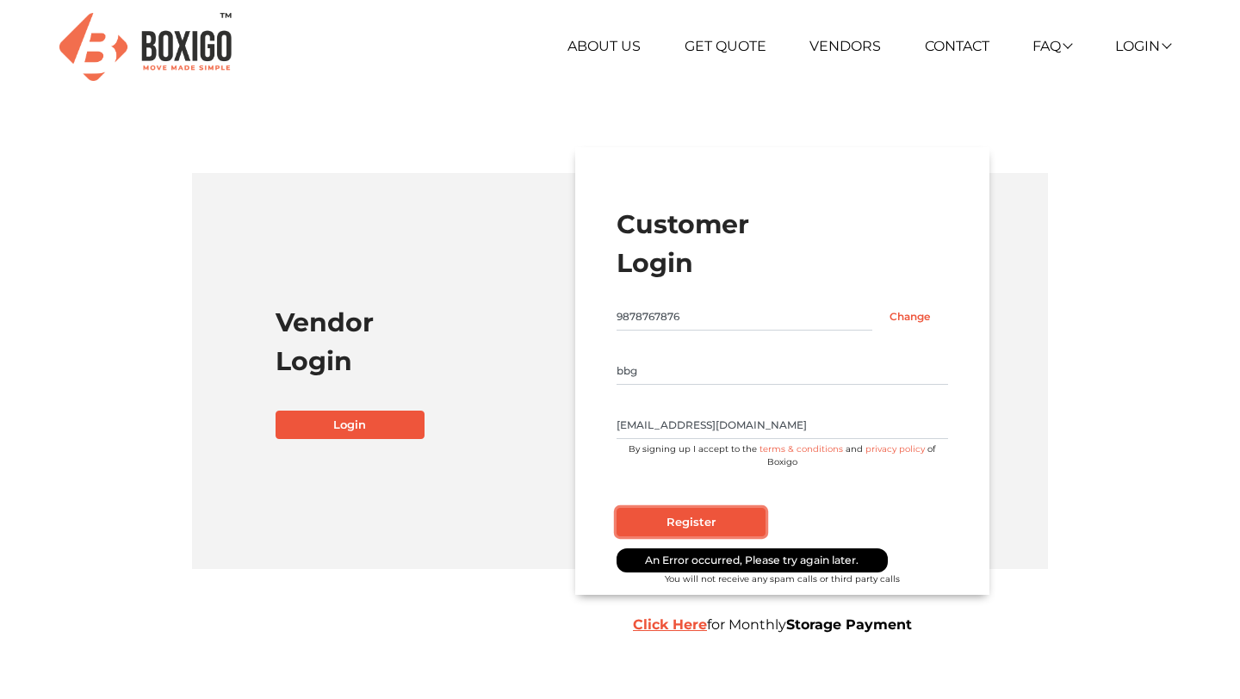
click at [672, 508] on input "Register" at bounding box center [690, 522] width 149 height 29
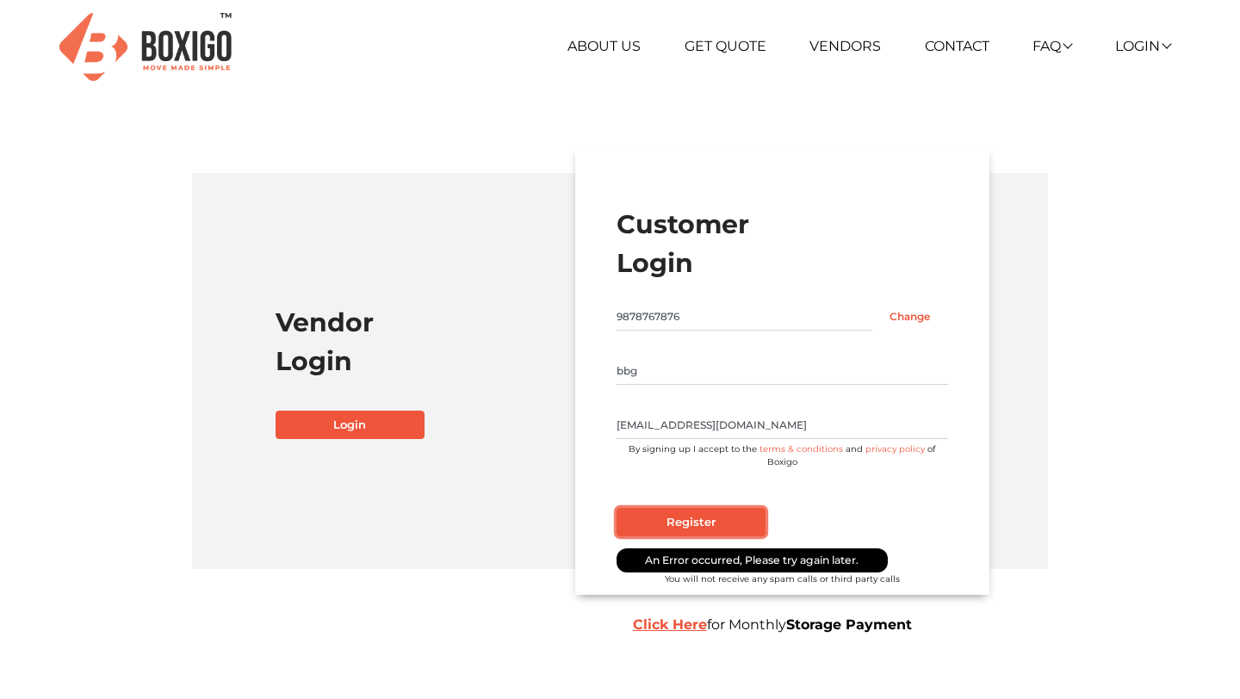
click at [672, 508] on input "Register" at bounding box center [690, 522] width 149 height 29
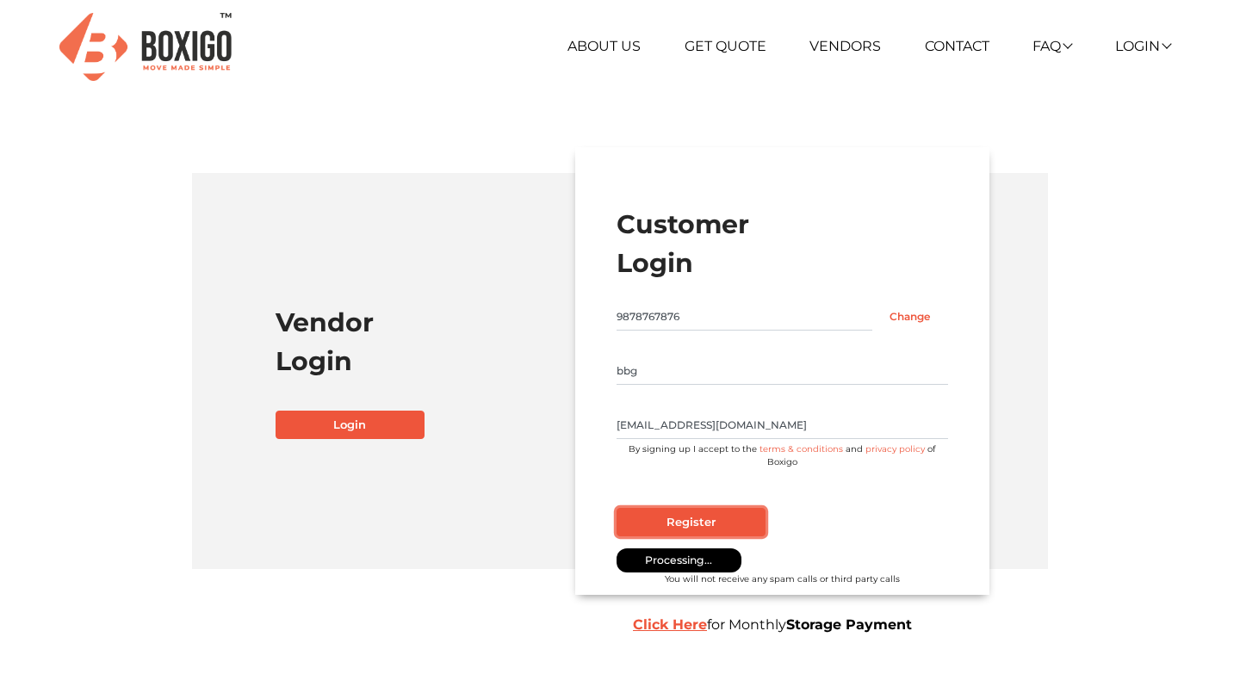
click at [672, 508] on input "Register" at bounding box center [690, 522] width 149 height 29
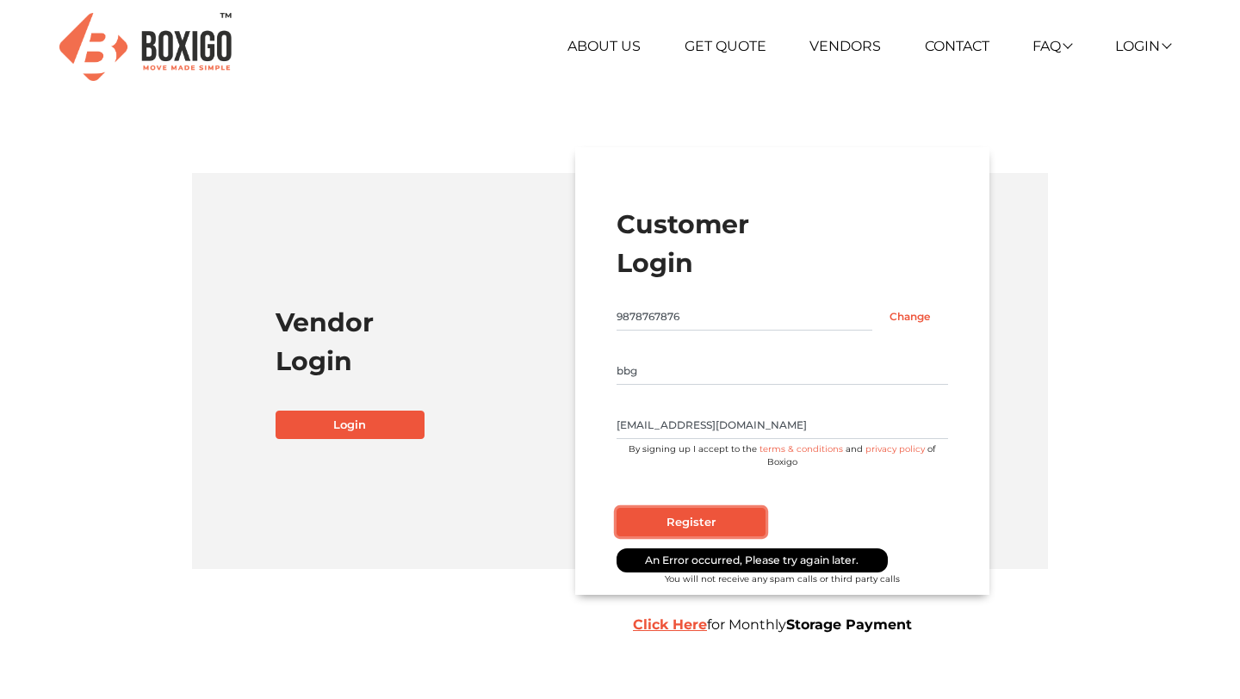
click at [672, 508] on input "Register" at bounding box center [690, 522] width 149 height 29
click at [668, 422] on input "[EMAIL_ADDRESS][DOMAIN_NAME]" at bounding box center [781, 426] width 331 height 28
click at [651, 424] on input "[EMAIL_ADDRESS][DOMAIN_NAME]" at bounding box center [781, 426] width 331 height 28
click at [653, 428] on input "[EMAIL_ADDRESS][DOMAIN_NAME]" at bounding box center [781, 426] width 331 height 28
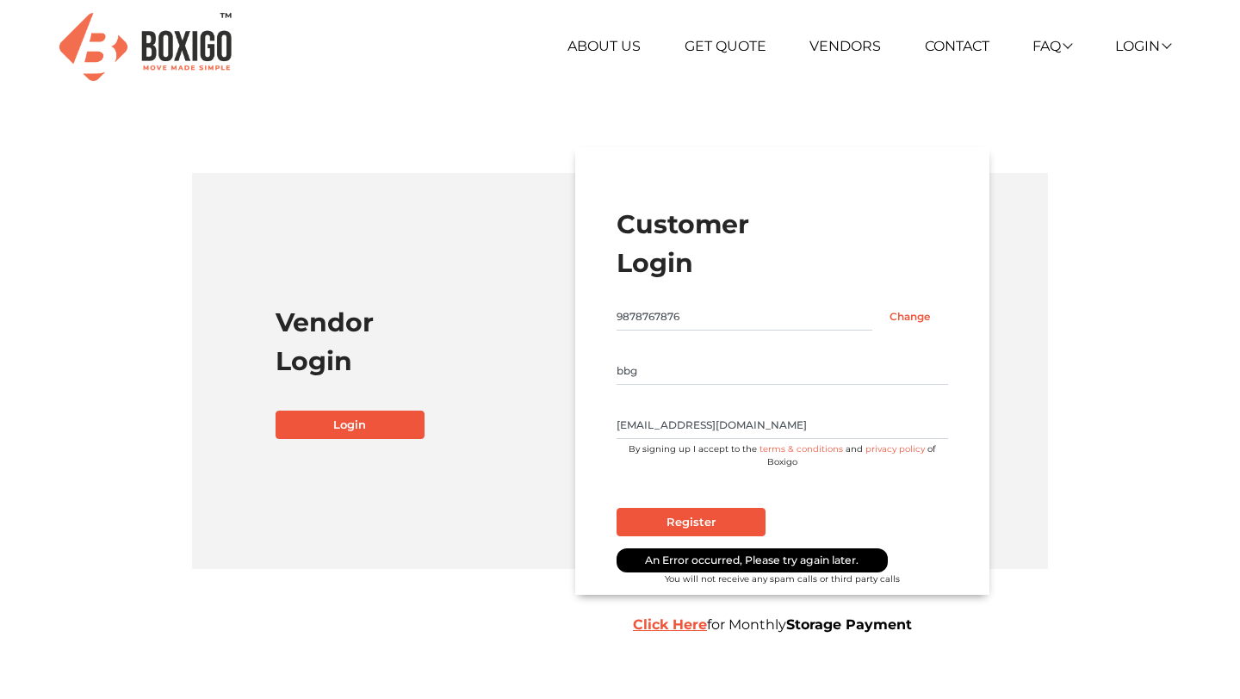
type input "[EMAIL_ADDRESS][DOMAIN_NAME]"
click at [661, 509] on input "Register" at bounding box center [690, 522] width 149 height 29
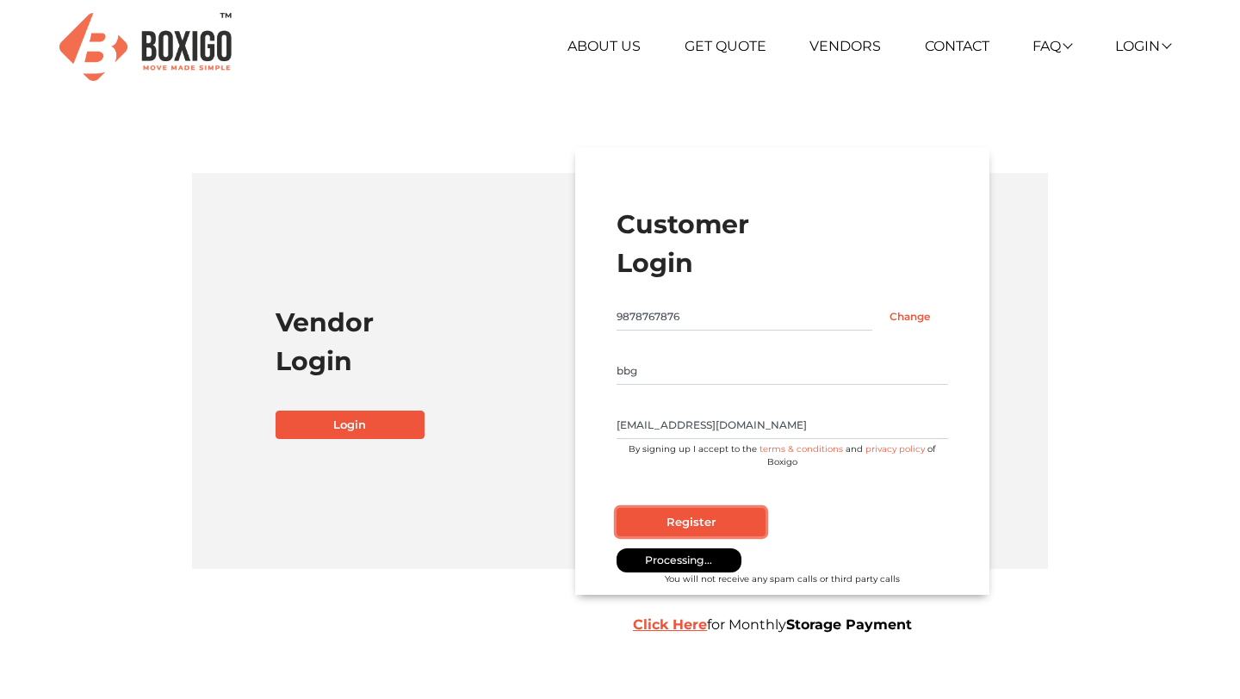
click at [661, 509] on input "Register" at bounding box center [690, 522] width 149 height 29
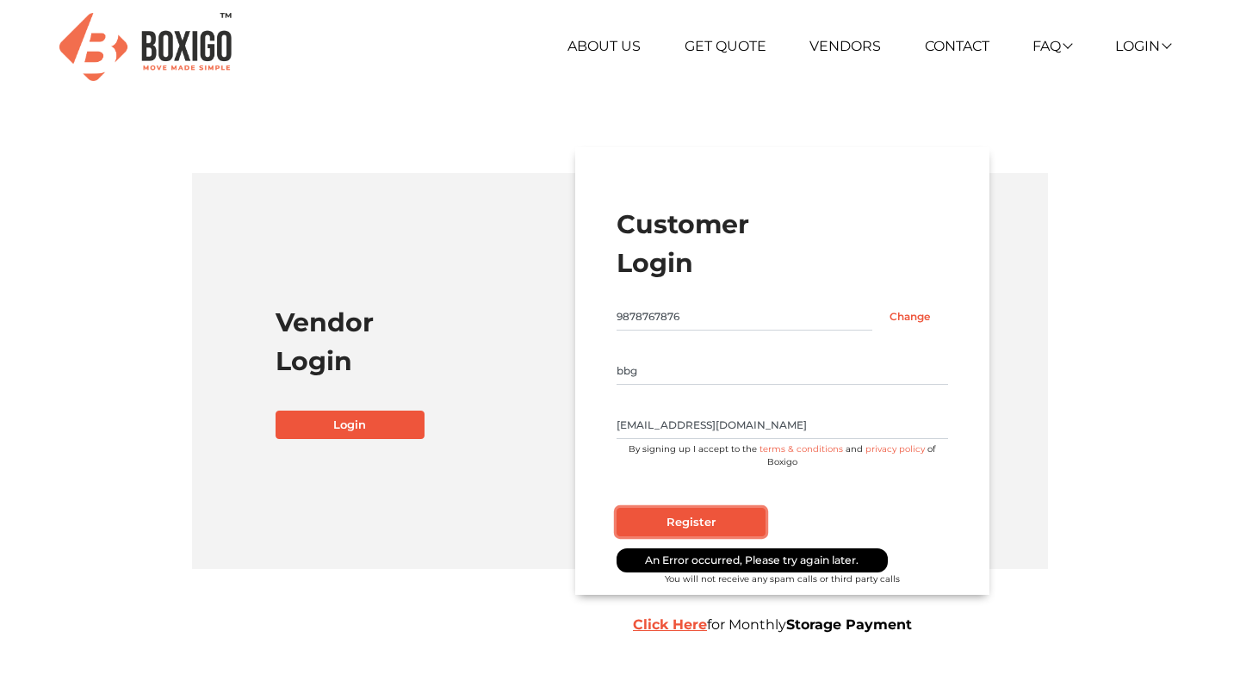
click at [661, 509] on input "Register" at bounding box center [690, 522] width 149 height 29
click at [684, 379] on input "bbg" at bounding box center [781, 371] width 331 height 28
click at [1138, 52] on link "Login" at bounding box center [1142, 46] width 55 height 16
click at [1147, 68] on link "Customer" at bounding box center [1180, 72] width 138 height 32
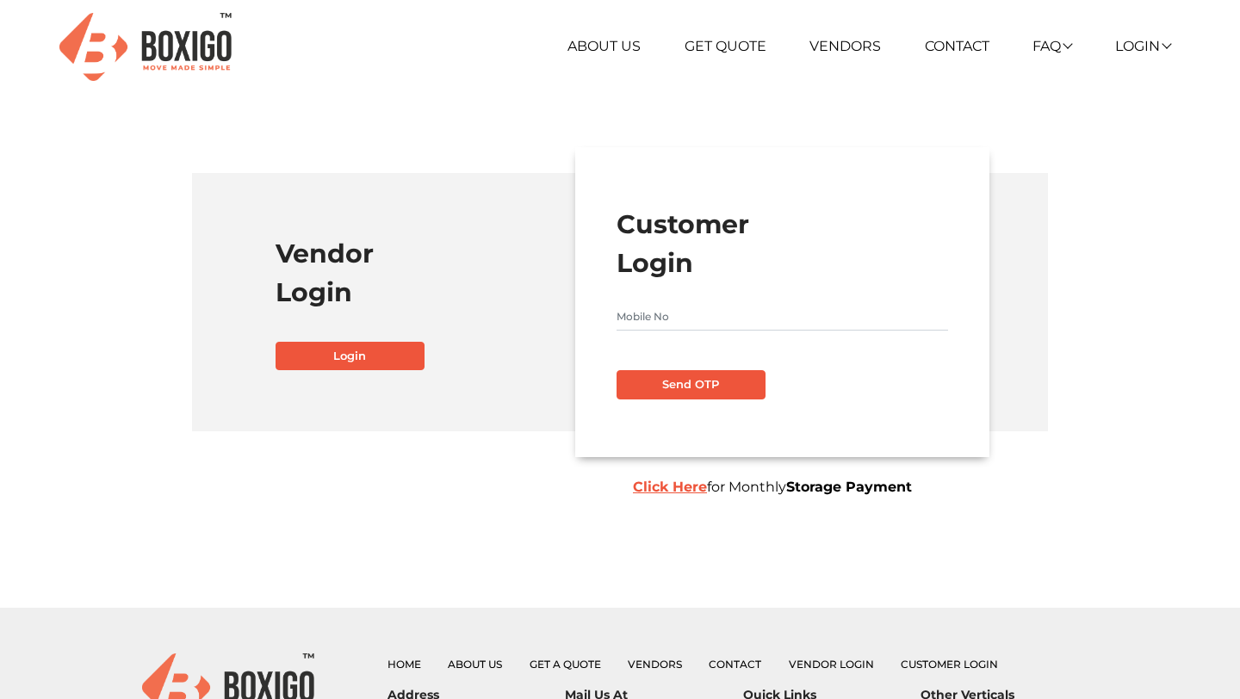
click at [659, 325] on input "text" at bounding box center [781, 317] width 331 height 28
type input "7093599311"
click at [653, 399] on button "Send OTP" at bounding box center [690, 384] width 149 height 29
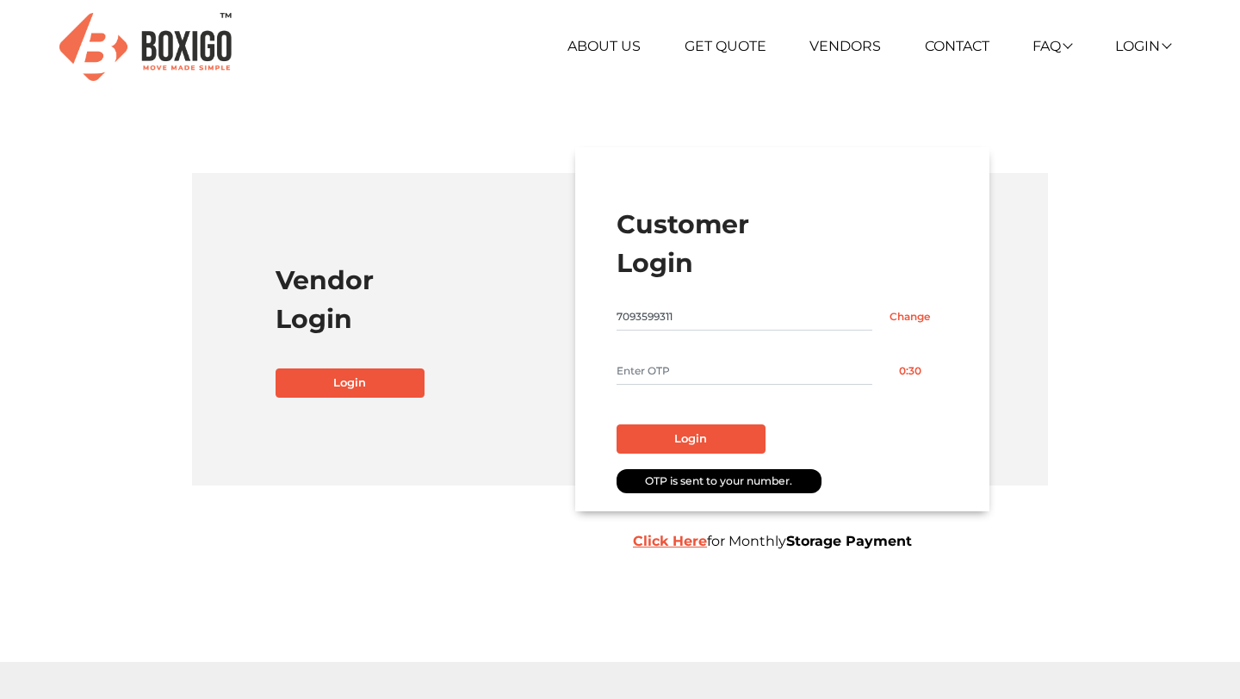
click at [648, 381] on input "text" at bounding box center [744, 371] width 256 height 28
type input "1111"
click at [656, 432] on button "Login" at bounding box center [690, 438] width 149 height 29
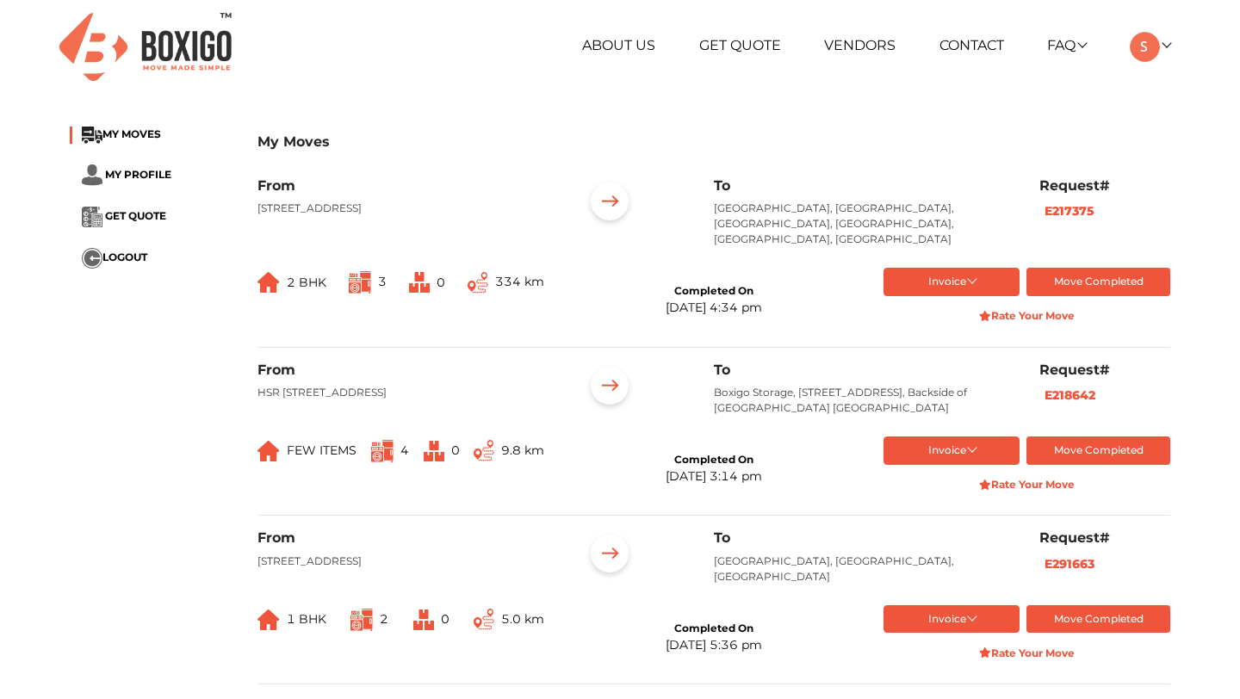
click at [146, 180] on li "MY PROFILE" at bounding box center [151, 175] width 162 height 22
click at [141, 175] on span "MY PROFILE" at bounding box center [138, 173] width 66 height 13
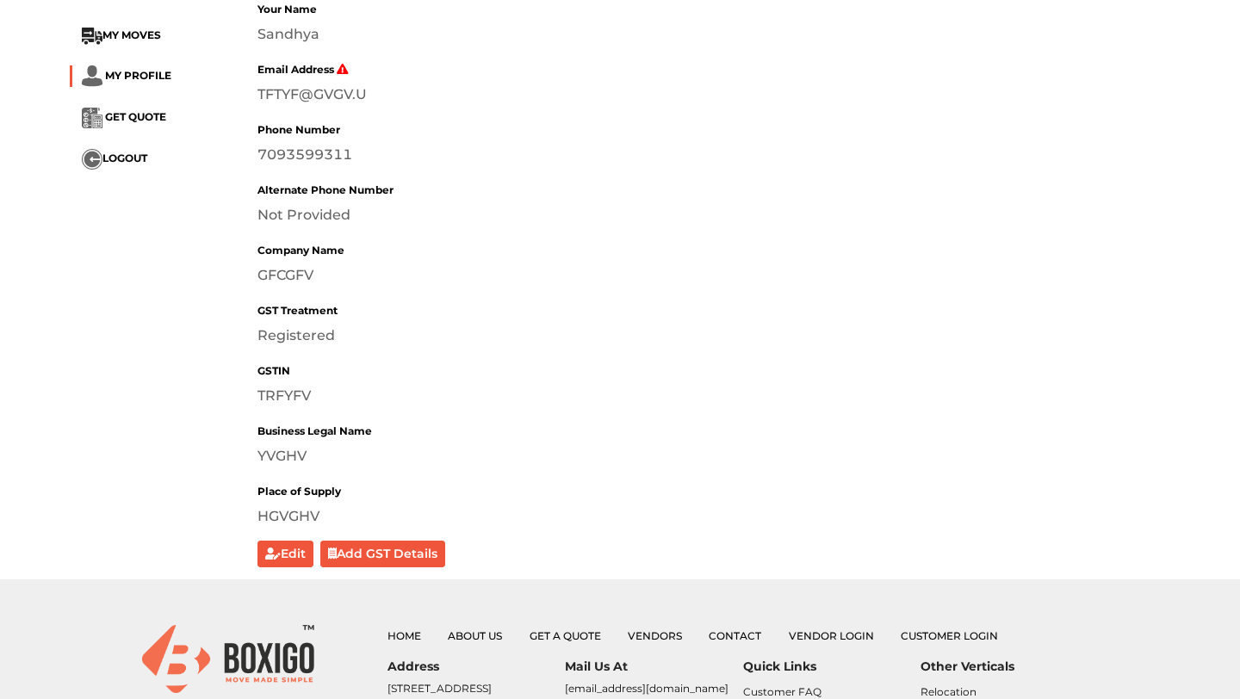
scroll to position [164, 0]
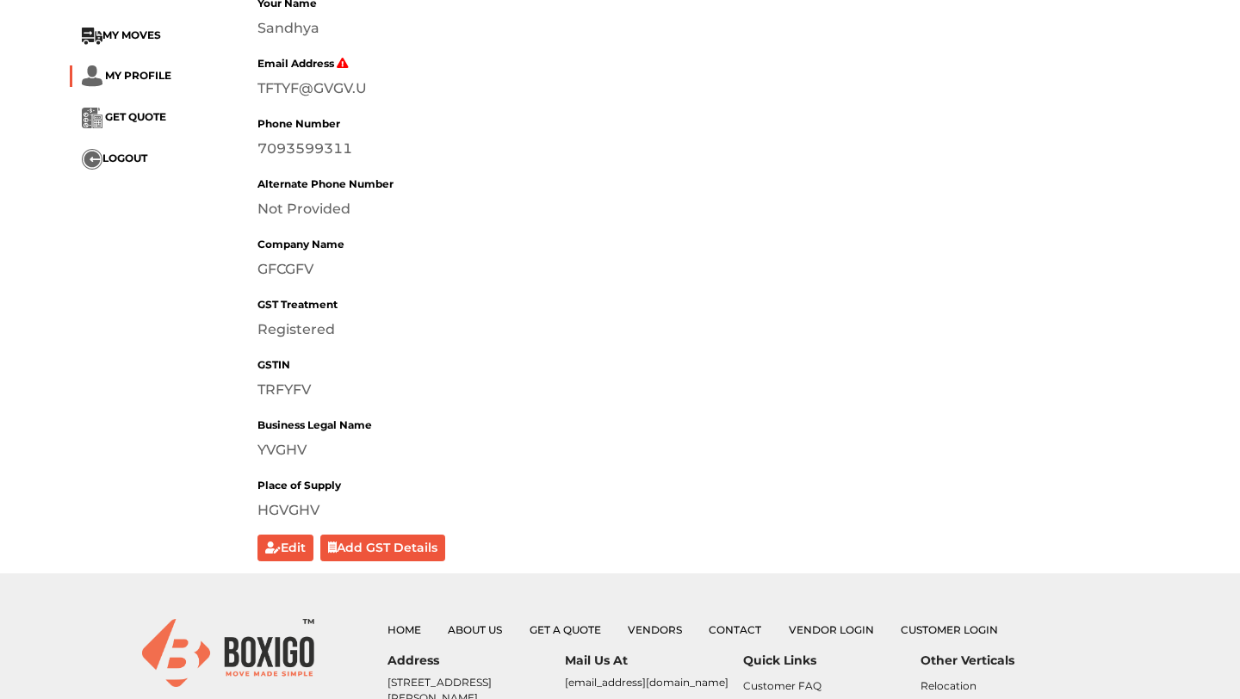
click at [393, 550] on button "Add GST Details" at bounding box center [383, 548] width 126 height 27
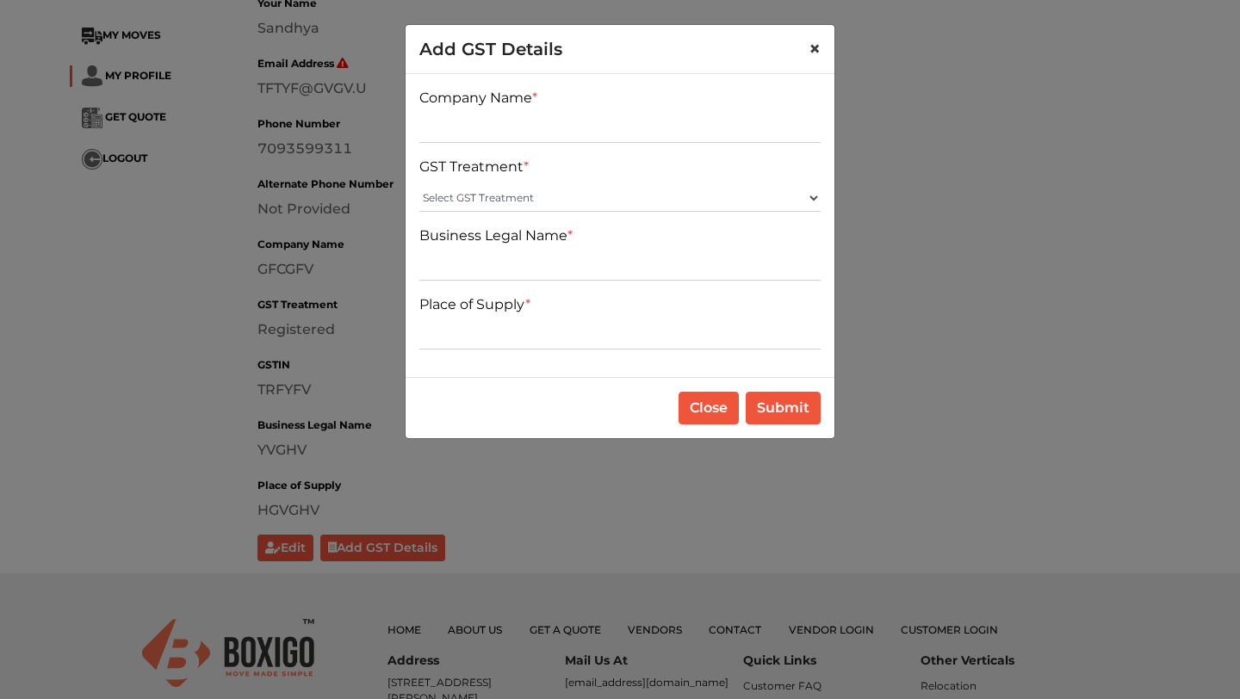
click at [816, 48] on span "×" at bounding box center [814, 48] width 12 height 25
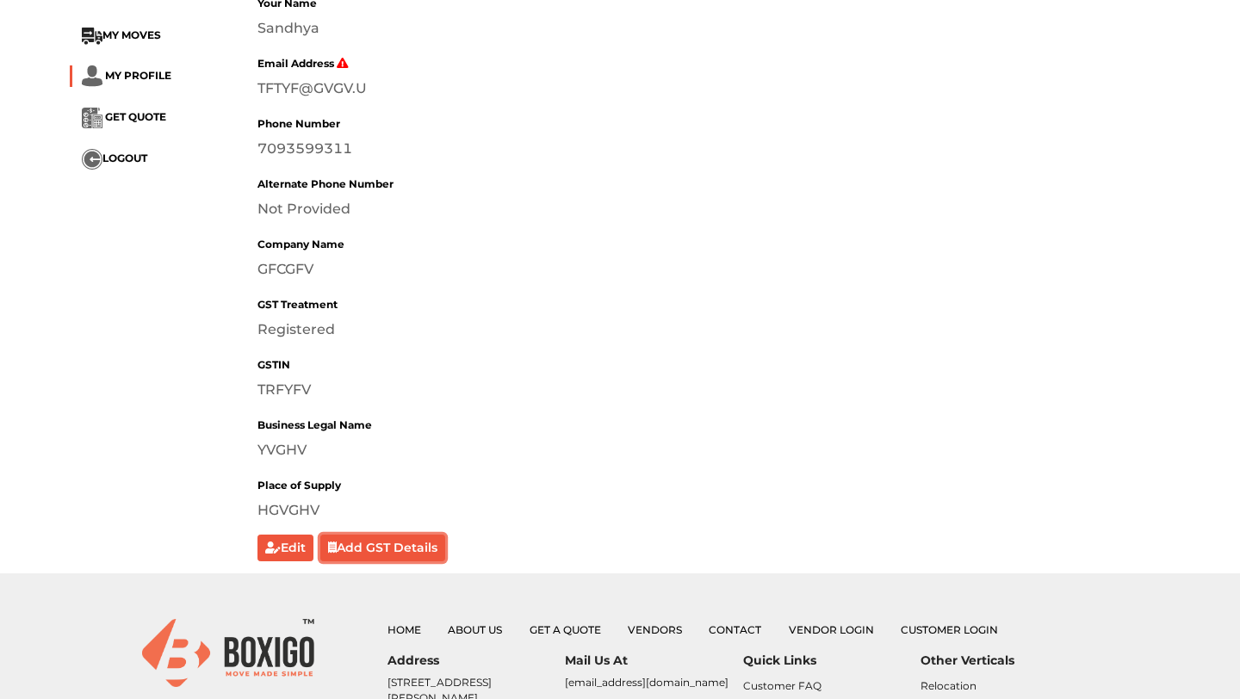
click at [370, 551] on button "Add GST Details" at bounding box center [383, 548] width 126 height 27
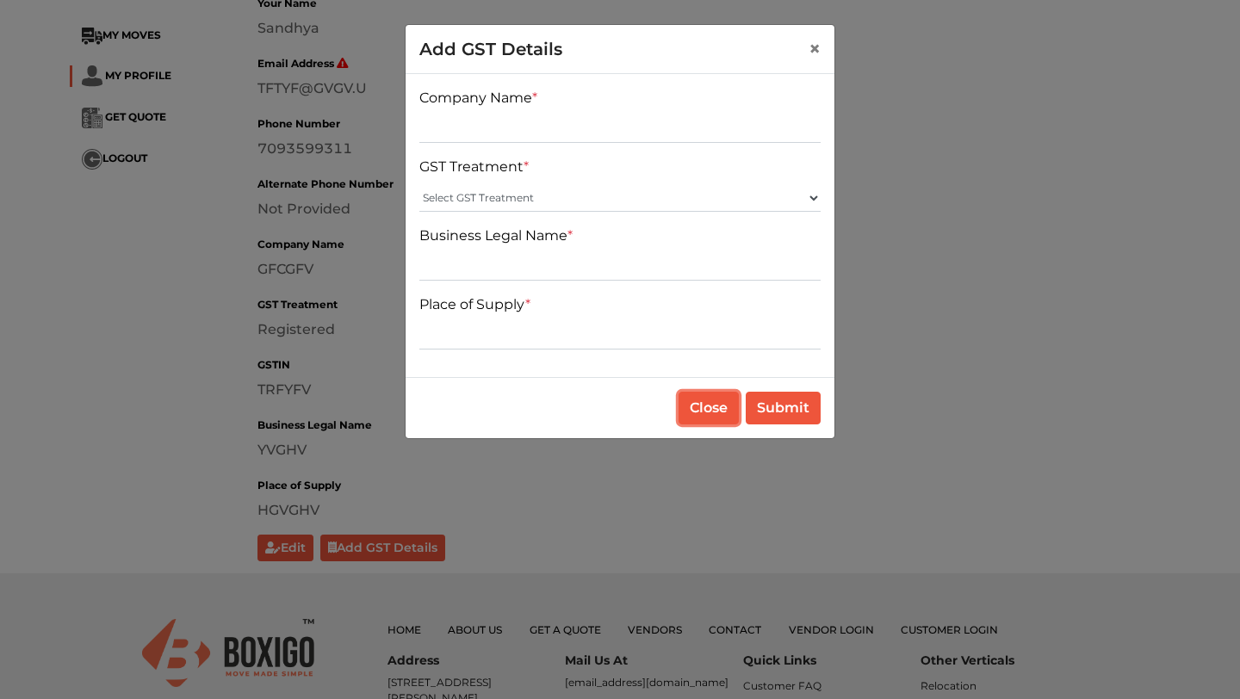
click at [687, 406] on button "Close" at bounding box center [708, 408] width 60 height 33
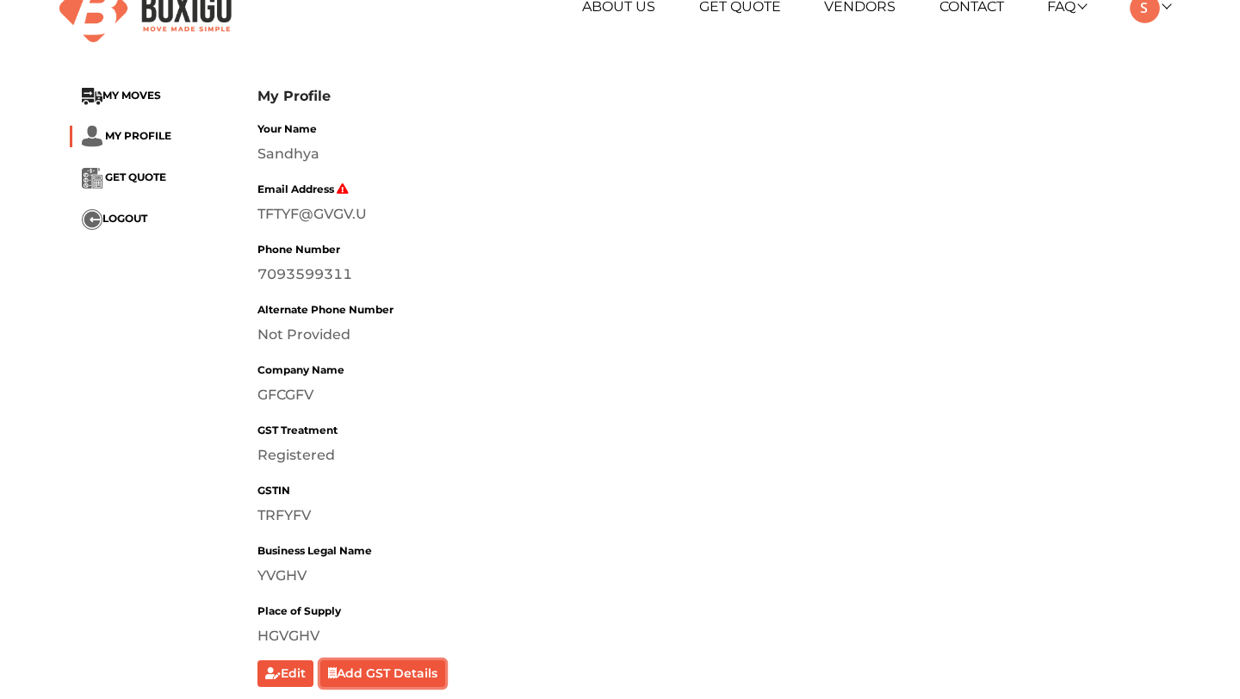
scroll to position [0, 0]
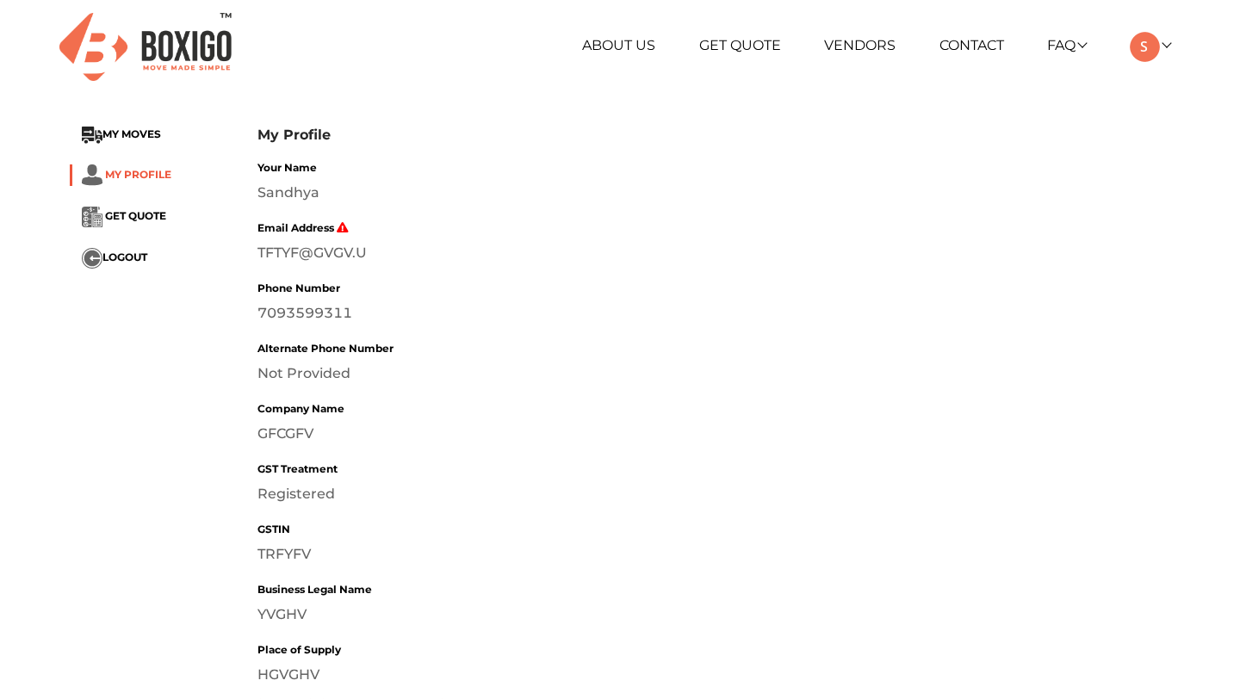
click at [157, 176] on span "MY PROFILE" at bounding box center [138, 173] width 66 height 13
click at [121, 177] on span "MY PROFILE" at bounding box center [138, 173] width 66 height 13
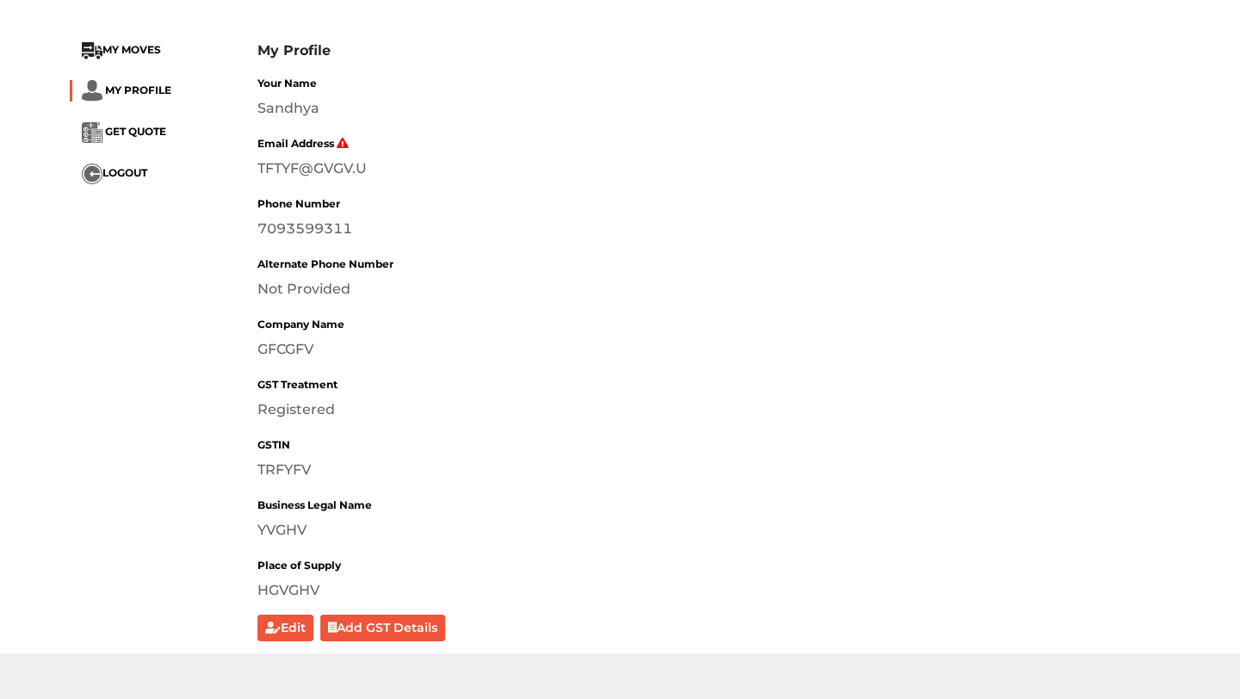
scroll to position [411, 0]
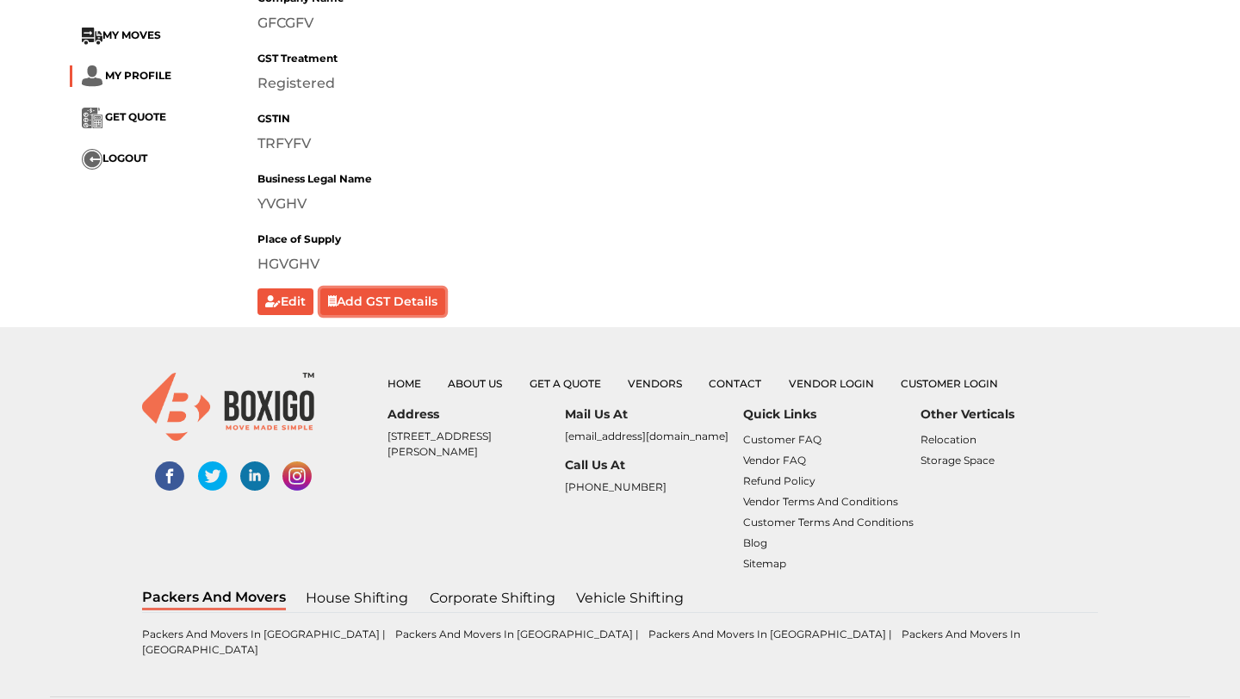
click at [388, 311] on button "Add GST Details" at bounding box center [383, 301] width 126 height 27
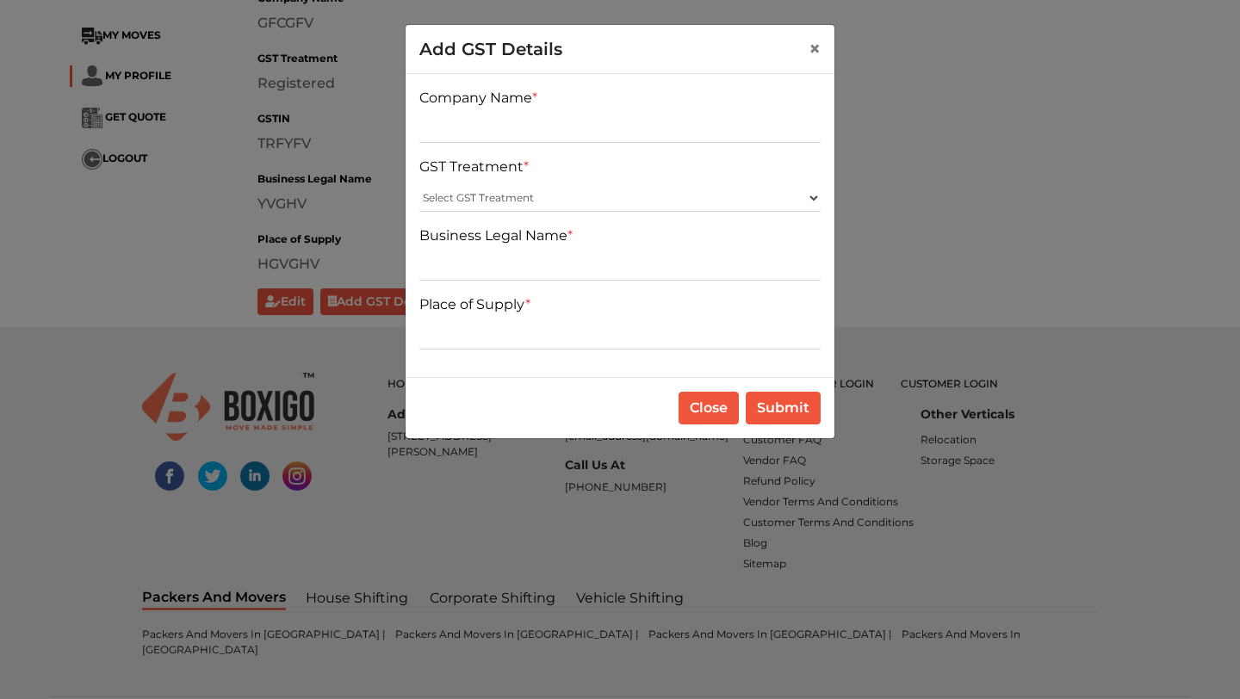
click at [487, 111] on div "Company Name *" at bounding box center [619, 115] width 401 height 55
click at [482, 152] on div "Company Name * GST Treatment * Select GST Treatment Registered Unregistered Bus…" at bounding box center [620, 225] width 429 height 303
click at [450, 127] on input "text" at bounding box center [619, 129] width 401 height 28
click at [813, 40] on span "×" at bounding box center [814, 48] width 12 height 25
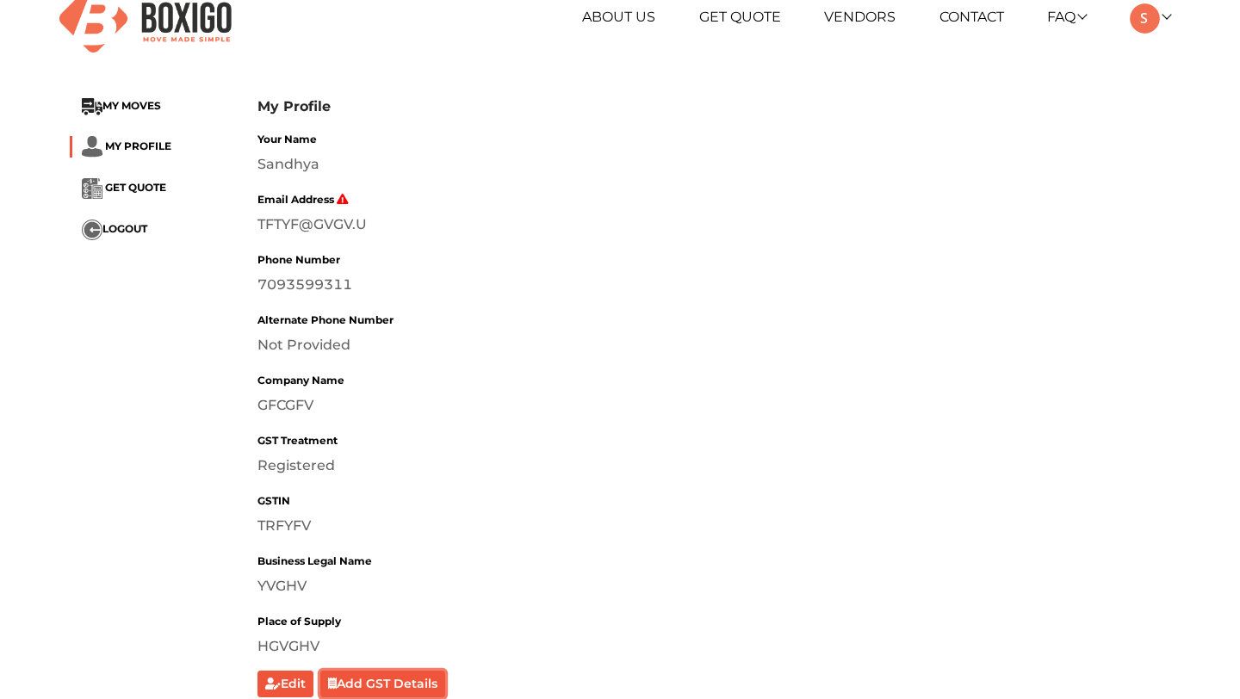
scroll to position [0, 0]
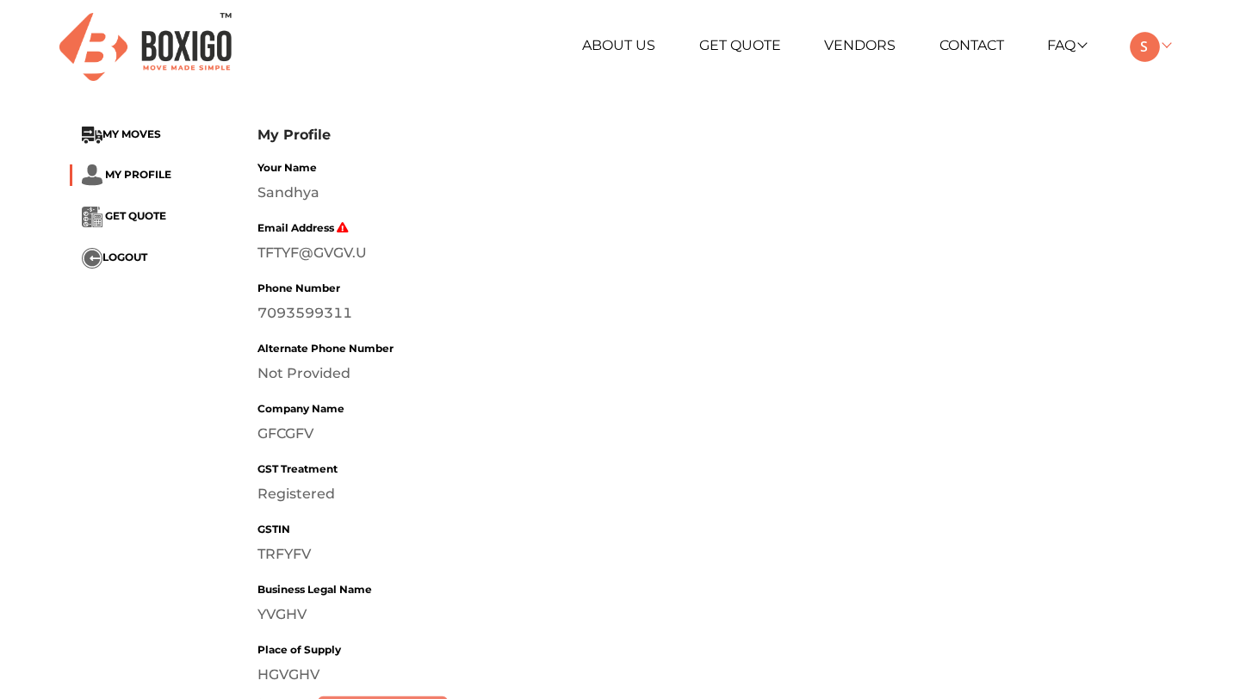
click at [1141, 34] on img at bounding box center [1145, 47] width 30 height 30
click at [1180, 163] on button "LOGOUT" at bounding box center [1194, 168] width 138 height 32
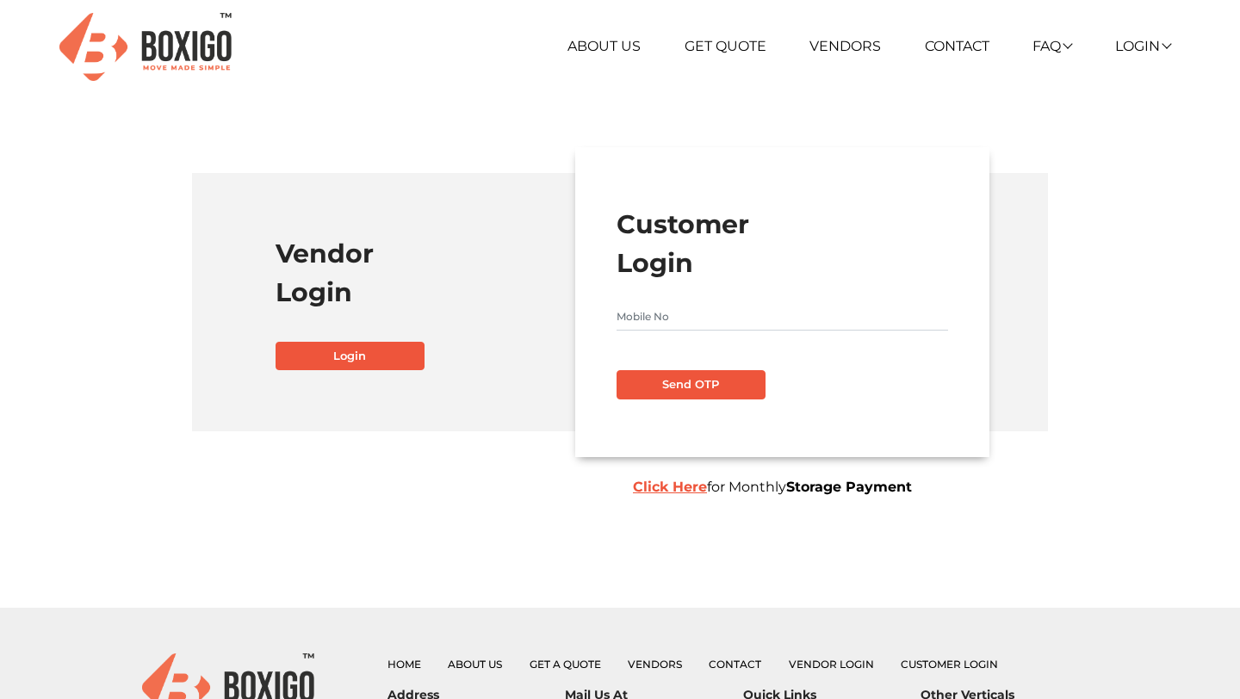
click at [744, 312] on input "text" at bounding box center [781, 317] width 331 height 28
paste input "7566566875"
type input "7566566875"
click at [690, 385] on button "Send OTP" at bounding box center [690, 384] width 149 height 29
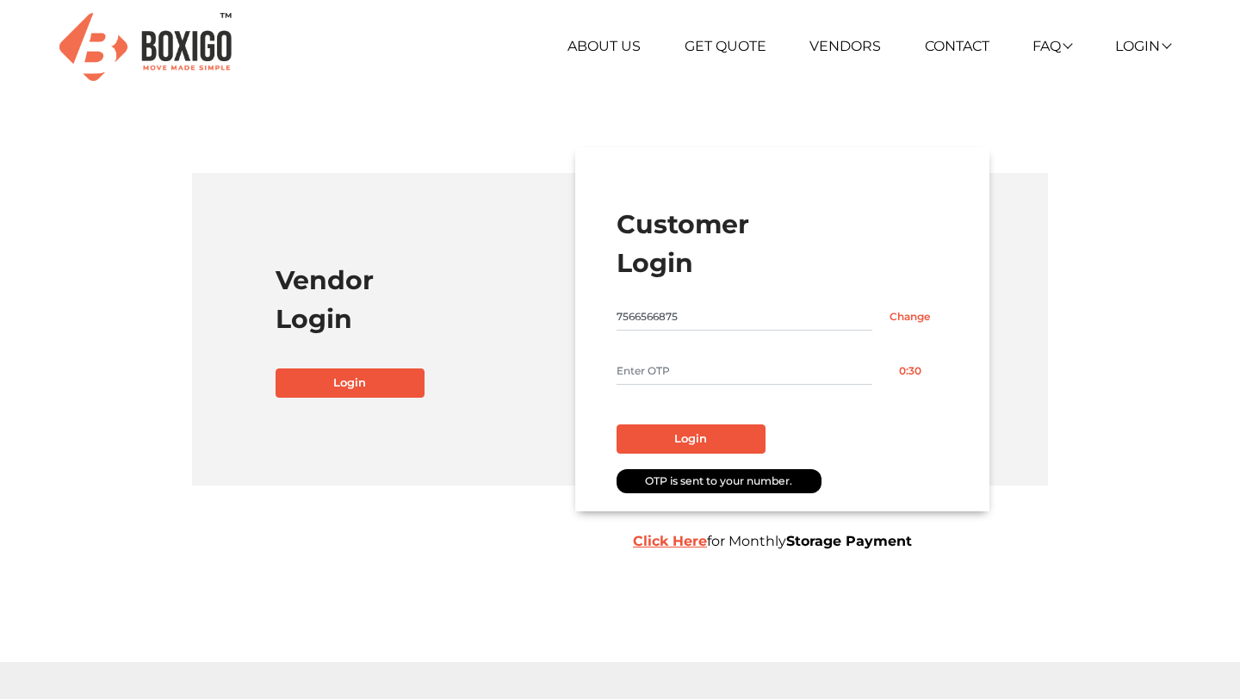
click at [670, 371] on input "text" at bounding box center [744, 371] width 256 height 28
type input "1111"
click at [683, 441] on button "Login" at bounding box center [690, 438] width 149 height 29
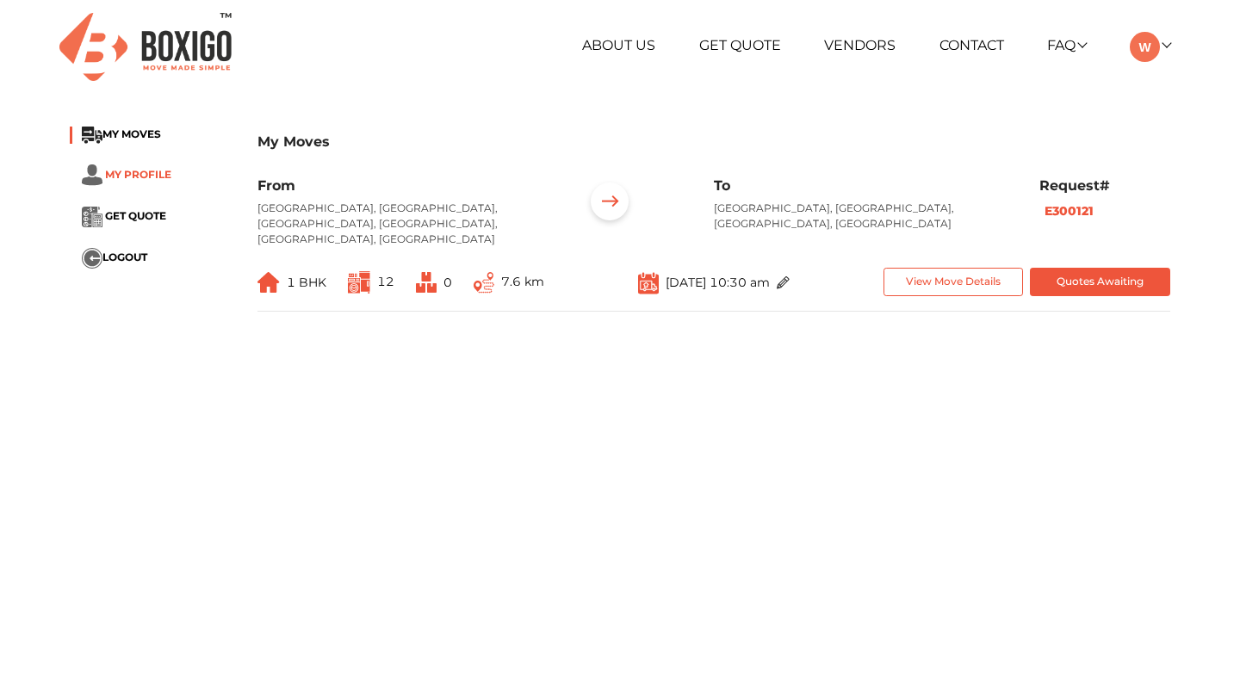
click at [140, 179] on span "MY PROFILE" at bounding box center [138, 173] width 66 height 13
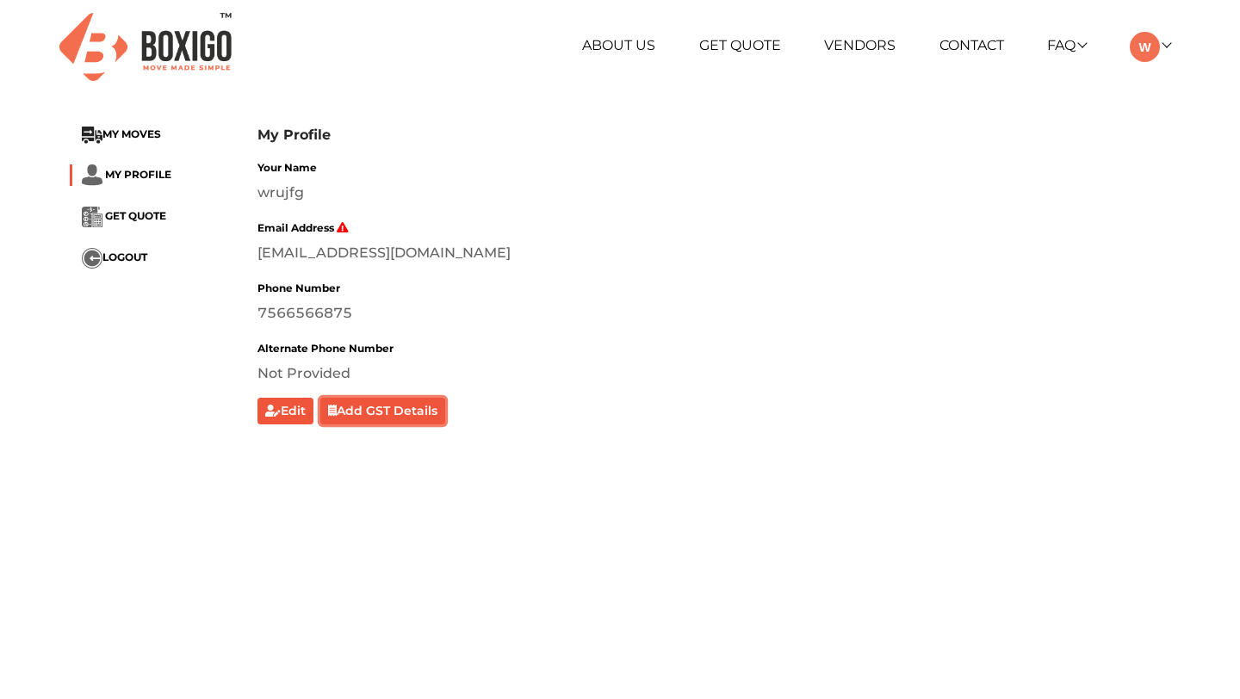
click at [359, 418] on button "Add GST Details" at bounding box center [383, 411] width 126 height 27
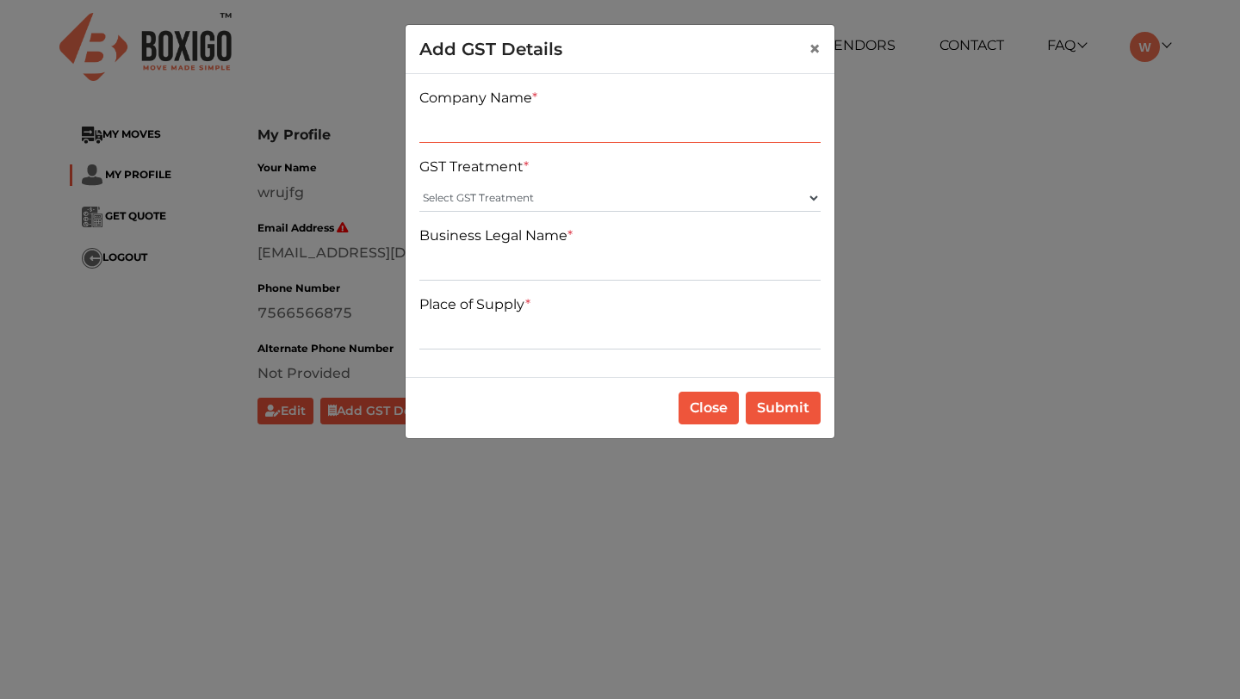
click at [526, 139] on input "text" at bounding box center [619, 129] width 401 height 28
click at [496, 134] on input "text" at bounding box center [619, 129] width 401 height 28
type input "Boxigo"
click at [468, 189] on select "Select GST Treatment Registered Unregistered" at bounding box center [619, 198] width 401 height 28
select select "Registered"
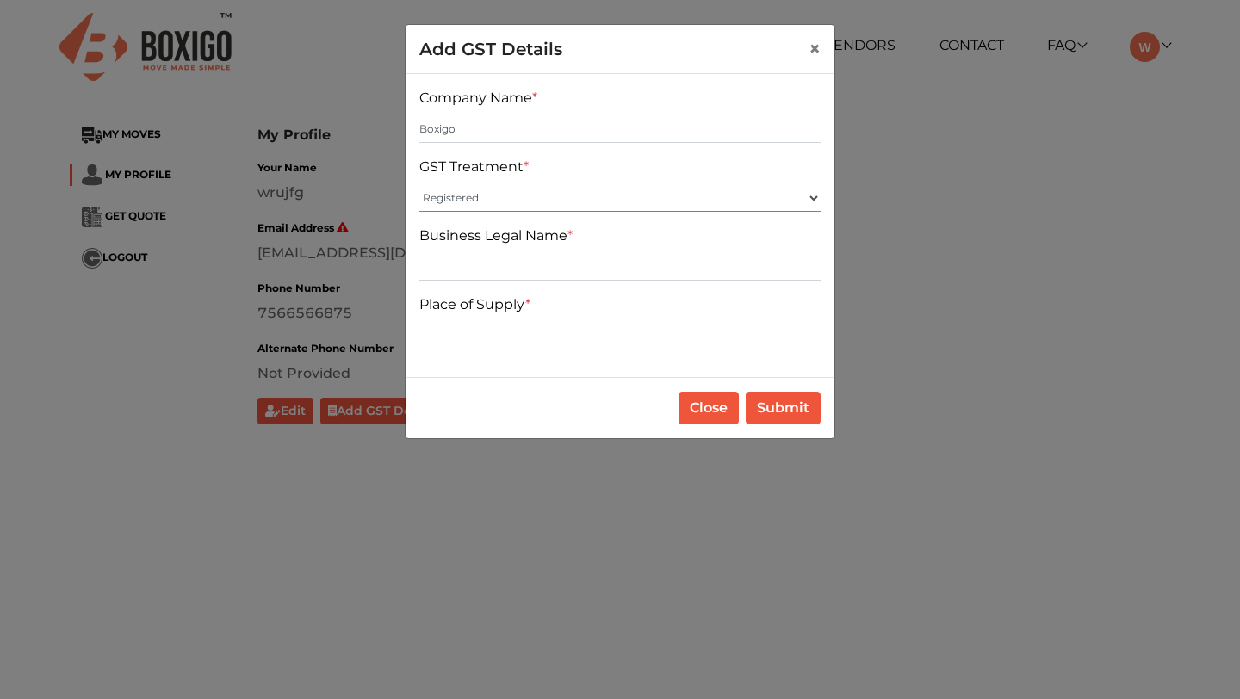
click at [419, 184] on select "Select GST Treatment Registered Unregistered" at bounding box center [619, 198] width 401 height 28
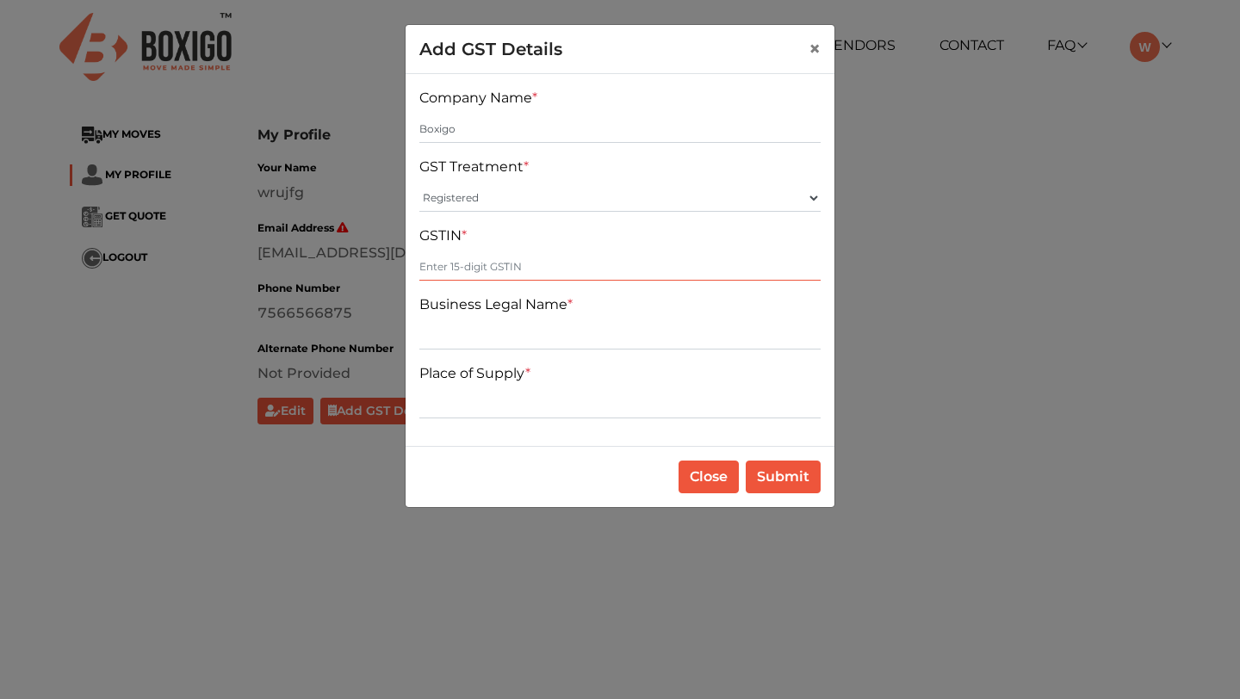
click at [465, 267] on input "text" at bounding box center [619, 267] width 401 height 28
type input "123456789098712"
click at [520, 328] on input "text" at bounding box center [619, 336] width 401 height 28
type input "Brainsys"
click at [497, 408] on input "text" at bounding box center [619, 405] width 401 height 28
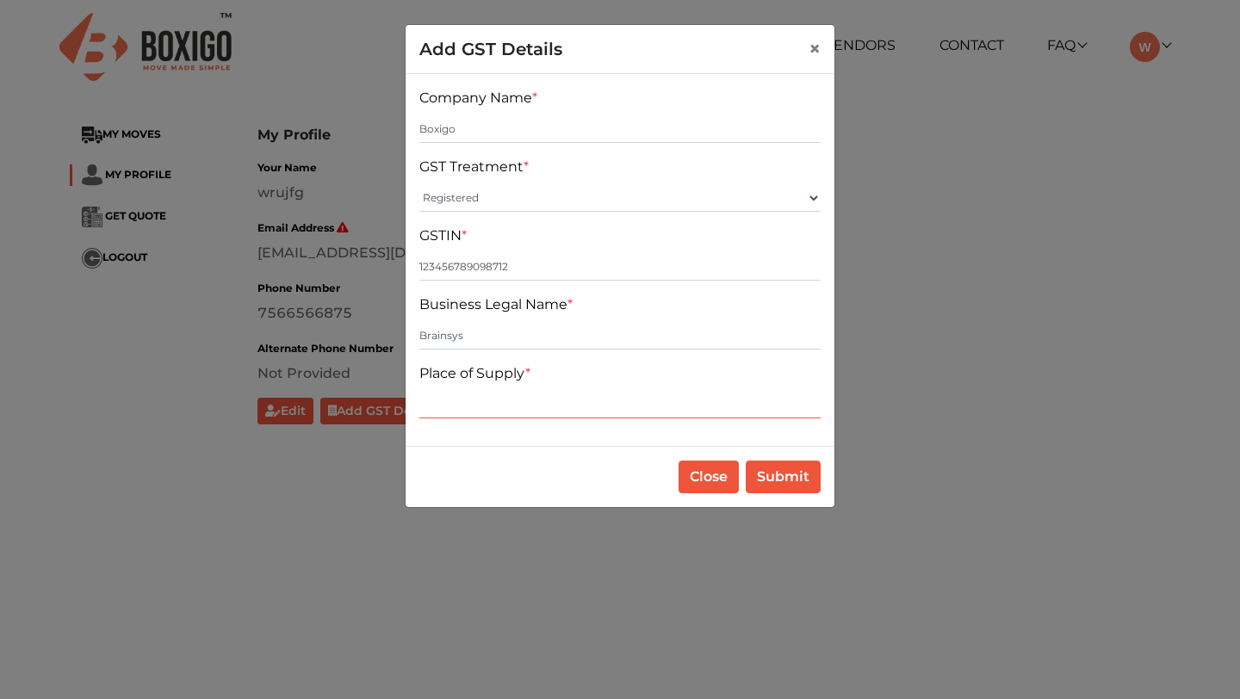
type input "KAHVHJ"
click at [790, 483] on button "Submit" at bounding box center [783, 477] width 75 height 33
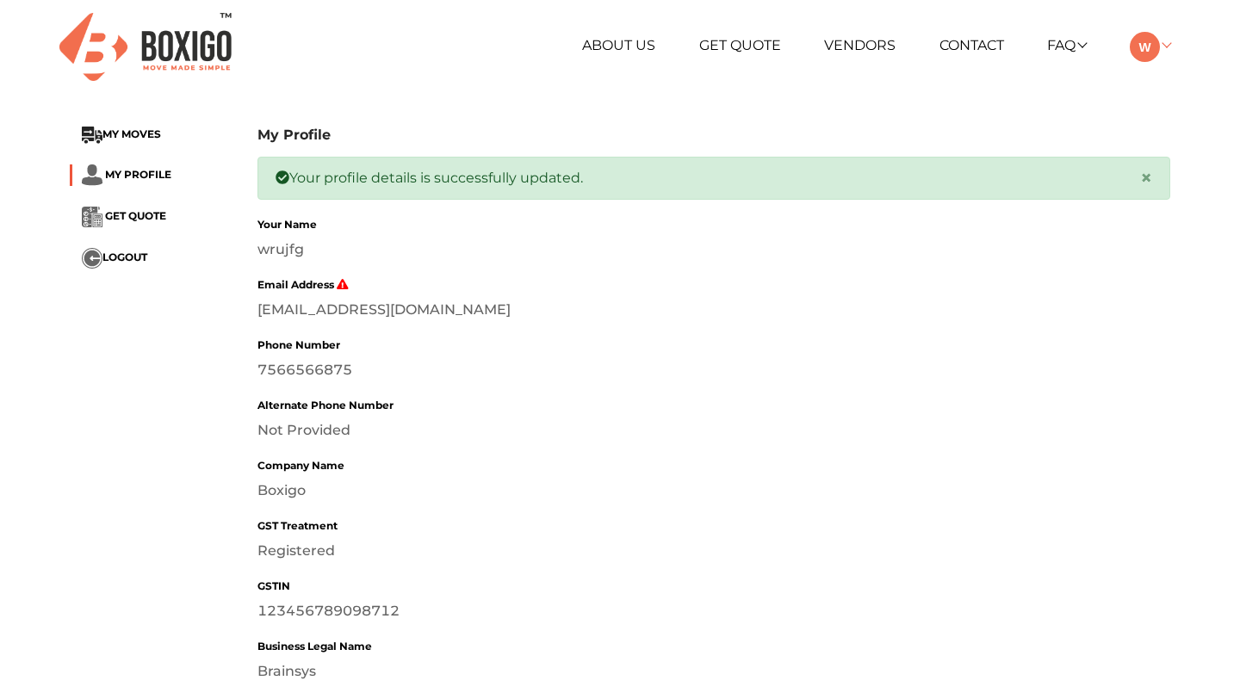
click at [1143, 42] on img at bounding box center [1145, 47] width 30 height 30
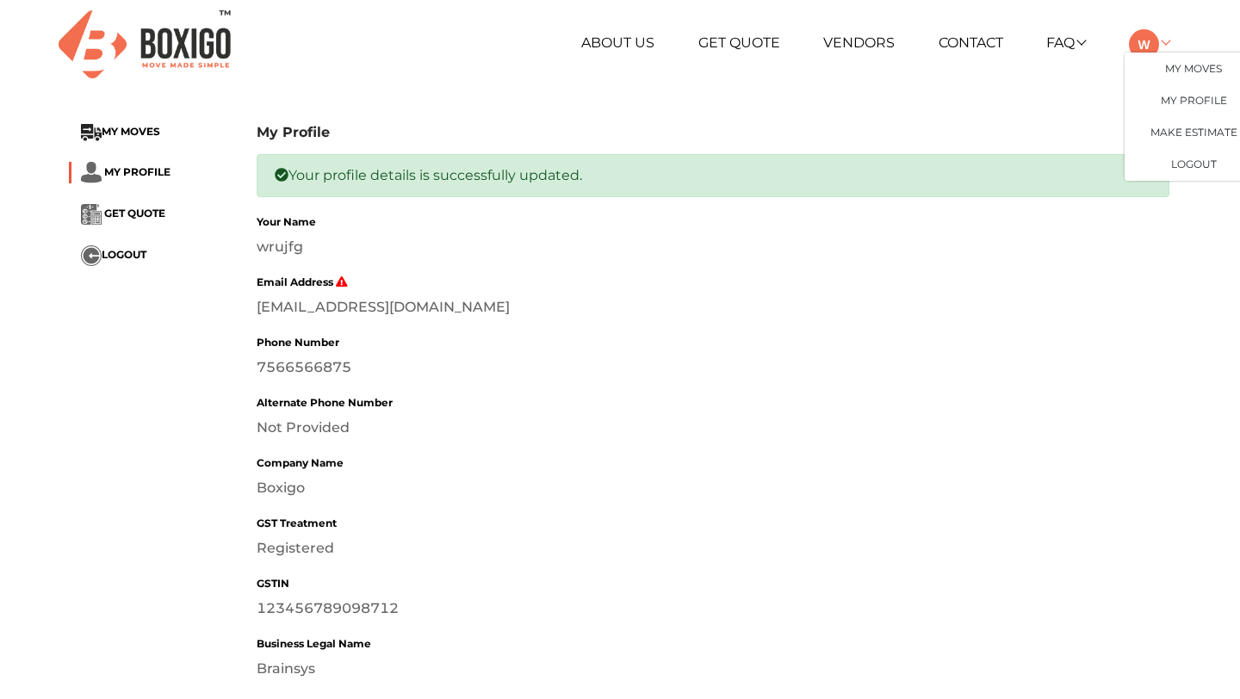
click at [1136, 46] on img at bounding box center [1144, 44] width 30 height 30
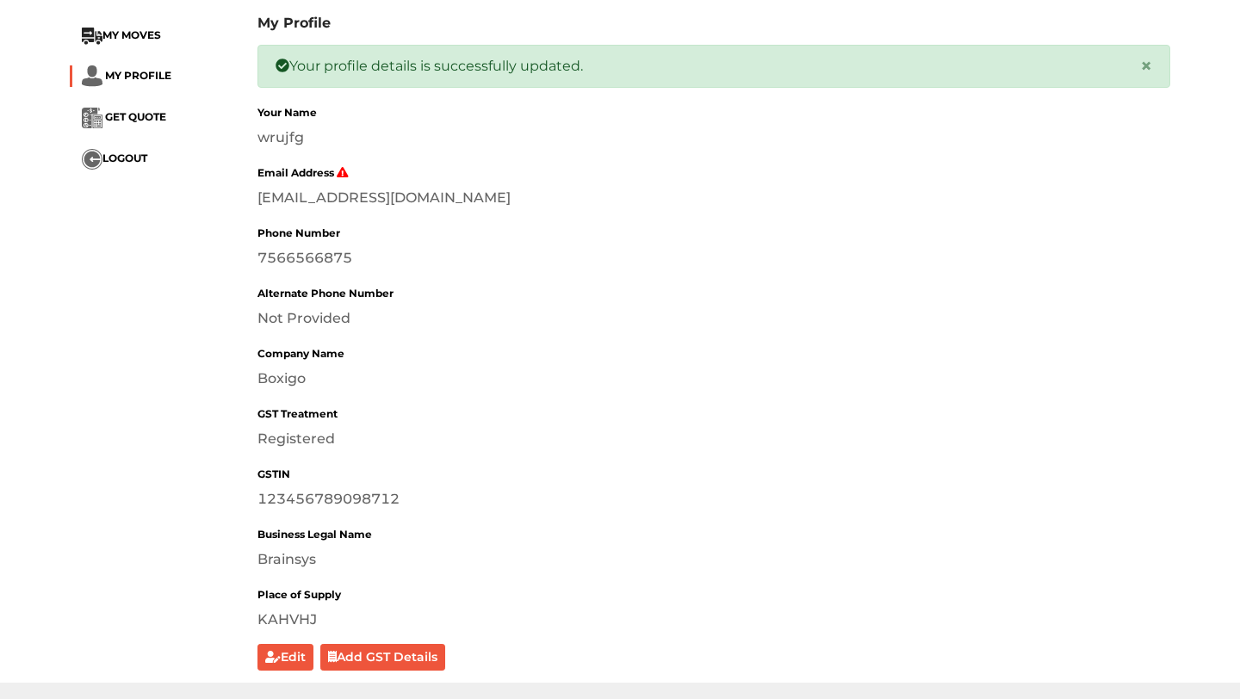
scroll to position [97, 0]
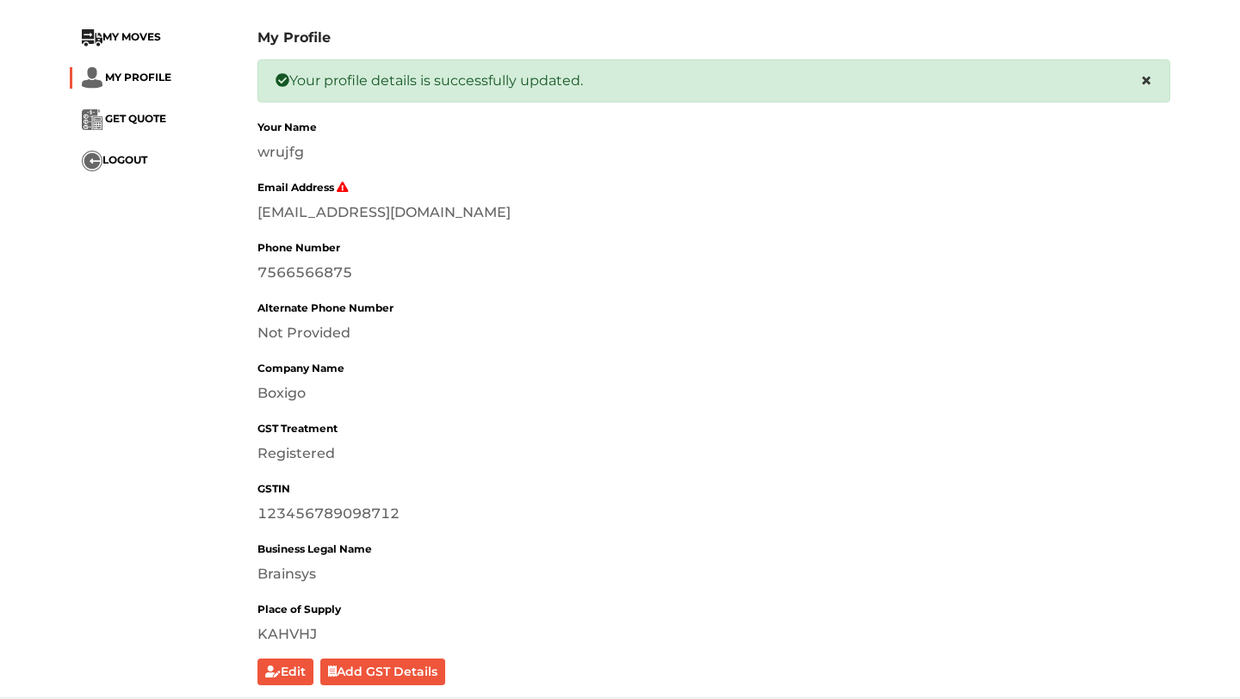
click at [1143, 77] on span "×" at bounding box center [1146, 80] width 12 height 25
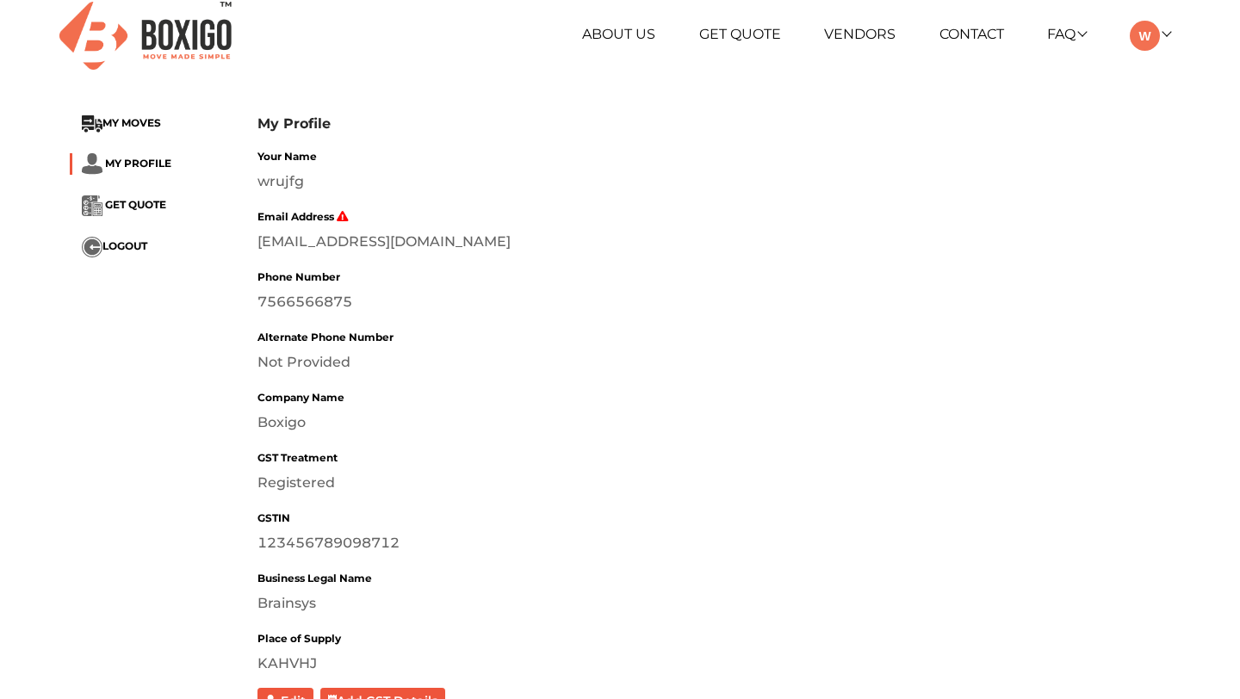
scroll to position [0, 0]
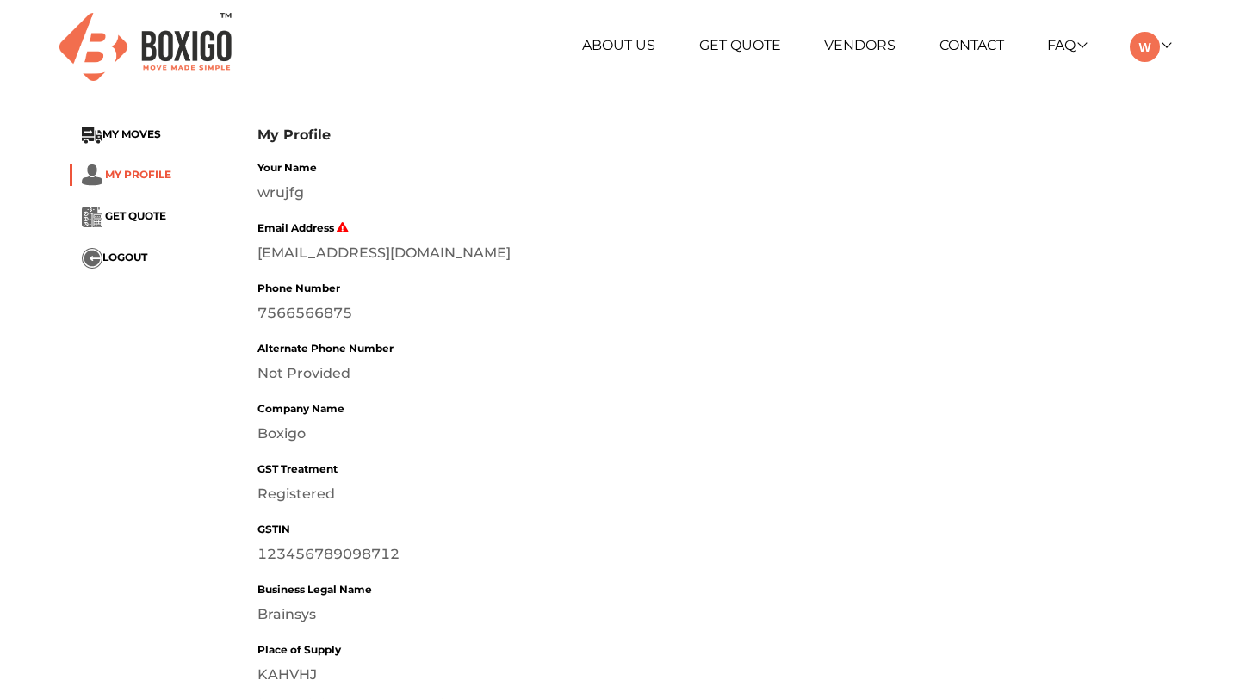
click at [134, 170] on span "MY PROFILE" at bounding box center [138, 173] width 66 height 13
click at [145, 142] on li "MY MOVES" at bounding box center [151, 135] width 162 height 17
click at [167, 65] on img at bounding box center [145, 47] width 172 height 68
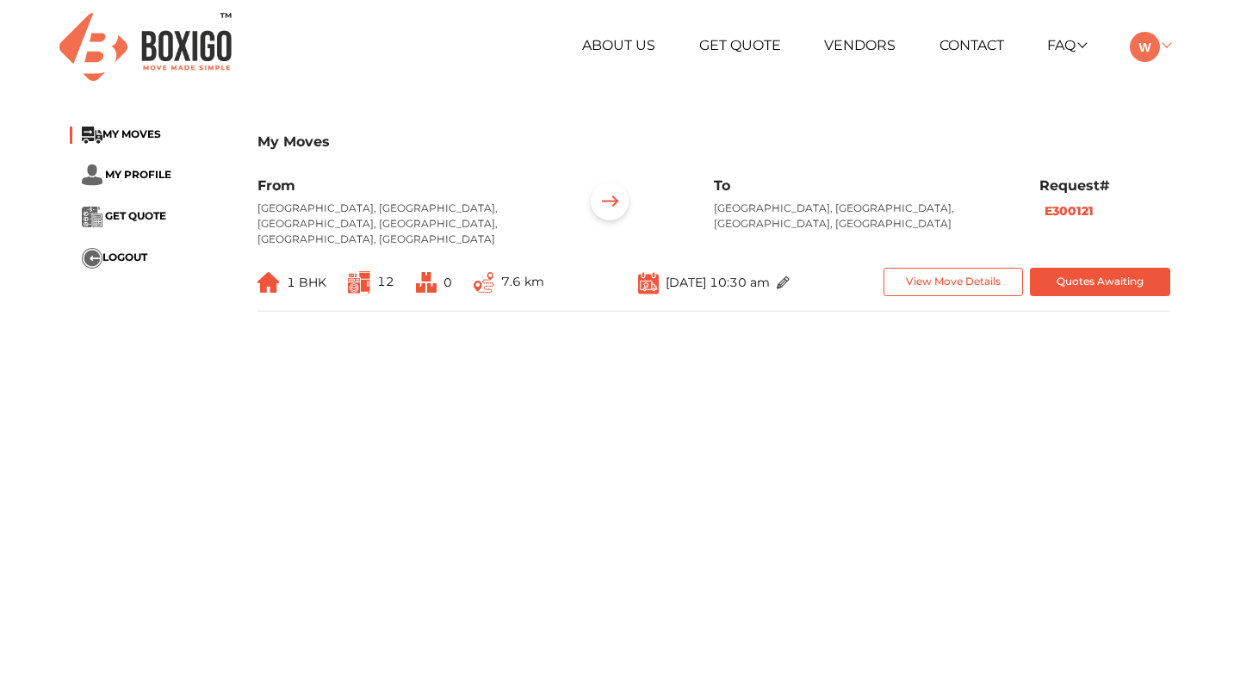
click at [1143, 59] on img at bounding box center [1145, 47] width 30 height 30
click at [1176, 168] on button "LOGOUT" at bounding box center [1194, 168] width 138 height 32
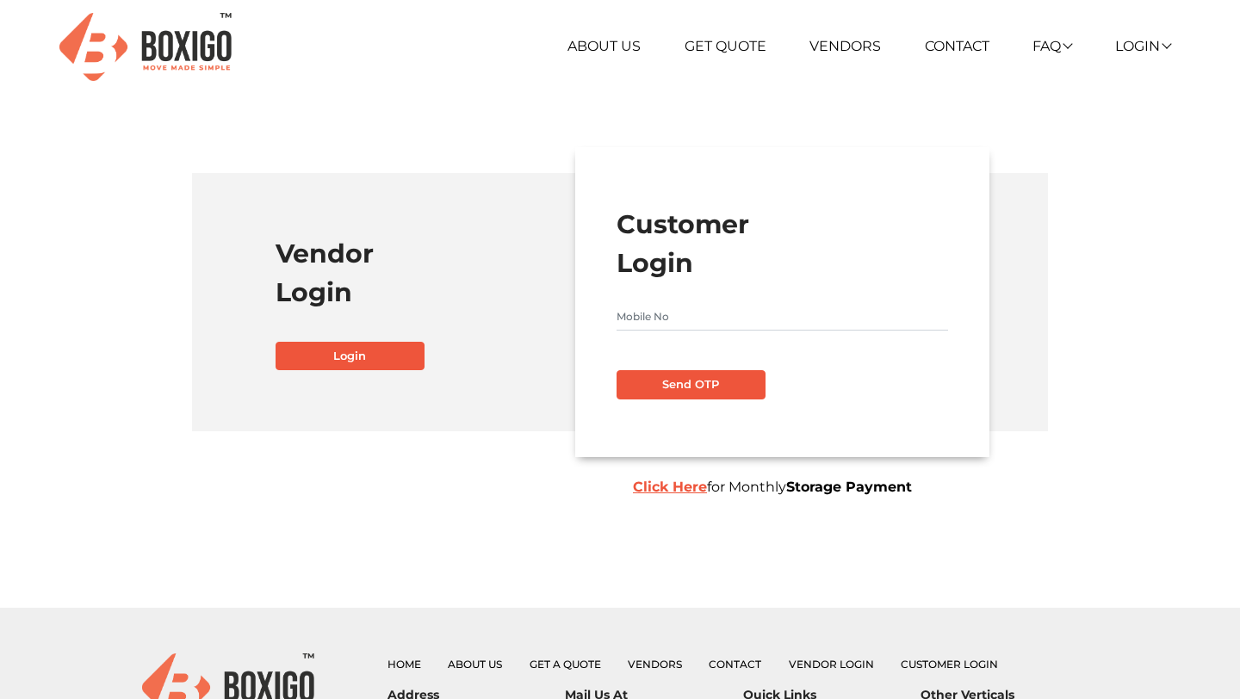
click at [666, 328] on input "text" at bounding box center [781, 317] width 331 height 28
type input "9786978954"
click at [682, 380] on button "Send OTP" at bounding box center [690, 384] width 149 height 29
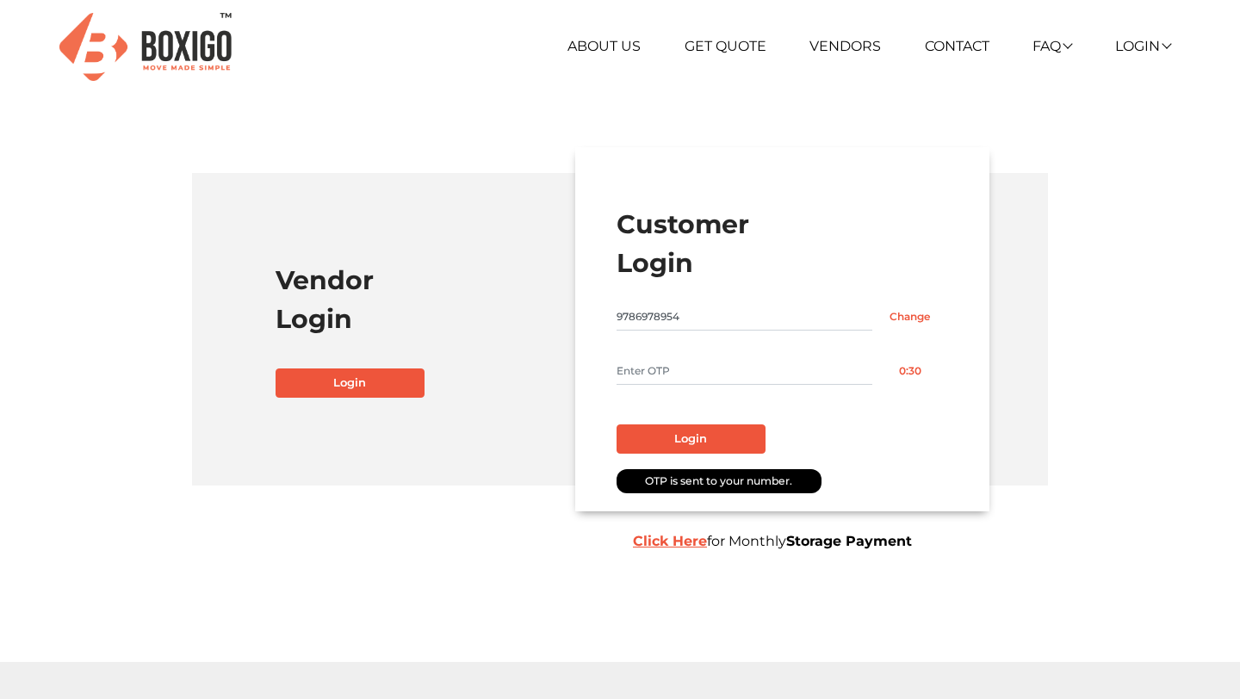
click at [645, 375] on input "text" at bounding box center [744, 371] width 256 height 28
type input "1111"
click at [652, 438] on button "Login" at bounding box center [690, 438] width 149 height 29
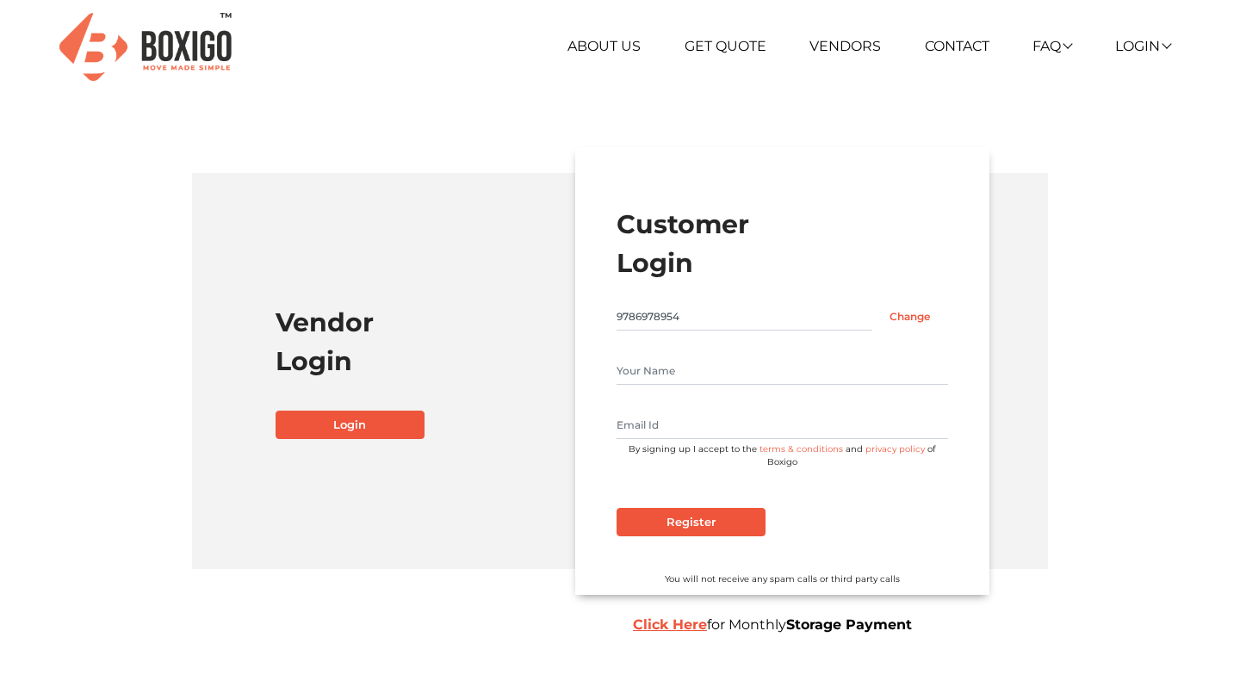
click at [670, 362] on input "text" at bounding box center [781, 371] width 331 height 28
type input "BBG"
click at [679, 430] on input "text" at bounding box center [781, 426] width 331 height 28
type input "fagshteyj@gmail.com"
click at [616, 508] on input "Register" at bounding box center [690, 522] width 149 height 29
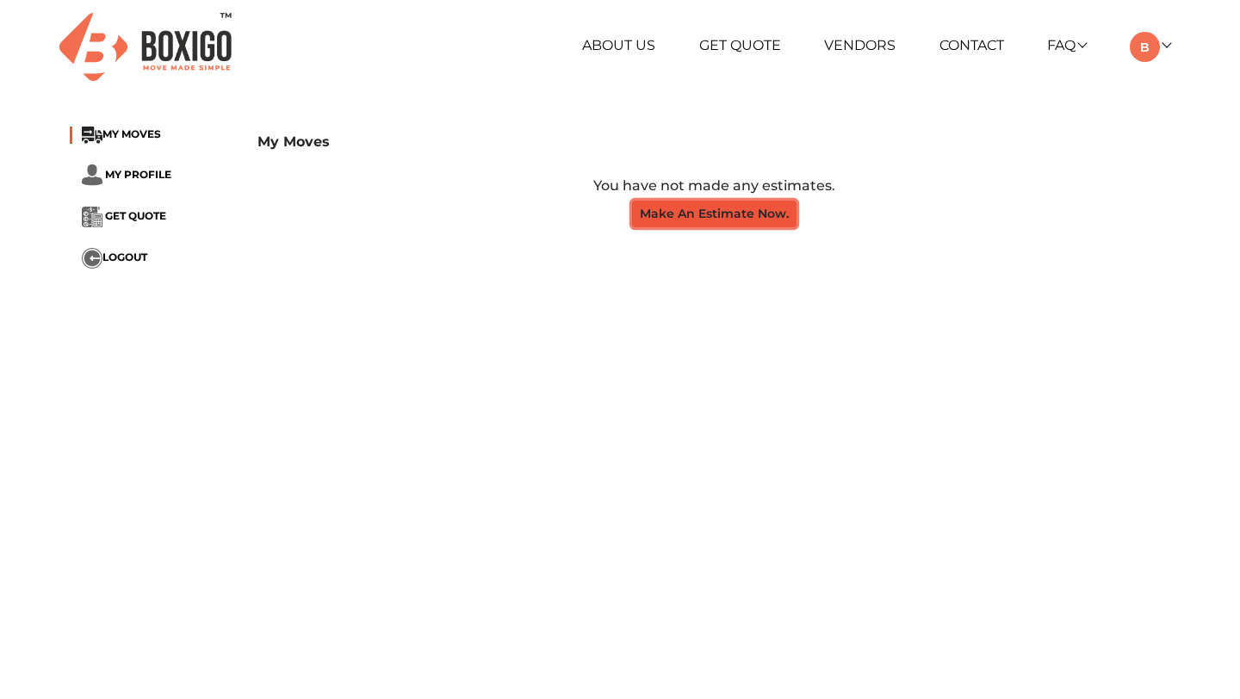
click at [721, 222] on button "Make An Estimate Now." at bounding box center [714, 214] width 164 height 27
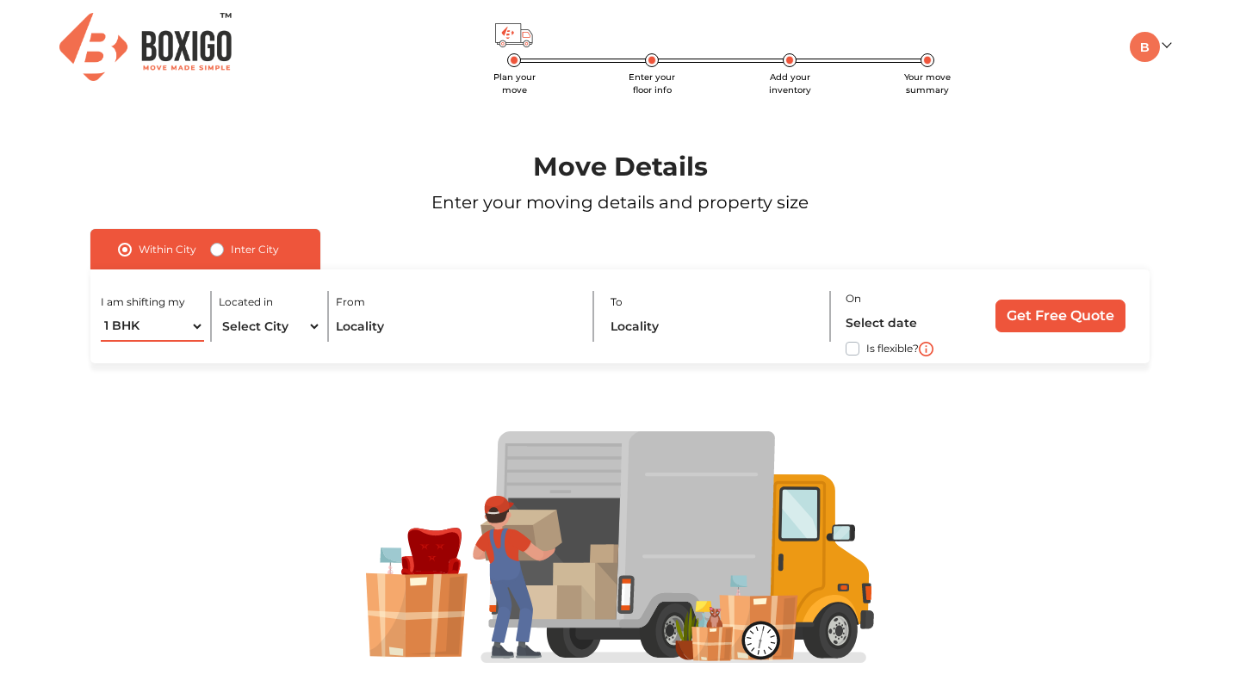
click at [162, 330] on select "1 BHK 2 BHK 3 BHK 3 + BHK FEW ITEMS" at bounding box center [152, 327] width 102 height 30
click at [101, 312] on select "1 BHK 2 BHK 3 BHK 3 + BHK FEW ITEMS" at bounding box center [152, 327] width 102 height 30
click at [313, 325] on select "Select City Agra Ahmedabad Bengaluru Chennai Coimbatore Delhi Hubli and Dharwad…" at bounding box center [270, 327] width 102 height 30
select select "Bengaluru"
click at [219, 312] on select "Select City Agra Ahmedabad Bengaluru Chennai Coimbatore Delhi Hubli and Dharwad…" at bounding box center [270, 327] width 102 height 30
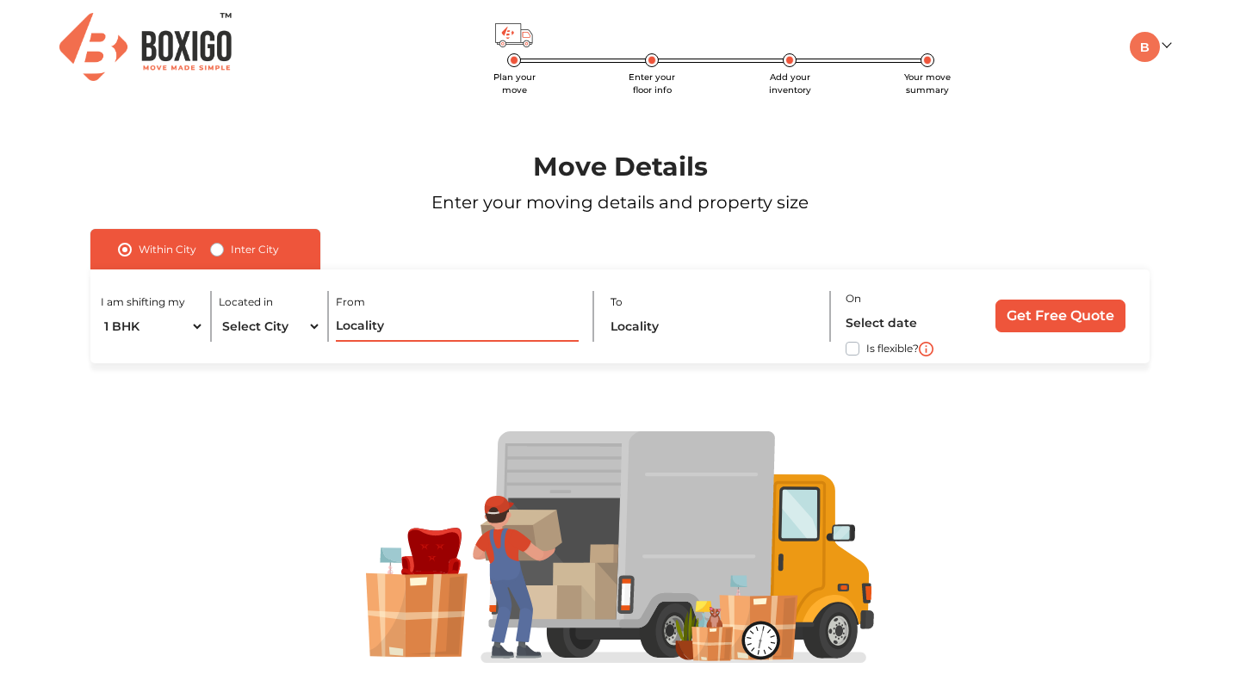
click at [422, 337] on input "text" at bounding box center [457, 327] width 242 height 30
type input "M"
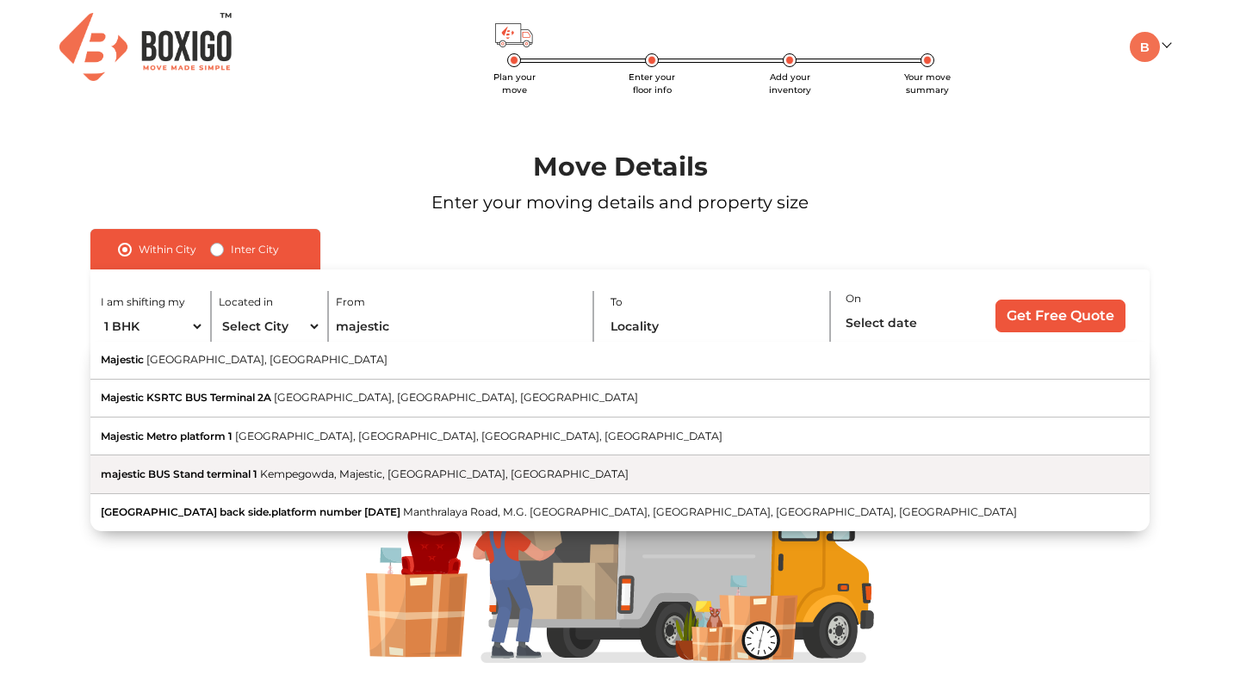
click at [257, 481] on button "majestic BUS Stand terminal 1 Kempegowda, Majestic, Bengaluru, Karnataka" at bounding box center [619, 474] width 1059 height 38
type input "majestic BUS Stand terminal 1, Kempegowda, Majestic, Bengaluru, Karnataka"
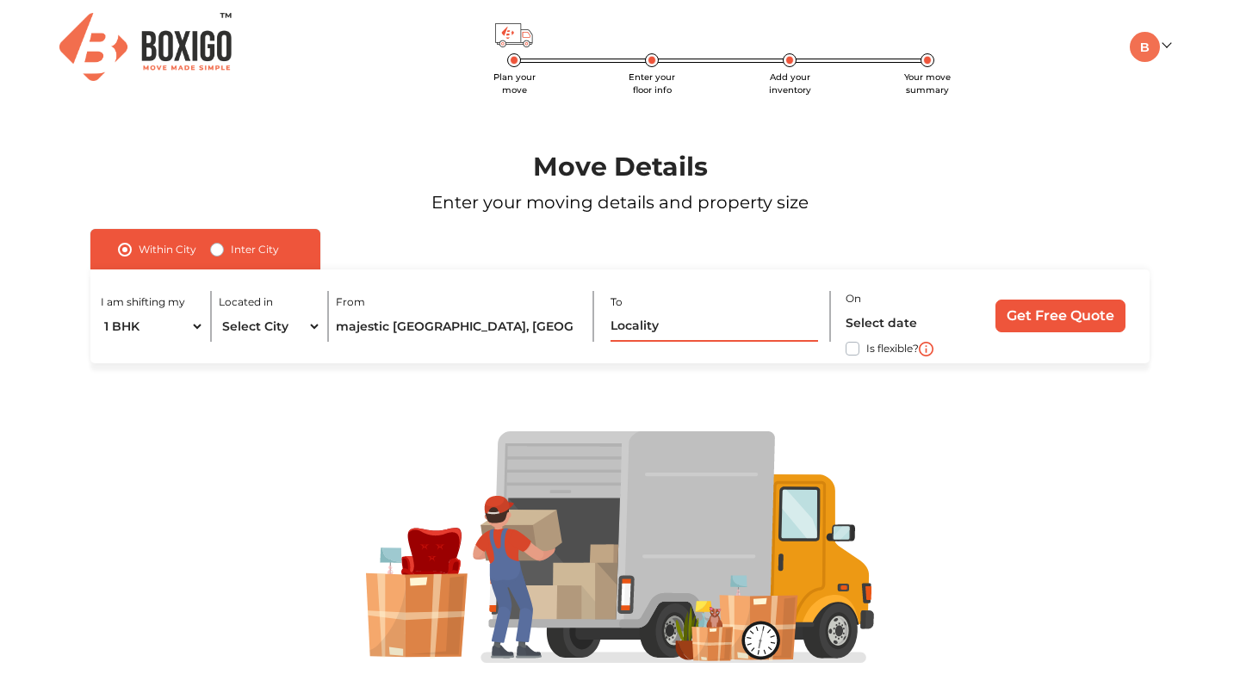
click at [690, 335] on input "text" at bounding box center [713, 327] width 207 height 30
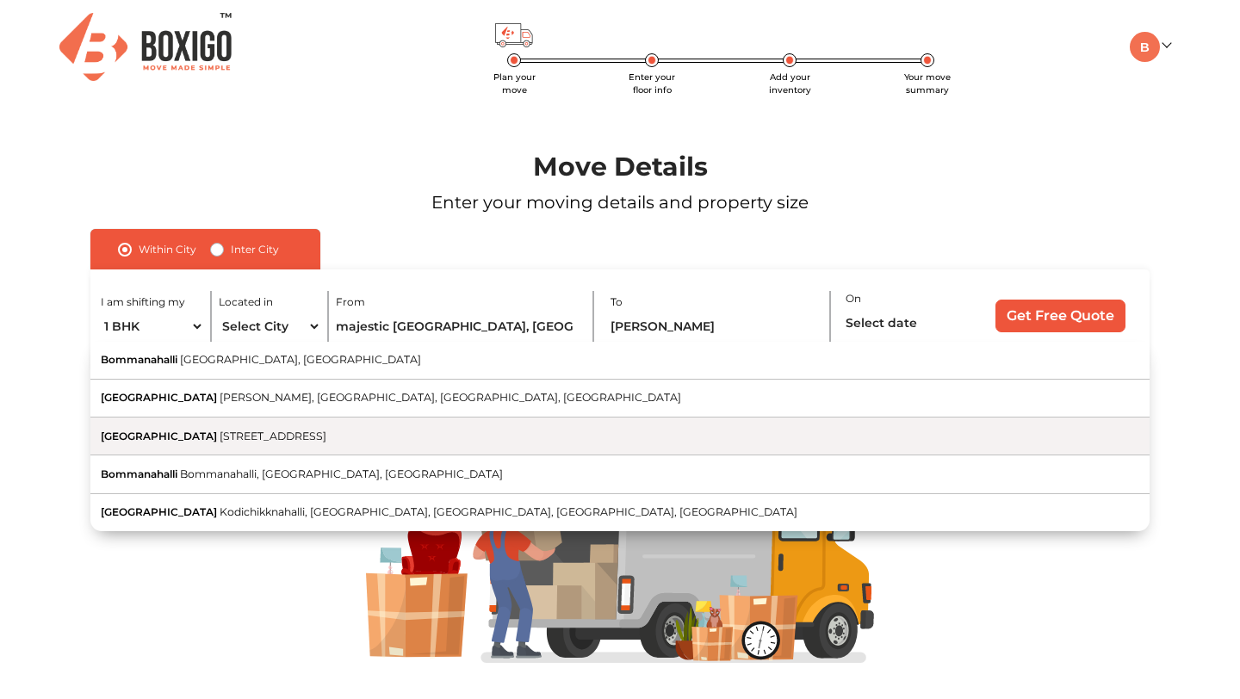
click at [534, 426] on button "Bommanahalli Police station 10th Main Road, NGR Layout, Roopena Agrahara, Bomma…" at bounding box center [619, 437] width 1059 height 38
type input "Bommanahalli Police station, 10th Main Road, NGR Layout, Roopena Agrahara, Bomm…"
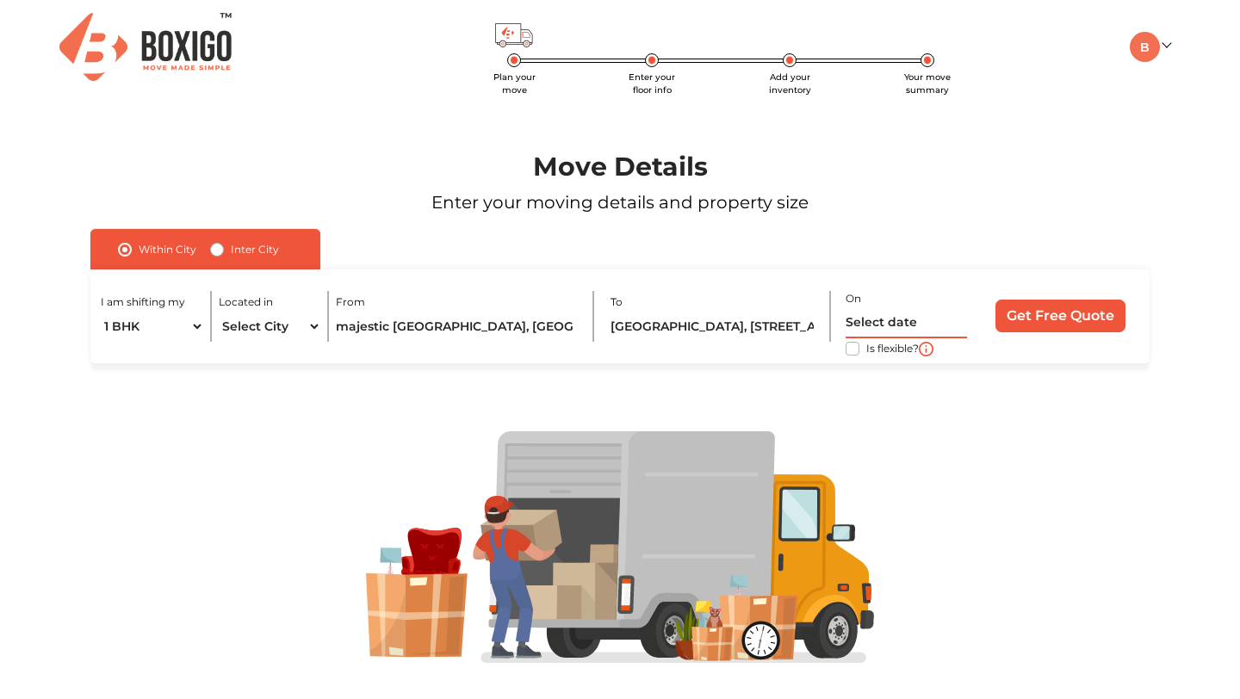
click at [929, 325] on input "text" at bounding box center [906, 323] width 122 height 30
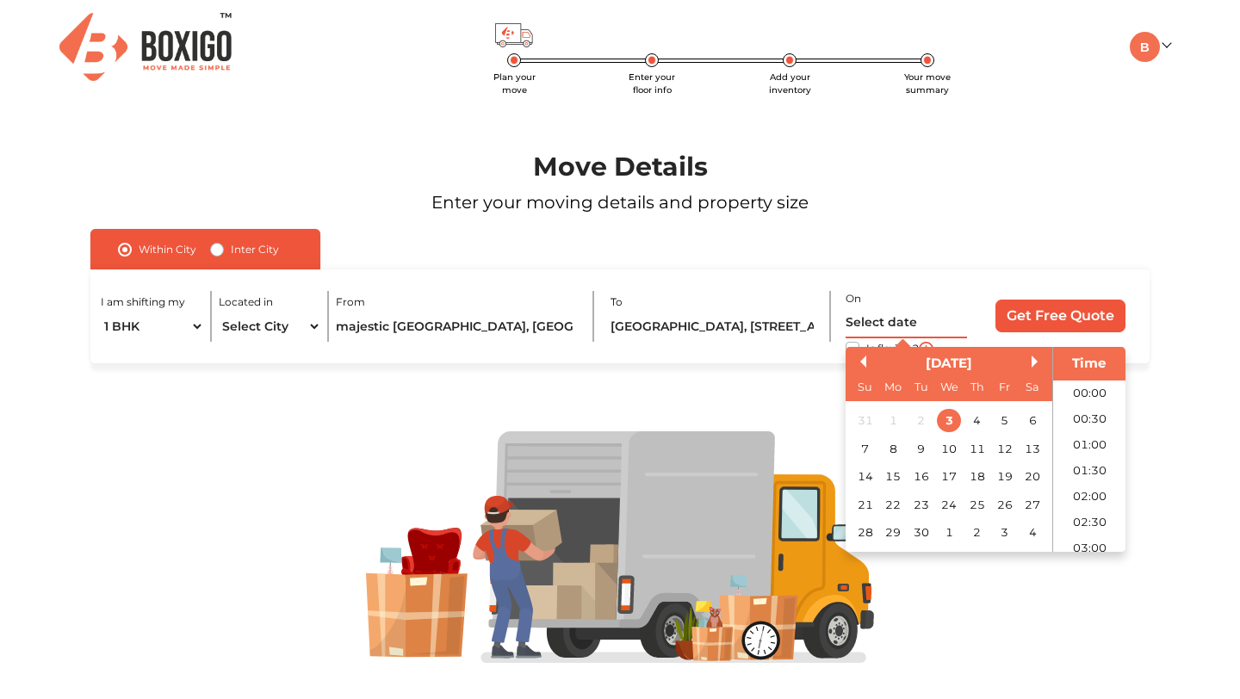
scroll to position [857, 0]
click at [918, 450] on div "9" at bounding box center [920, 448] width 23 height 23
click at [1095, 405] on li "13:30" at bounding box center [1089, 397] width 73 height 26
type input "09/09/2025 1:30 PM"
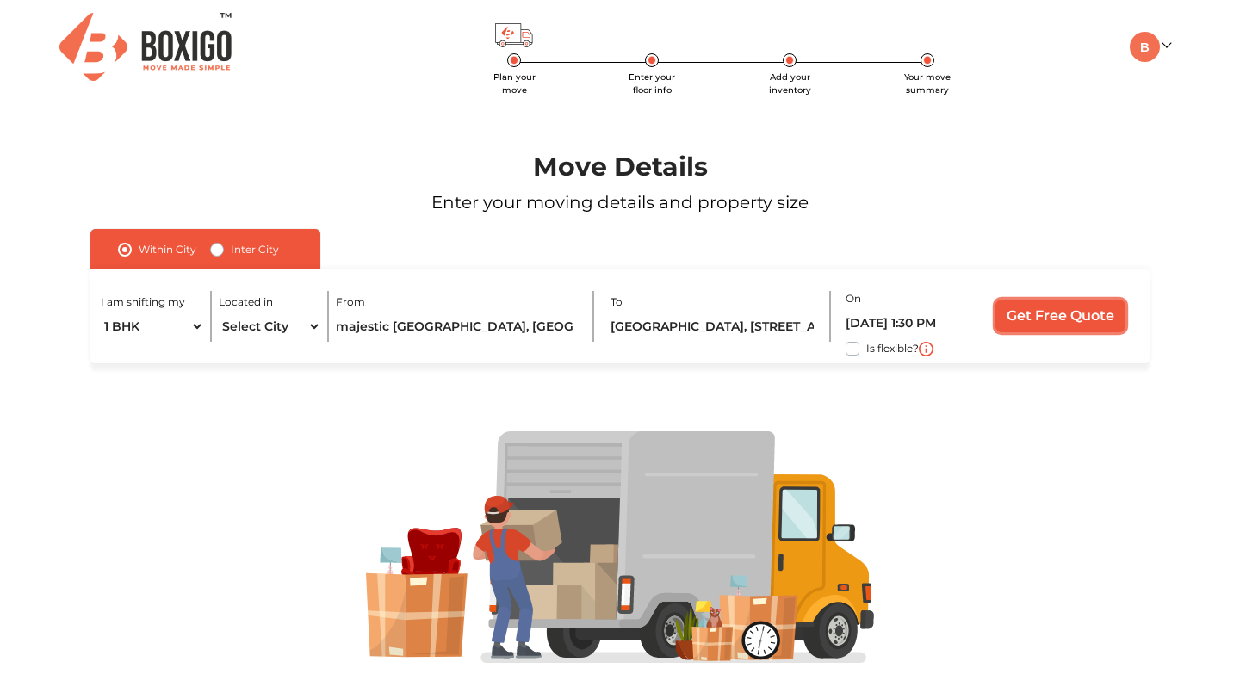
click at [1097, 311] on input "Get Free Quote" at bounding box center [1060, 316] width 130 height 33
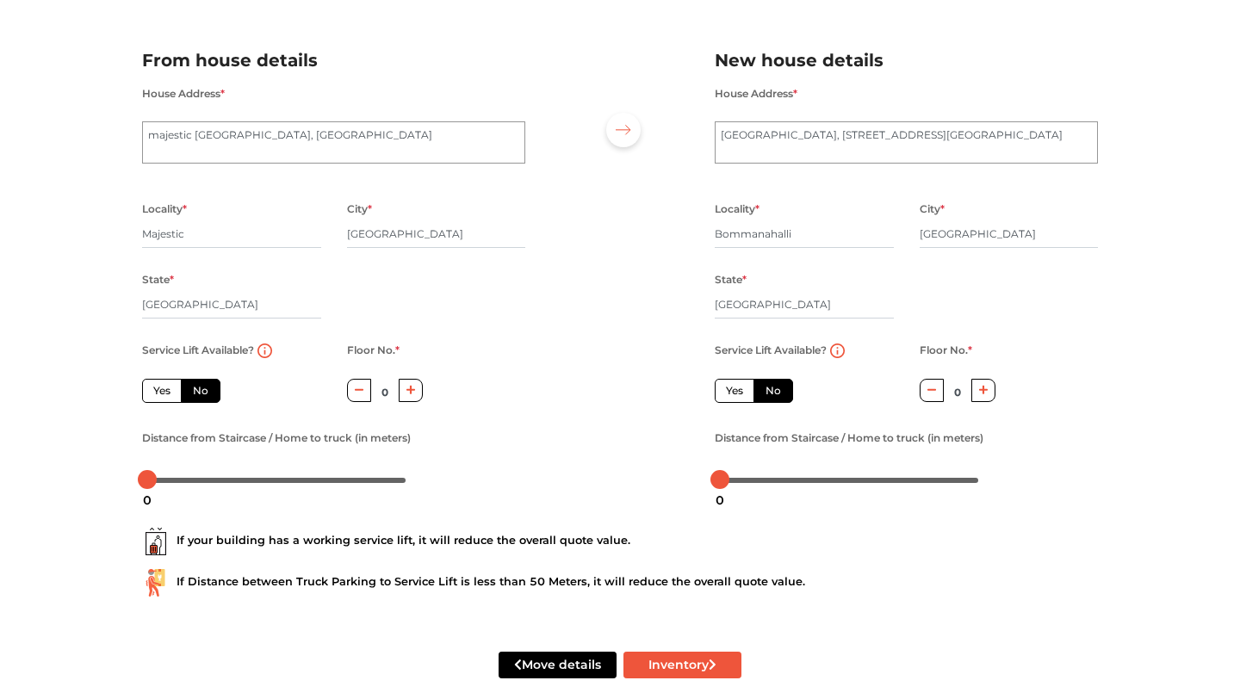
scroll to position [118, 0]
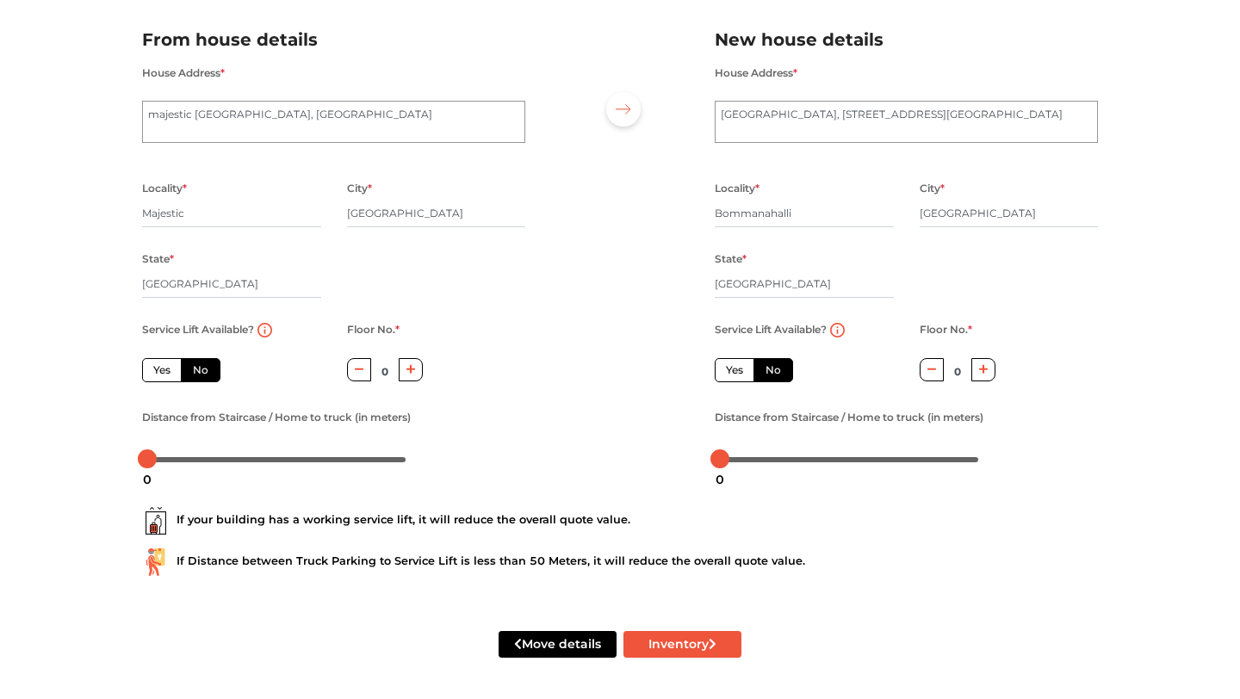
click at [701, 660] on div "Move details Inventory" at bounding box center [619, 644] width 981 height 109
click at [704, 641] on button "Inventory" at bounding box center [682, 644] width 118 height 27
radio input "true"
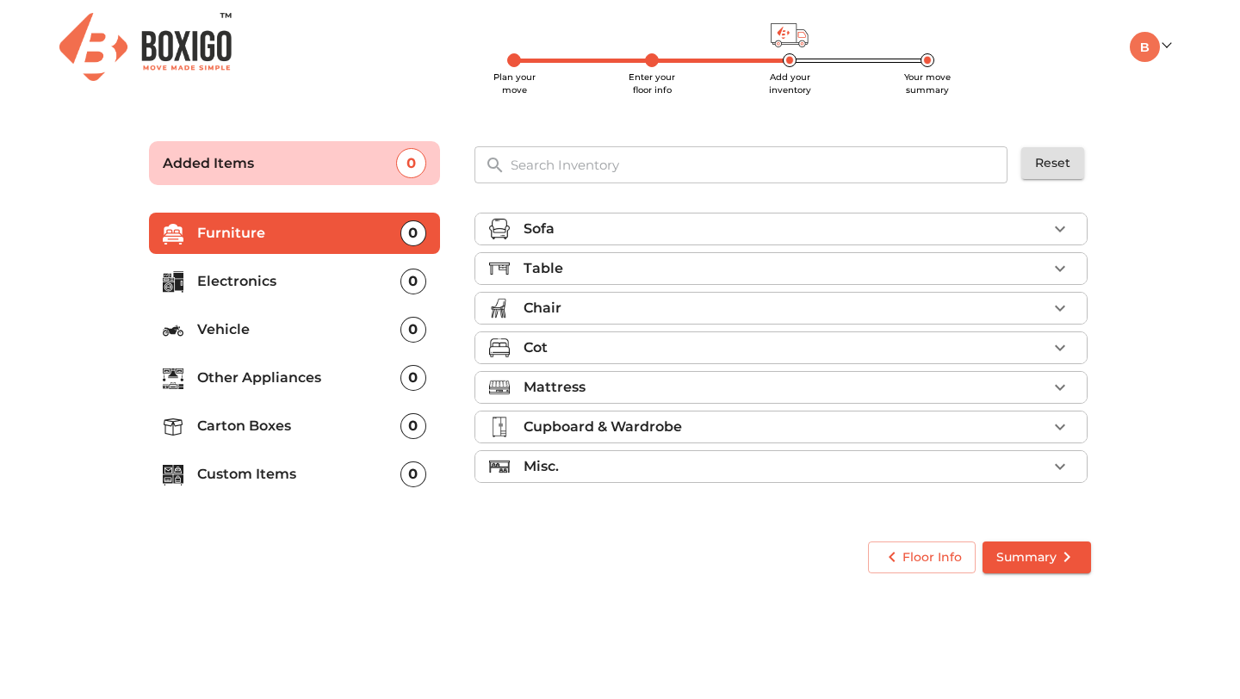
click at [653, 282] on li "Table" at bounding box center [780, 268] width 611 height 31
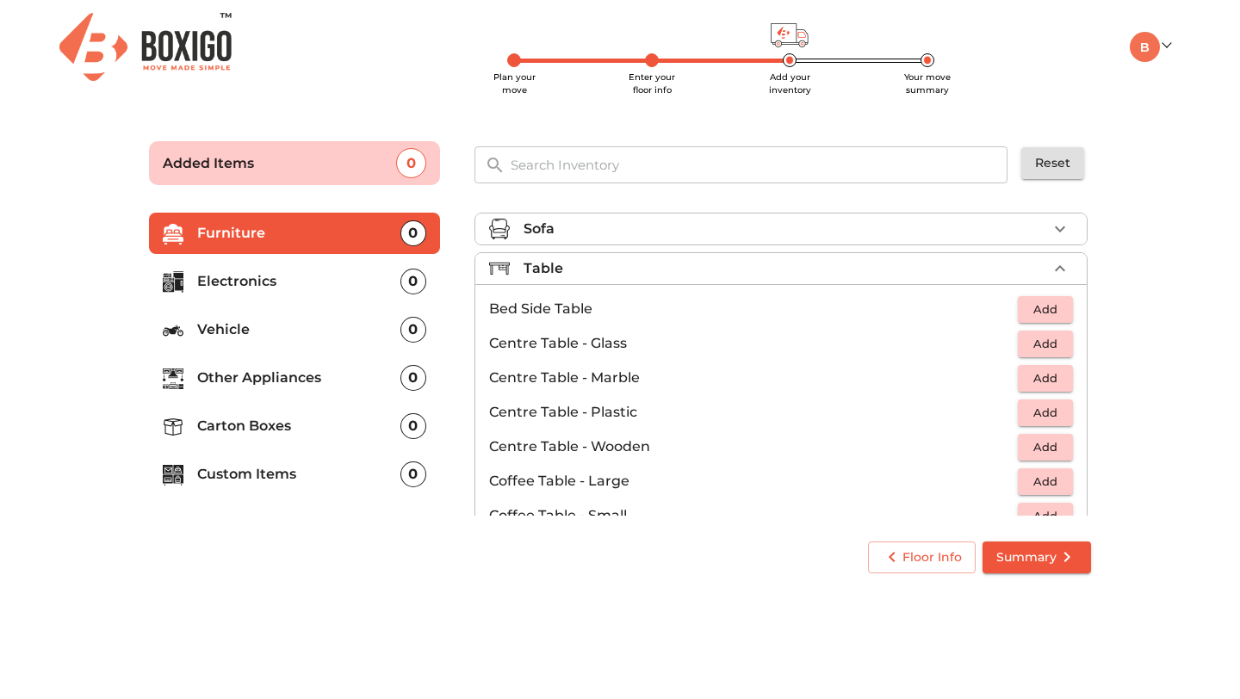
click at [1050, 340] on span "Add" at bounding box center [1045, 344] width 38 height 20
click at [1048, 302] on span "Add" at bounding box center [1045, 310] width 38 height 20
click at [1038, 554] on span "Summary" at bounding box center [1036, 558] width 81 height 22
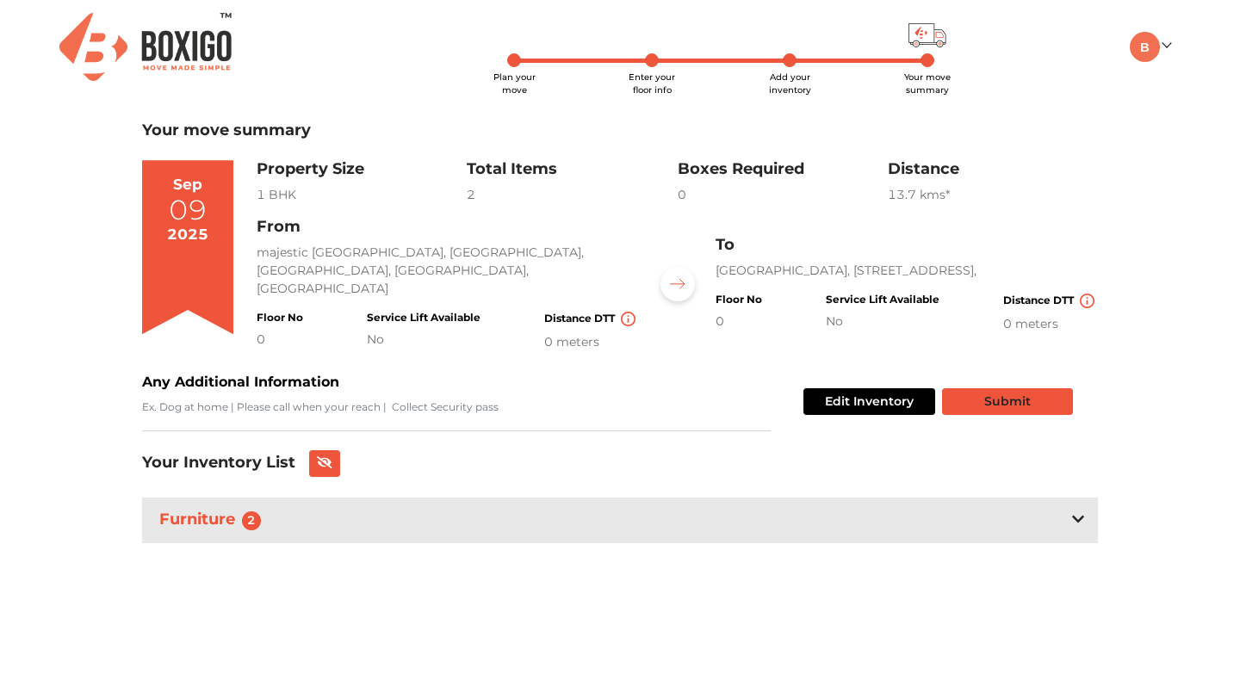
click at [1019, 391] on button "Submit" at bounding box center [1007, 401] width 131 height 27
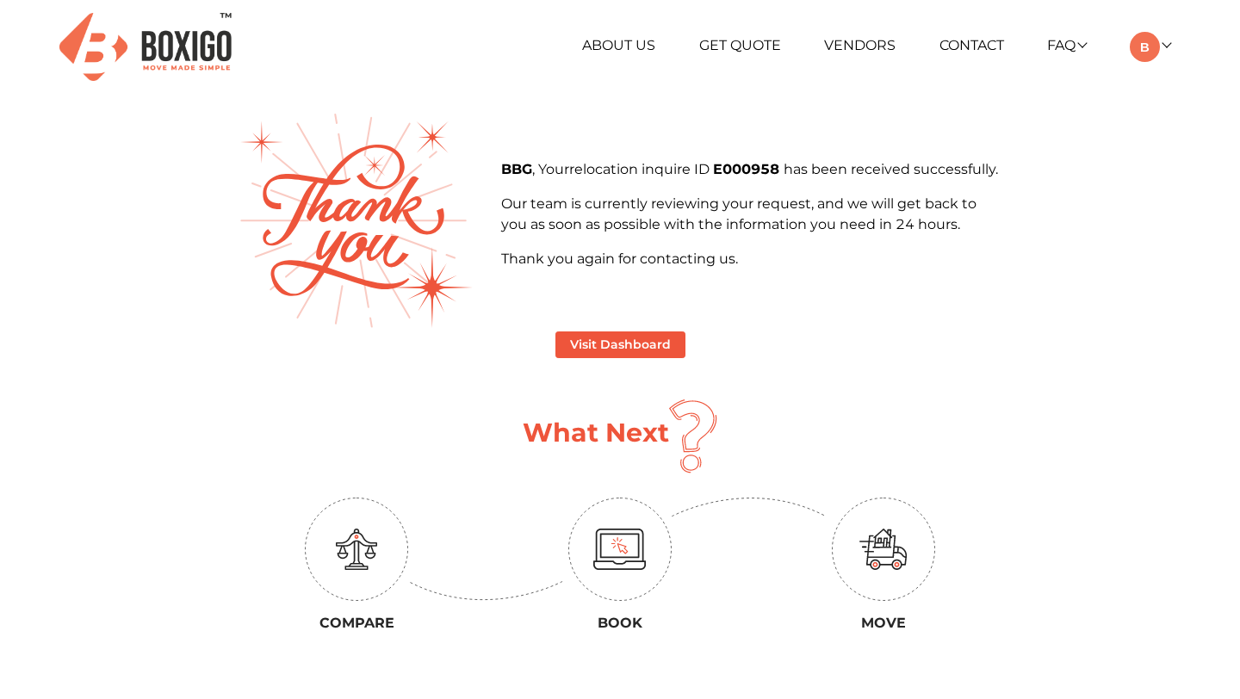
click at [765, 164] on b "E000958" at bounding box center [748, 169] width 71 height 16
copy b "E000958"
click at [1147, 42] on img at bounding box center [1145, 47] width 30 height 30
click at [1161, 102] on link "My Profile" at bounding box center [1194, 103] width 138 height 32
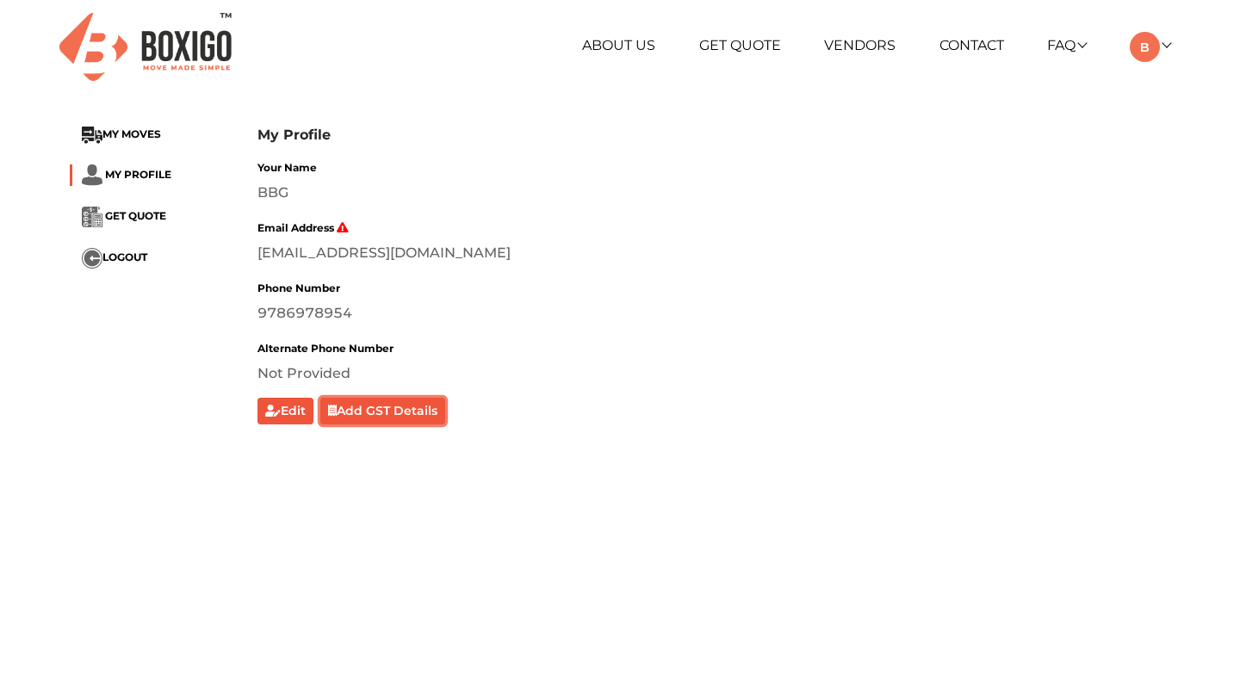
click at [389, 418] on button "Add GST Details" at bounding box center [383, 411] width 126 height 27
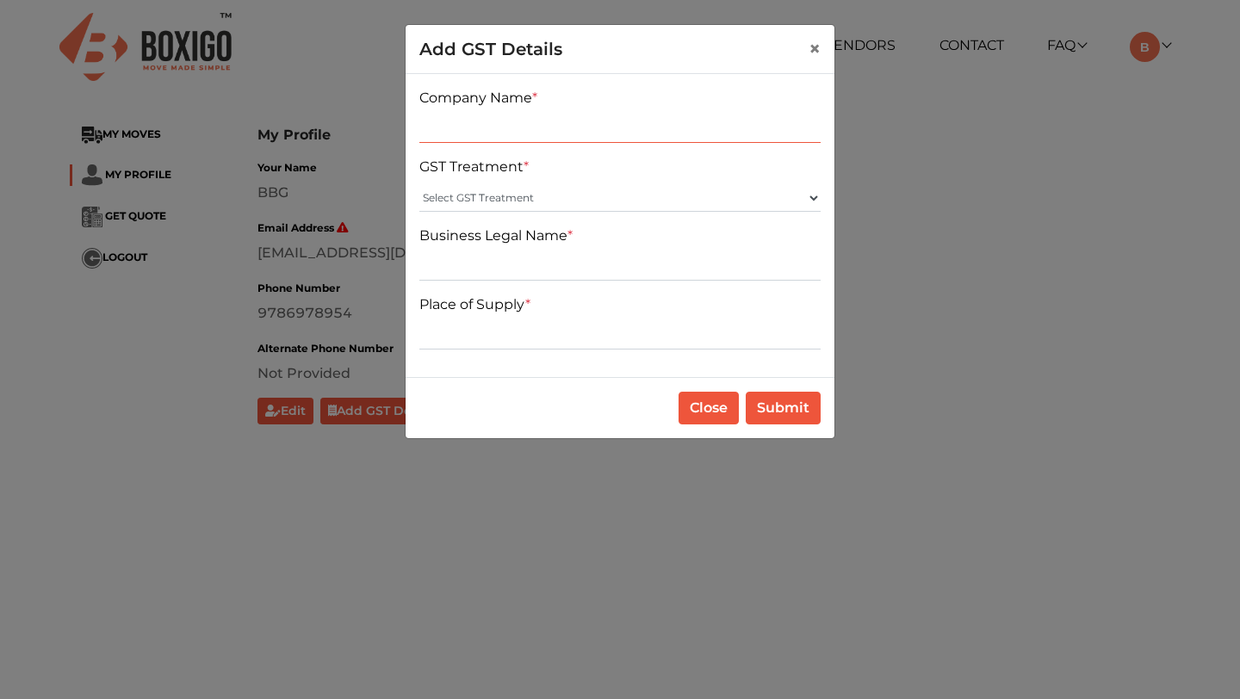
click at [523, 140] on input "text" at bounding box center [619, 129] width 401 height 28
type input "BBJHB"
click at [511, 189] on select "Select GST Treatment Registered Unregistered" at bounding box center [619, 198] width 401 height 28
select select "Registered"
click at [419, 184] on select "Select GST Treatment Registered Unregistered" at bounding box center [619, 198] width 401 height 28
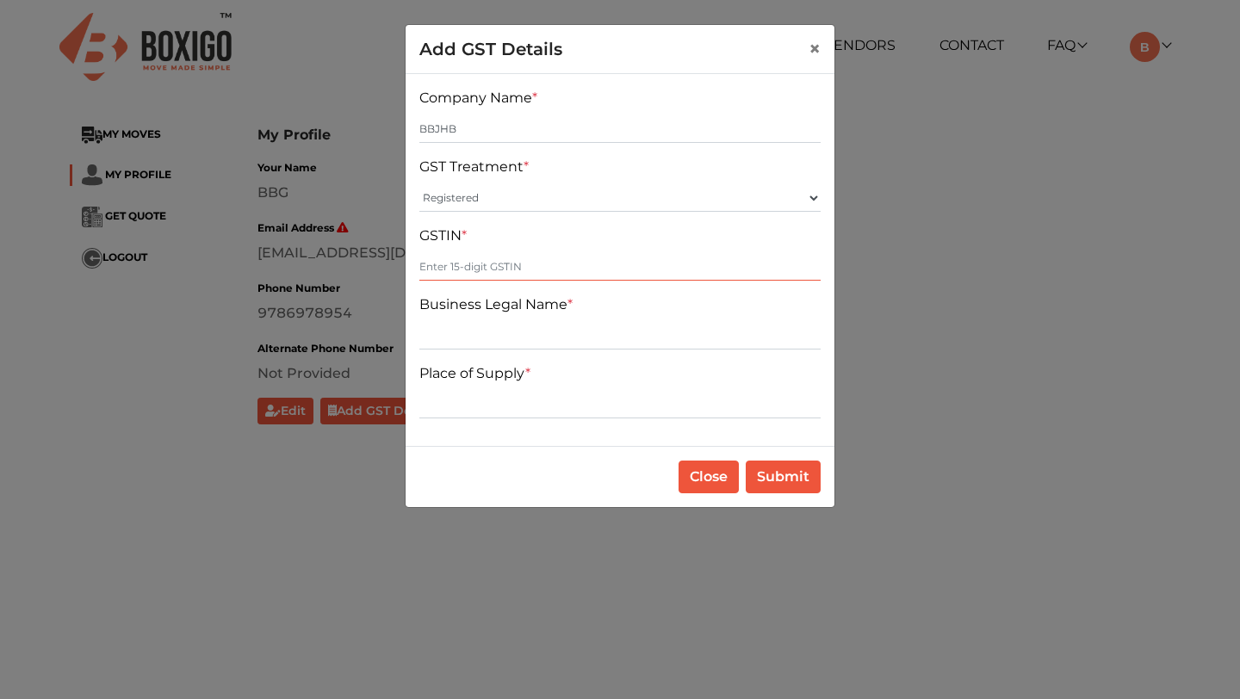
click at [498, 255] on input "text" at bounding box center [619, 267] width 401 height 28
type input "123456789098712"
click at [502, 341] on input "text" at bounding box center [619, 336] width 401 height 28
type input "Brainsys"
click at [507, 406] on input "text" at bounding box center [619, 405] width 401 height 28
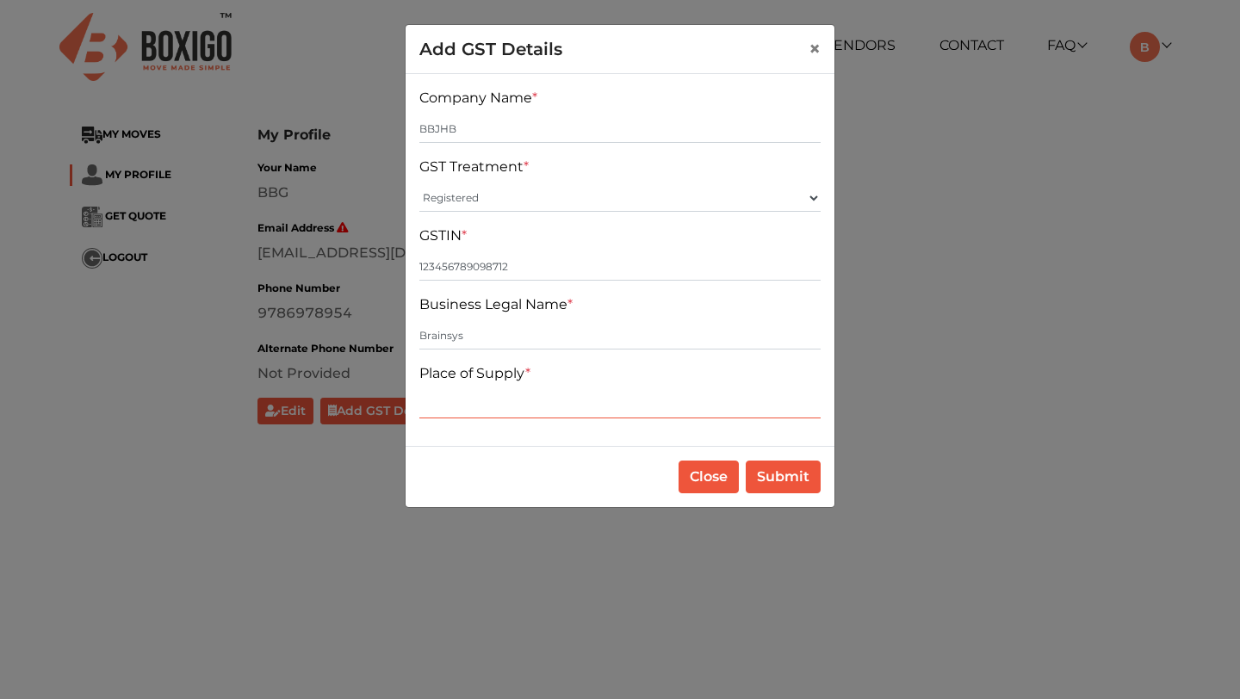
type input "KAHVHJ"
click at [781, 472] on button "Submit" at bounding box center [783, 477] width 75 height 33
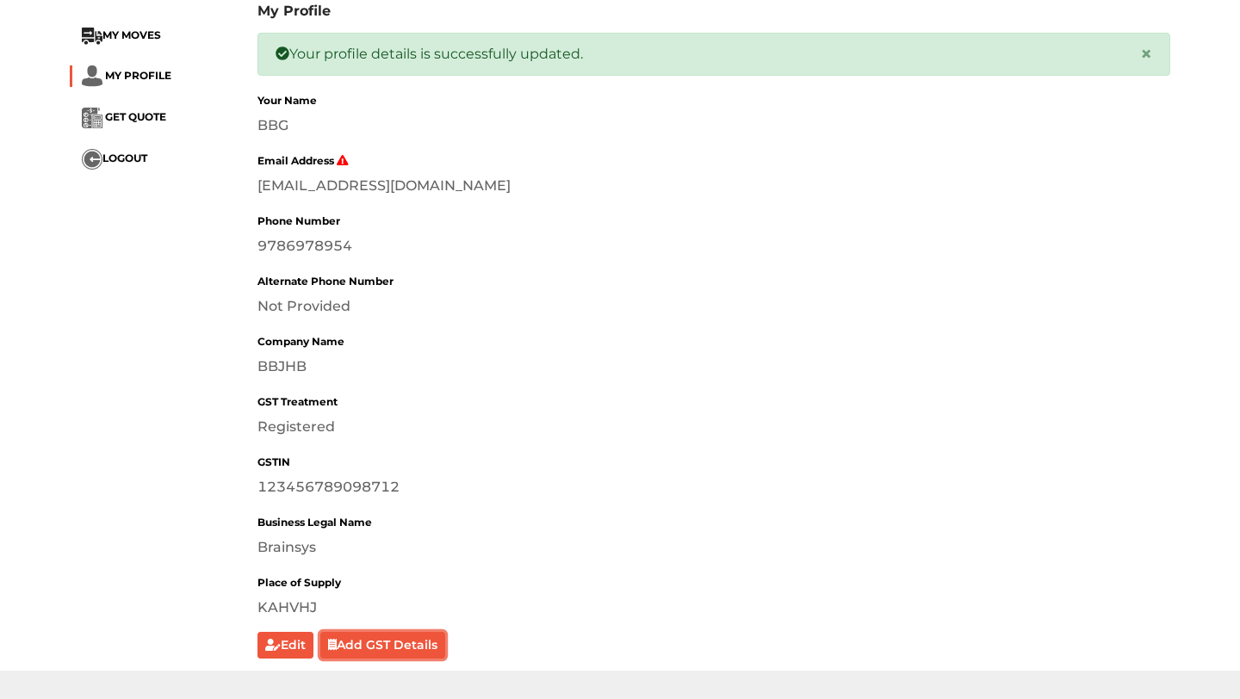
scroll to position [61, 0]
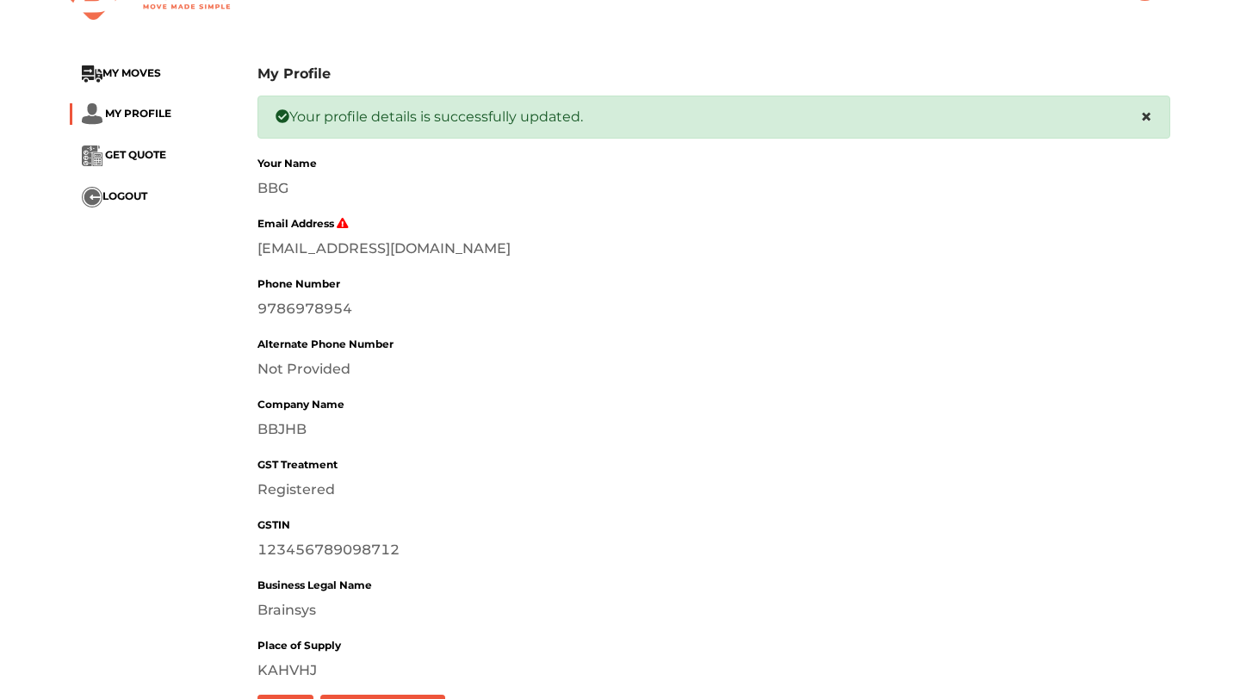
click at [1148, 117] on span "×" at bounding box center [1146, 116] width 12 height 25
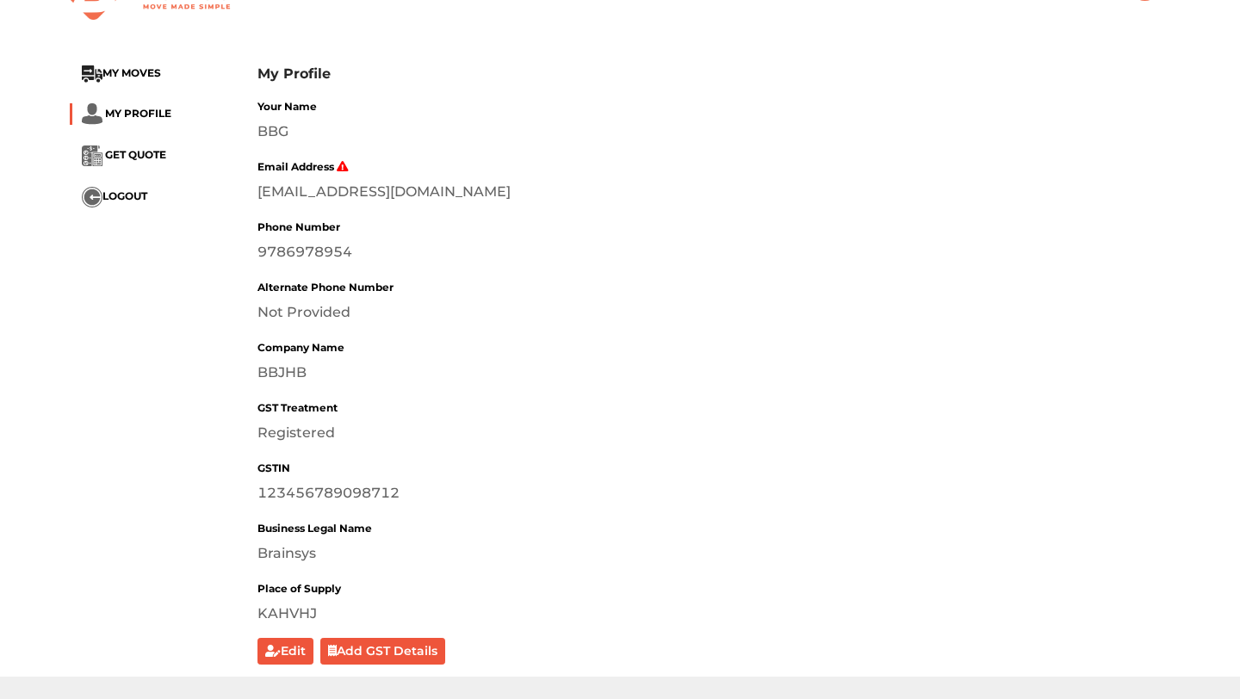
scroll to position [70, 0]
